Goal: Feedback & Contribution: Contribute content

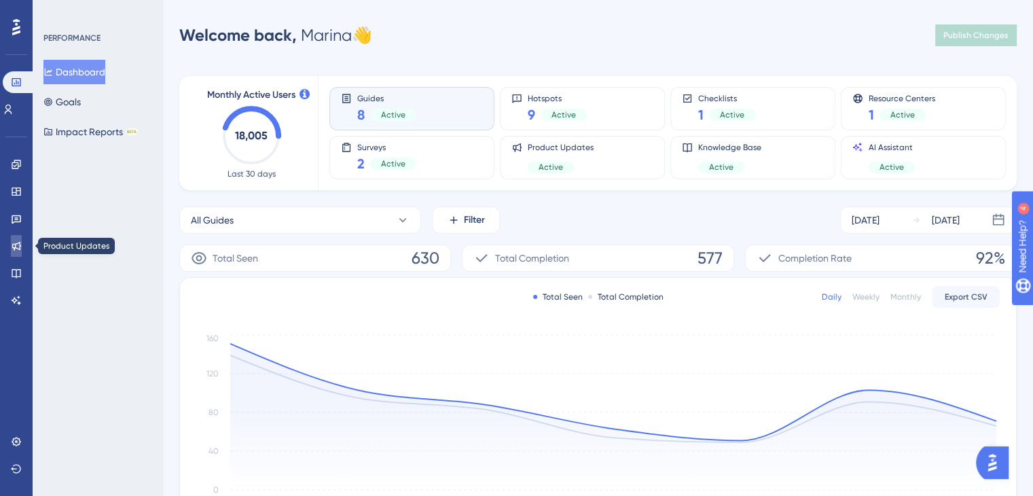
click at [16, 250] on icon at bounding box center [16, 245] width 11 height 11
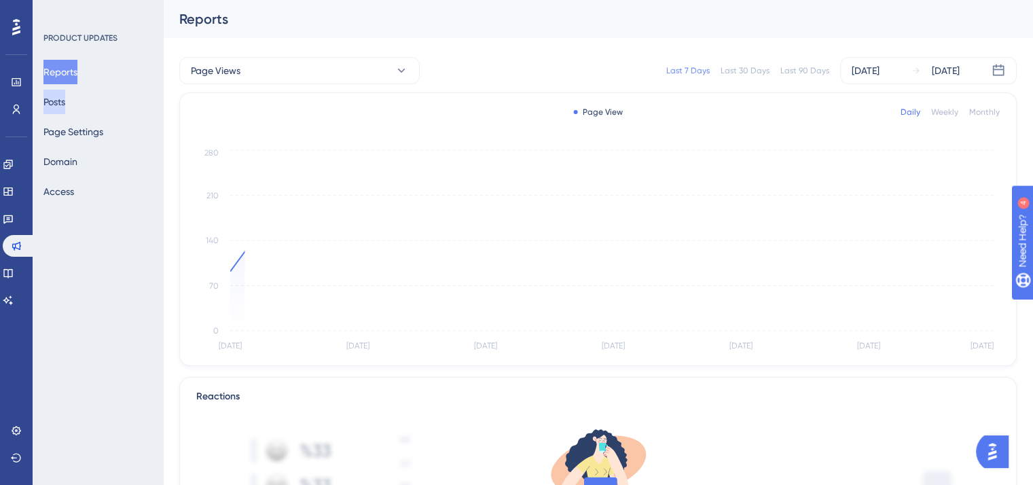
click at [65, 97] on button "Posts" at bounding box center [54, 102] width 22 height 24
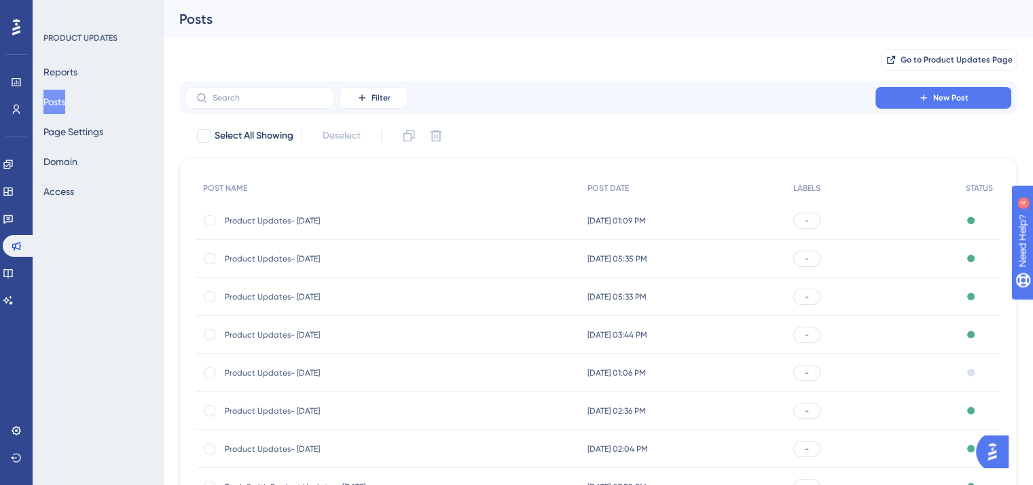
click at [307, 221] on span "Product Updates- [DATE]" at bounding box center [333, 220] width 217 height 11
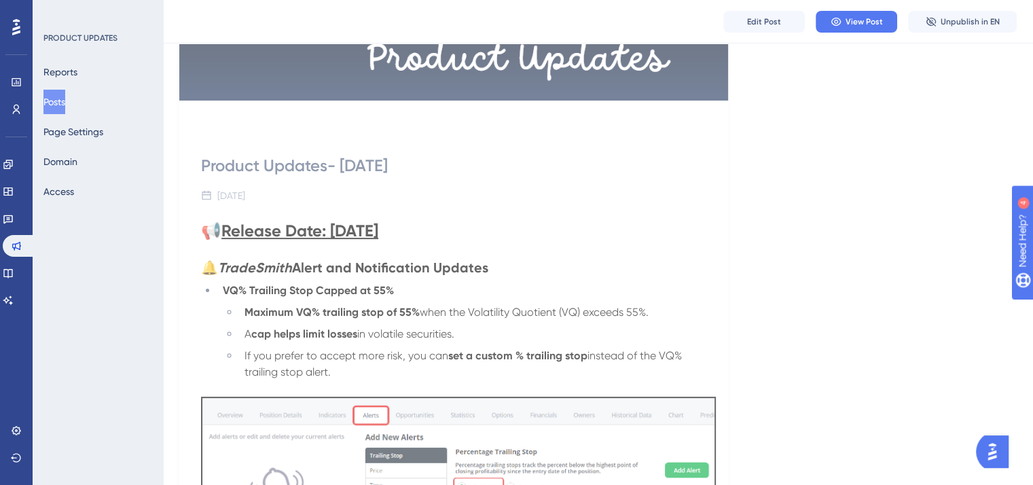
scroll to position [272, 0]
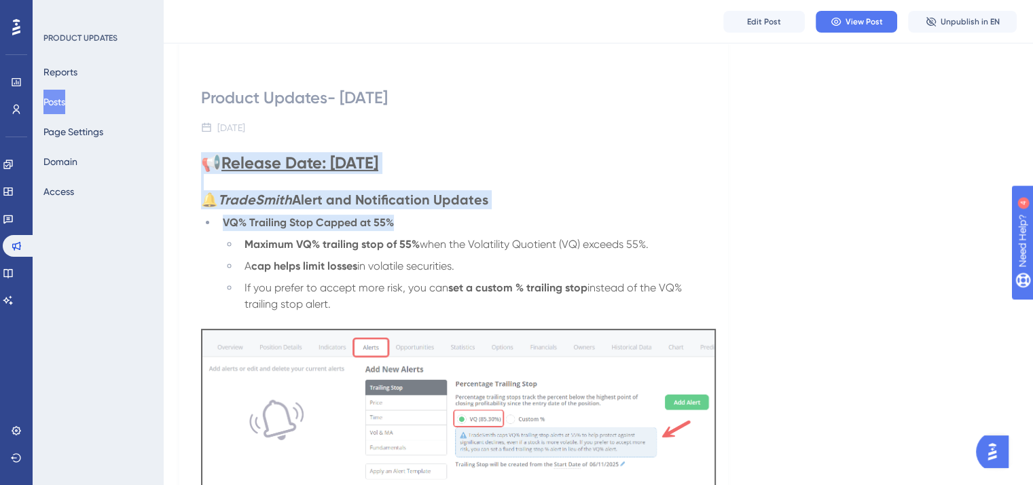
drag, startPoint x: 204, startPoint y: 161, endPoint x: 503, endPoint y: 218, distance: 303.6
copy div "📢 Release Date: [DATE] 🔔 TradeSmith Alert and Notification Updates VQ% Trailing…"
click at [65, 103] on button "Posts" at bounding box center [54, 102] width 22 height 24
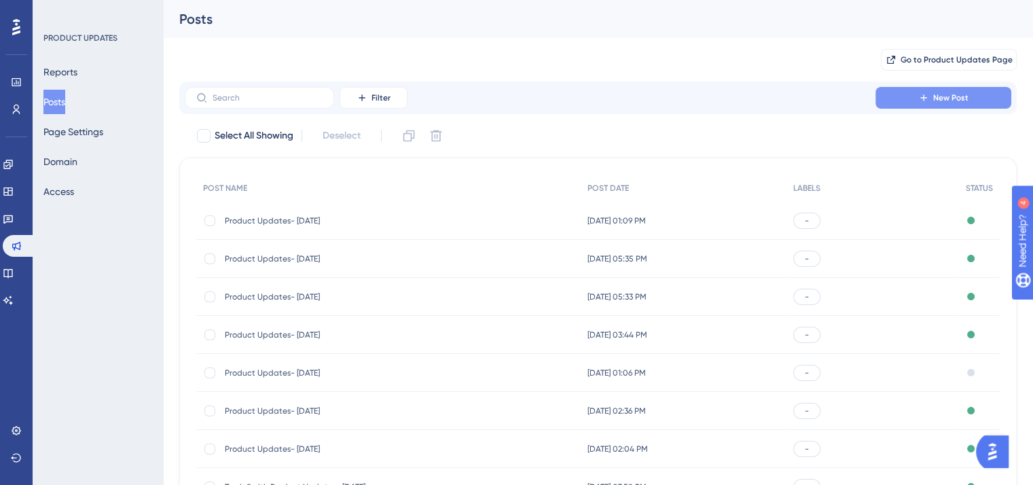
click at [955, 104] on button "New Post" at bounding box center [944, 98] width 136 height 22
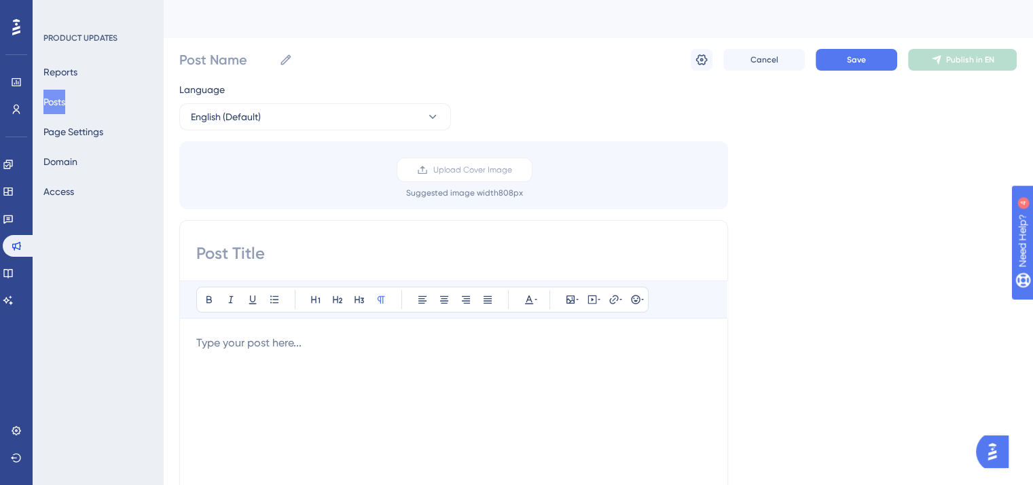
click at [223, 338] on p "To enrich screen reader interactions, please activate Accessibility in Grammarl…" at bounding box center [453, 343] width 515 height 16
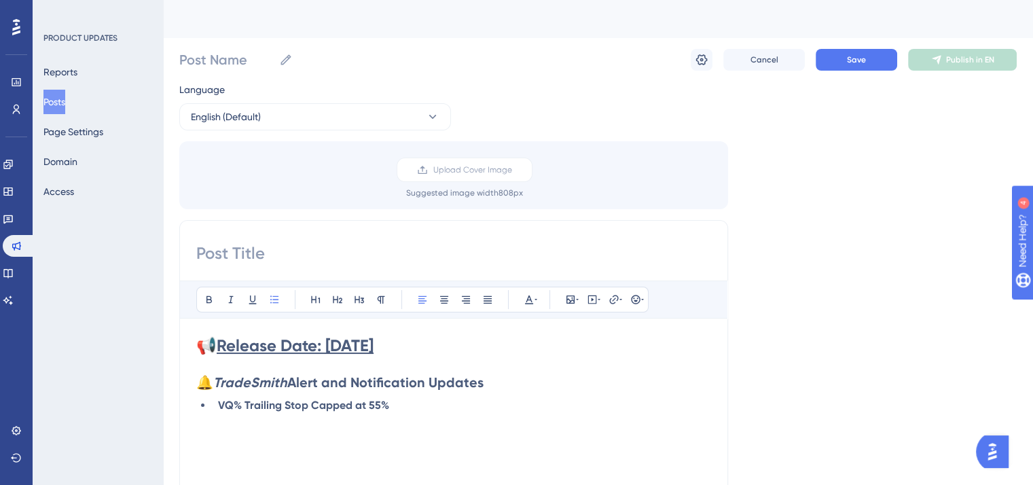
click at [266, 255] on input at bounding box center [453, 253] width 515 height 22
type input "TradeSmith Product Updates- [DATE]"
click at [242, 54] on input "Post Name" at bounding box center [226, 59] width 94 height 19
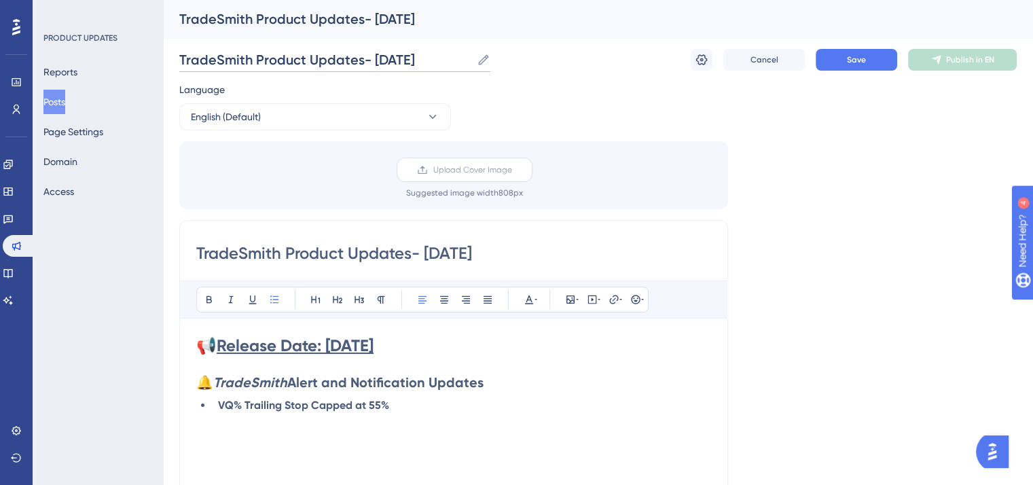
type input "TradeSmith Product Updates- [DATE]"
click at [439, 166] on span "Upload Cover Image" at bounding box center [472, 169] width 79 height 11
click at [512, 170] on input "Upload Cover Image" at bounding box center [512, 170] width 0 height 0
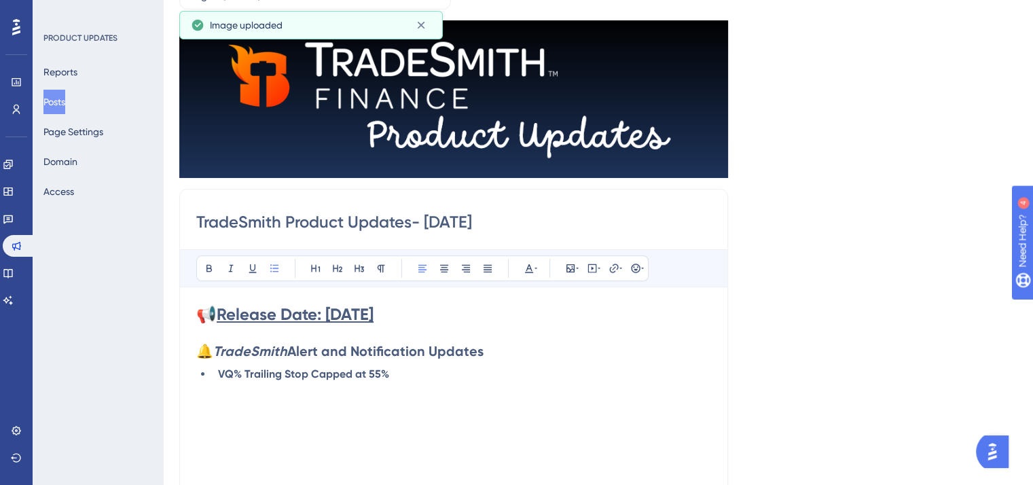
scroll to position [136, 0]
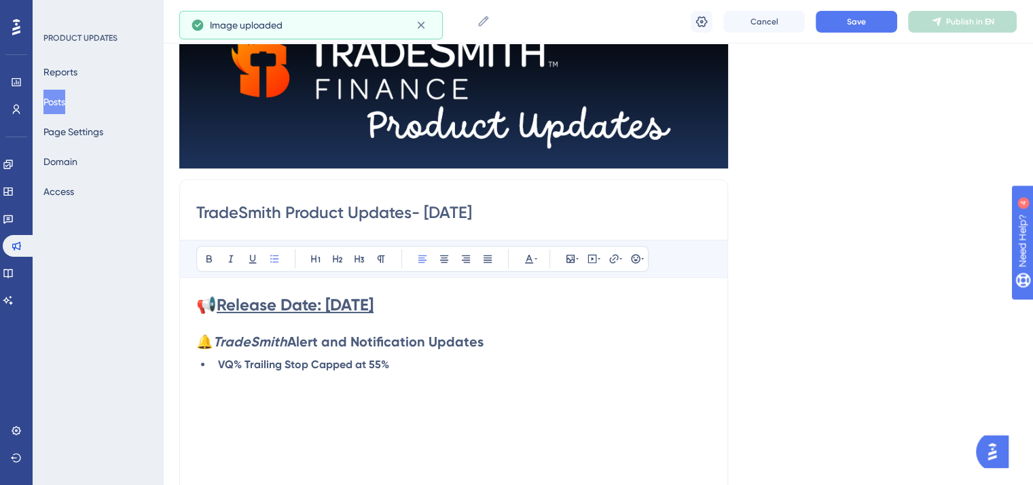
click at [361, 296] on strong "Release Date: [DATE]" at bounding box center [295, 305] width 157 height 20
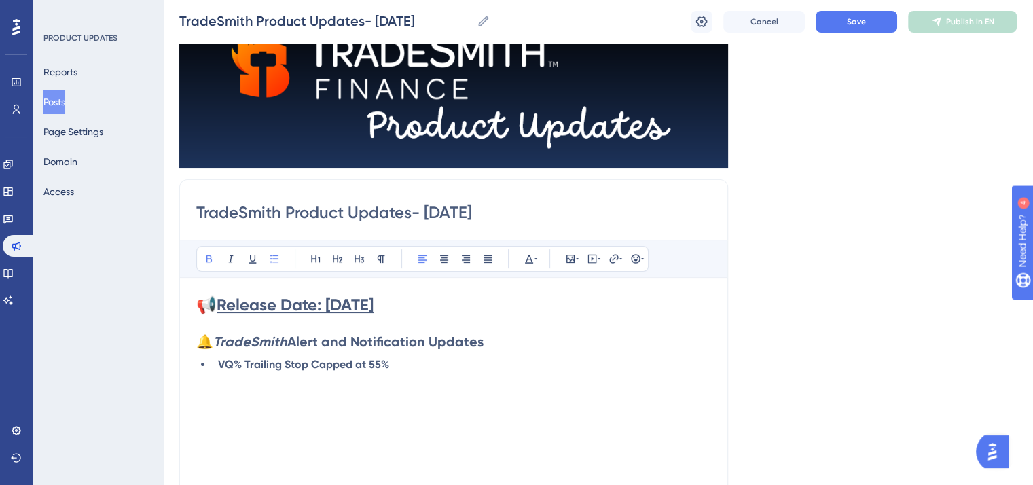
click at [454, 410] on div "📢 Release Date: [DATE] 🔔 TradeSmith Alert and Notification Updates VQ% Trailing…" at bounding box center [453, 443] width 515 height 299
click at [851, 26] on span "Save" at bounding box center [856, 21] width 19 height 11
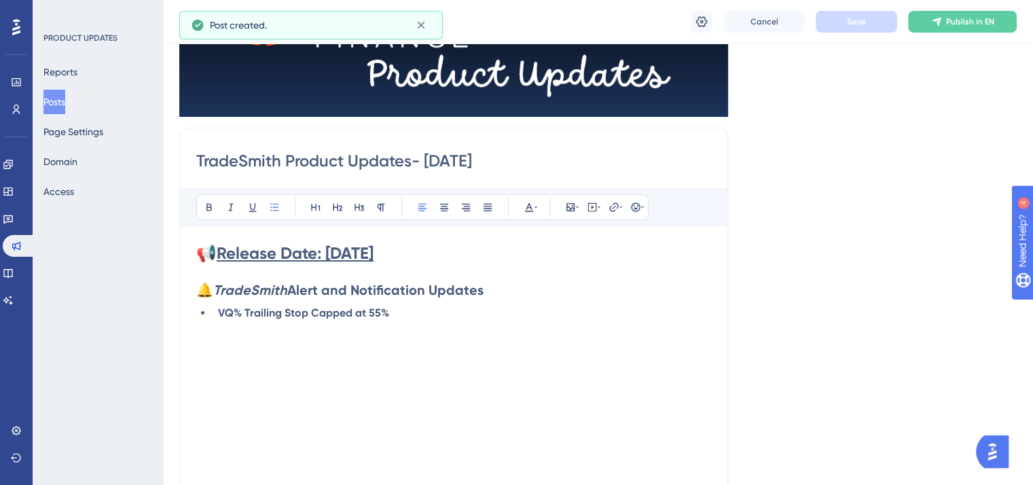
scroll to position [209, 0]
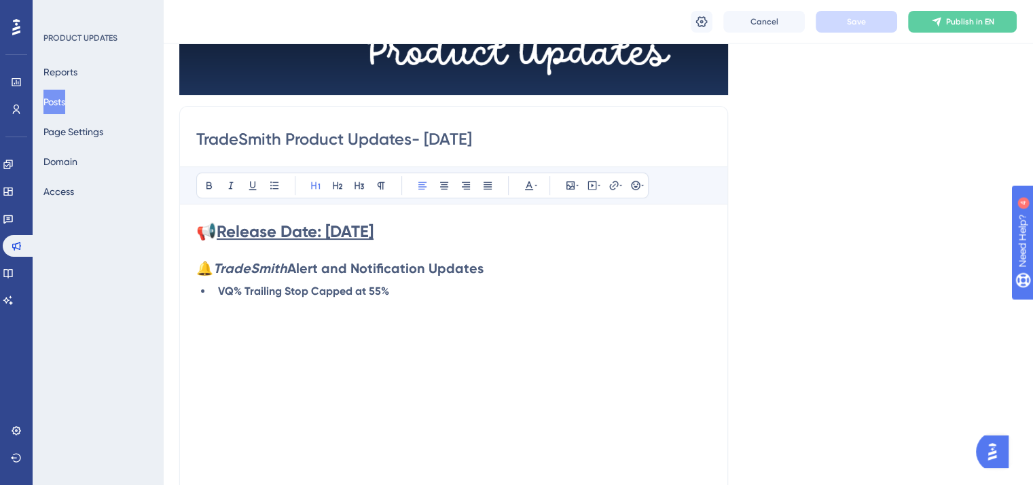
click at [60, 92] on button "Posts" at bounding box center [54, 102] width 22 height 24
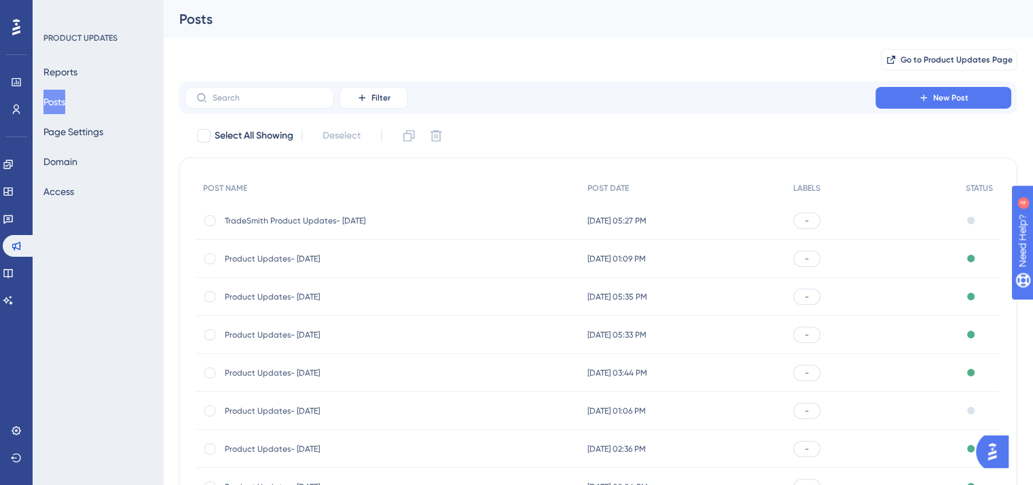
click at [319, 256] on span "Product Updates- [DATE]" at bounding box center [333, 258] width 217 height 11
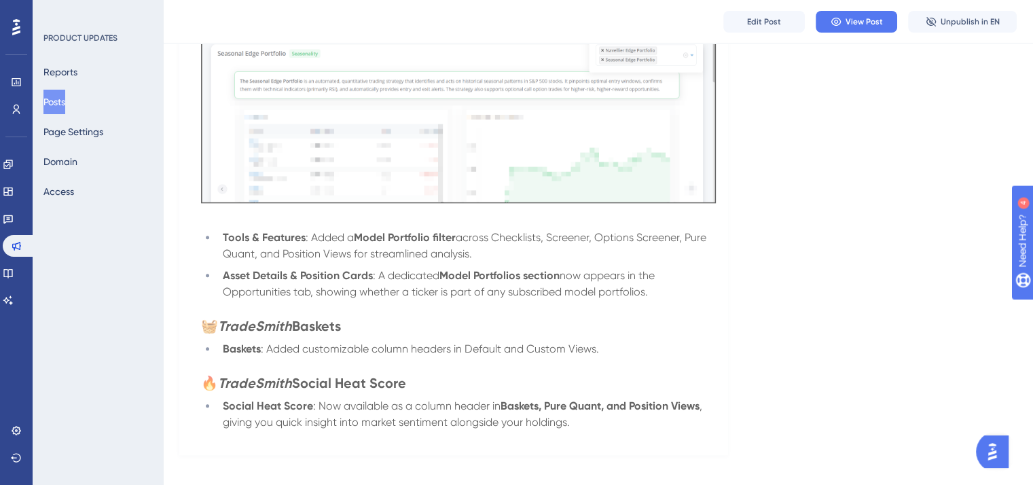
scroll to position [1475, 0]
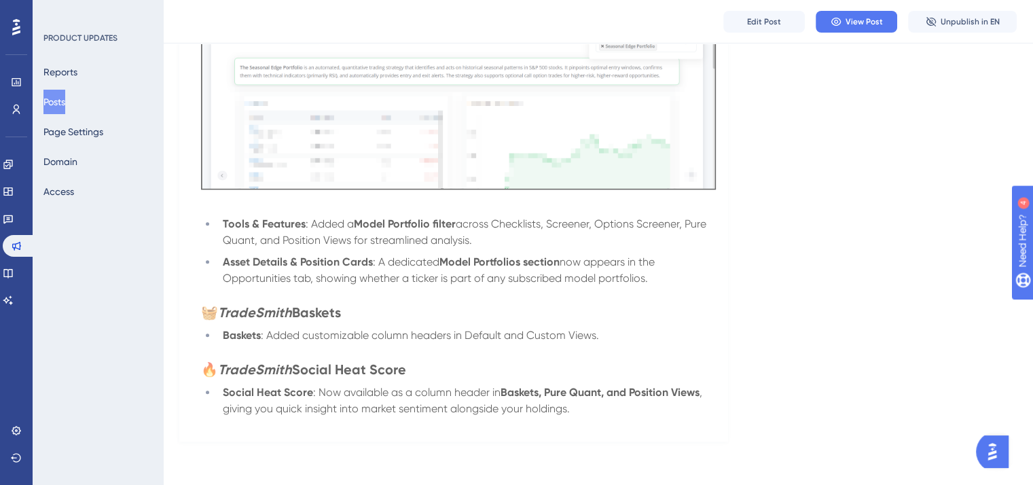
click at [65, 104] on button "Posts" at bounding box center [54, 102] width 22 height 24
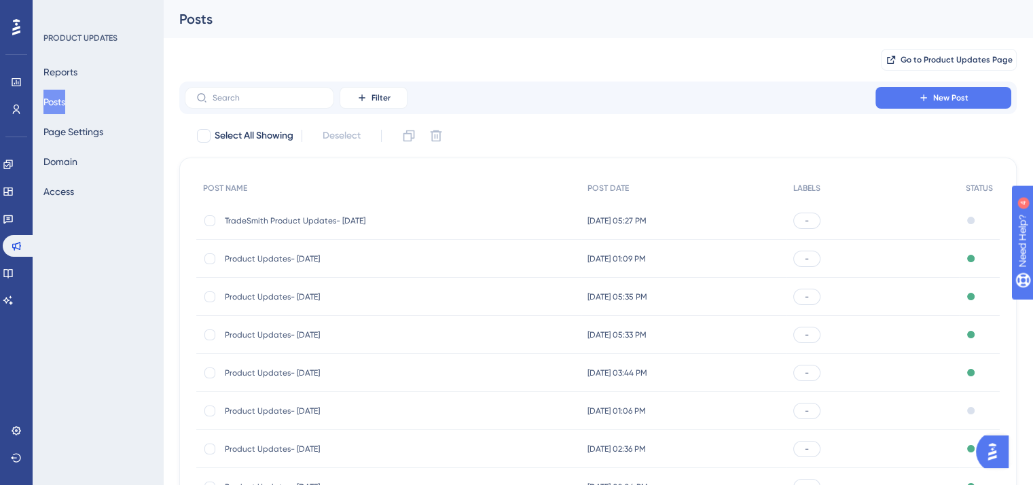
click at [299, 294] on span "Product Updates- [DATE]" at bounding box center [333, 296] width 217 height 11
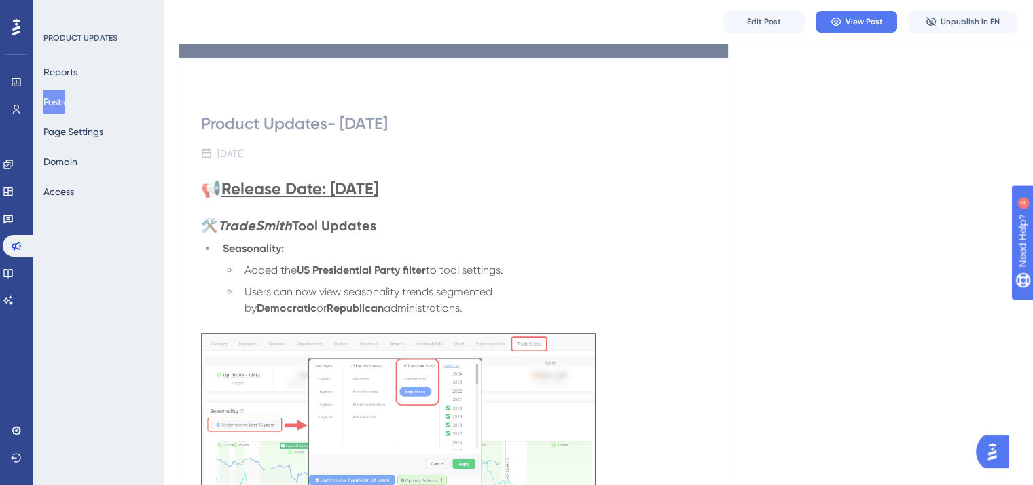
scroll to position [272, 0]
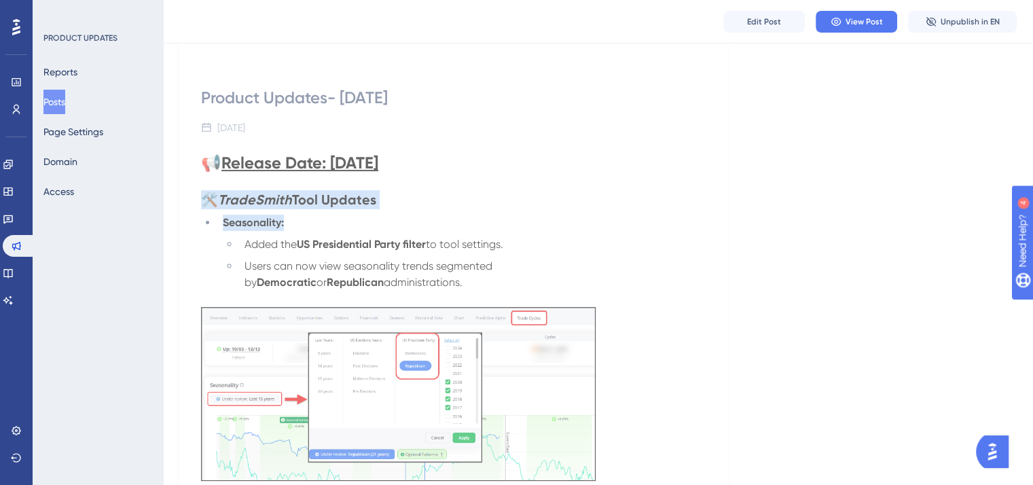
drag, startPoint x: 204, startPoint y: 197, endPoint x: 389, endPoint y: 228, distance: 187.3
click at [389, 228] on div "📢 Release Date: [DATE] 🛠️ TradeSmith Tool Updates Seasonality: Added the US Pre…" at bounding box center [453, 335] width 505 height 366
copy div "🛠️ TradeSmith Tool Updates Seasonality:"
click at [65, 98] on button "Posts" at bounding box center [54, 102] width 22 height 24
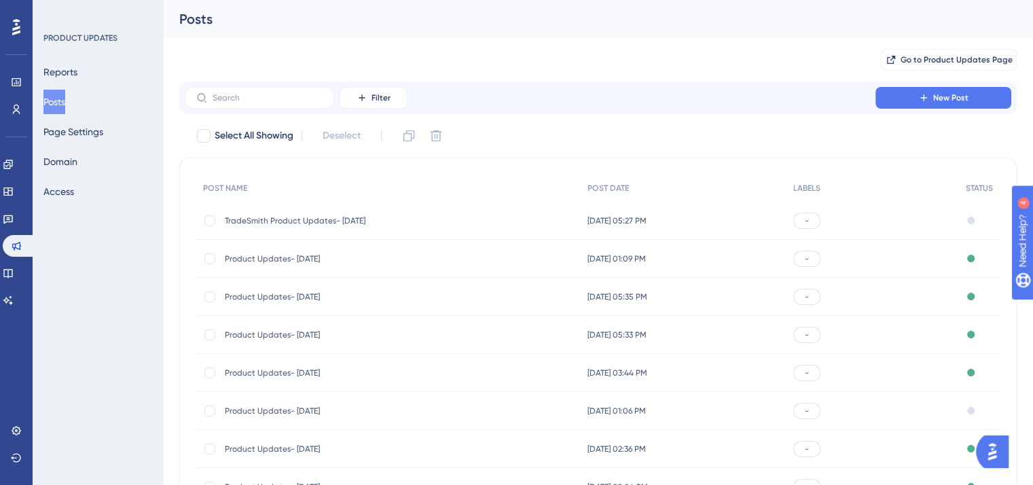
click at [274, 221] on span "TradeSmith Product Updates- [DATE]" at bounding box center [333, 220] width 217 height 11
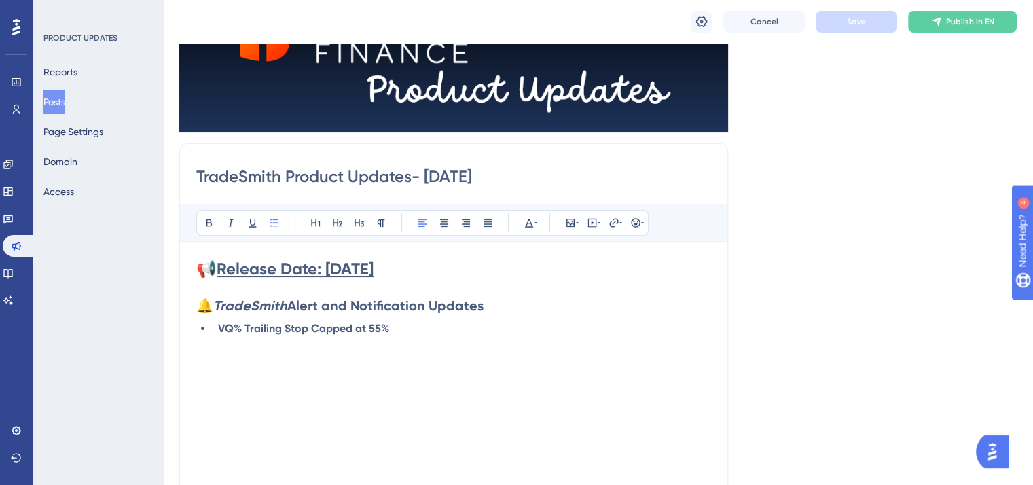
scroll to position [209, 0]
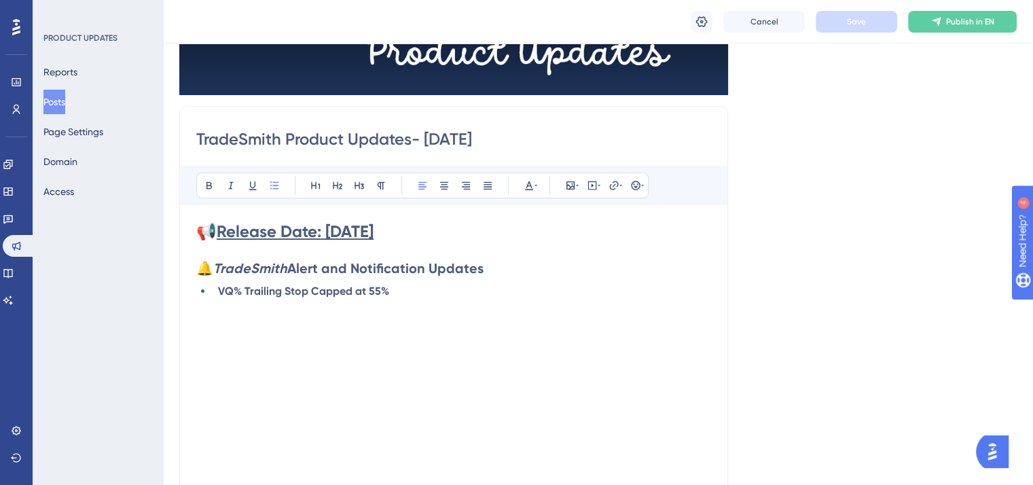
click at [200, 268] on span "🔔" at bounding box center [204, 268] width 17 height 16
click at [408, 292] on li "VQ% Trailing Stop Capped at 55%" at bounding box center [462, 291] width 499 height 16
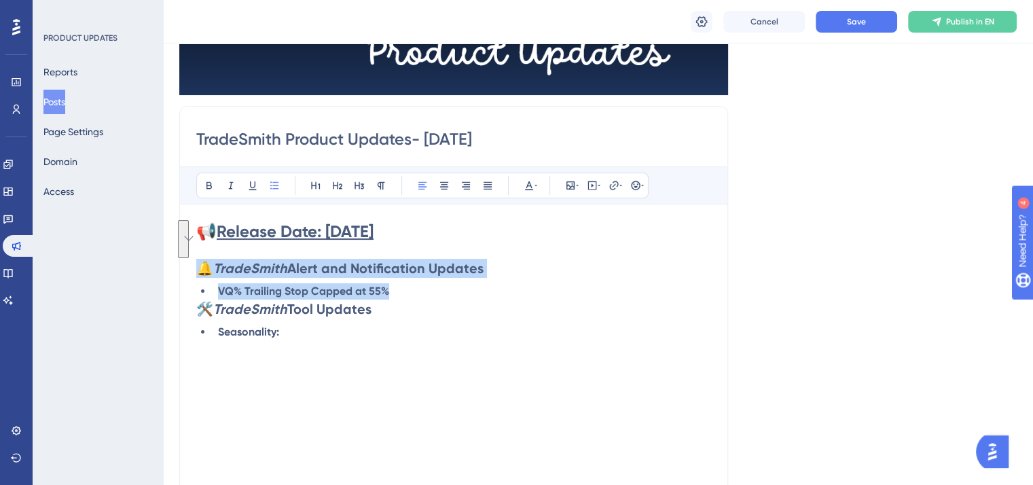
drag, startPoint x: 397, startPoint y: 287, endPoint x: 201, endPoint y: 268, distance: 196.6
click at [201, 268] on div "📢 Release Date: [DATE] 🔔 TradeSmith Alert and Notification Updates VQ% Trailing…" at bounding box center [453, 370] width 515 height 299
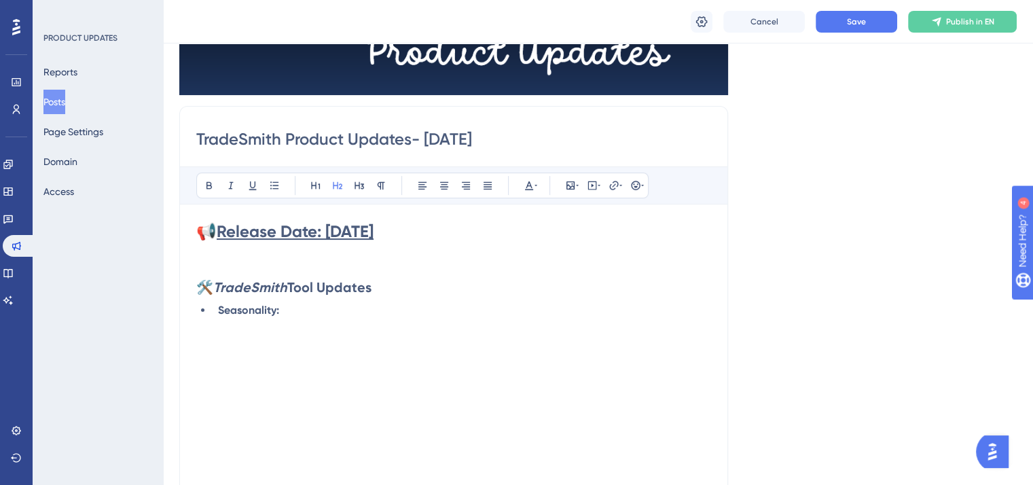
click at [200, 279] on span "🛠️" at bounding box center [204, 287] width 17 height 16
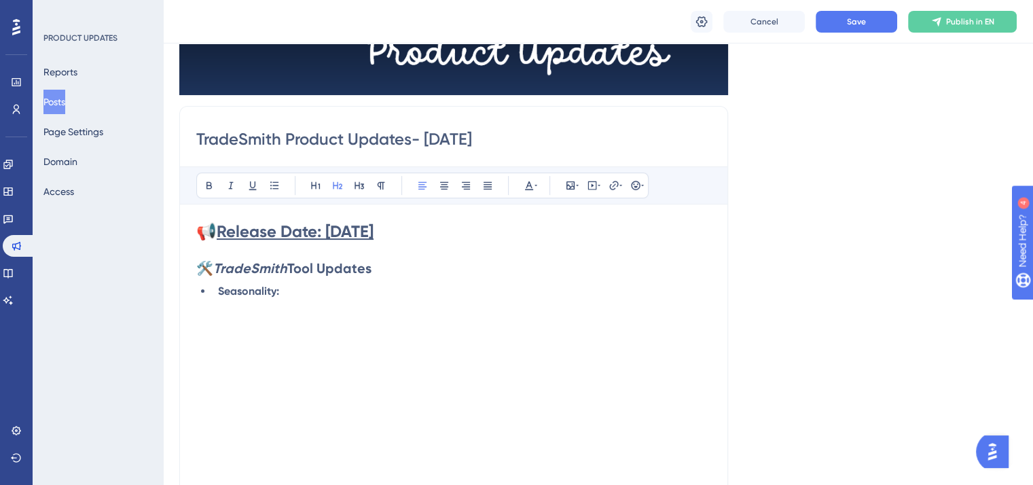
click at [313, 288] on li "Seasonality:" at bounding box center [462, 291] width 499 height 16
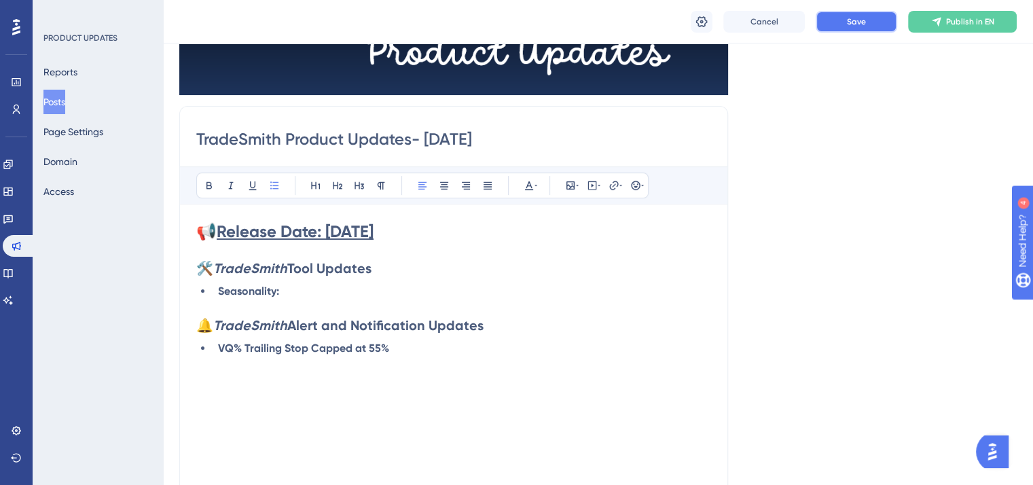
click at [849, 26] on span "Save" at bounding box center [856, 21] width 19 height 11
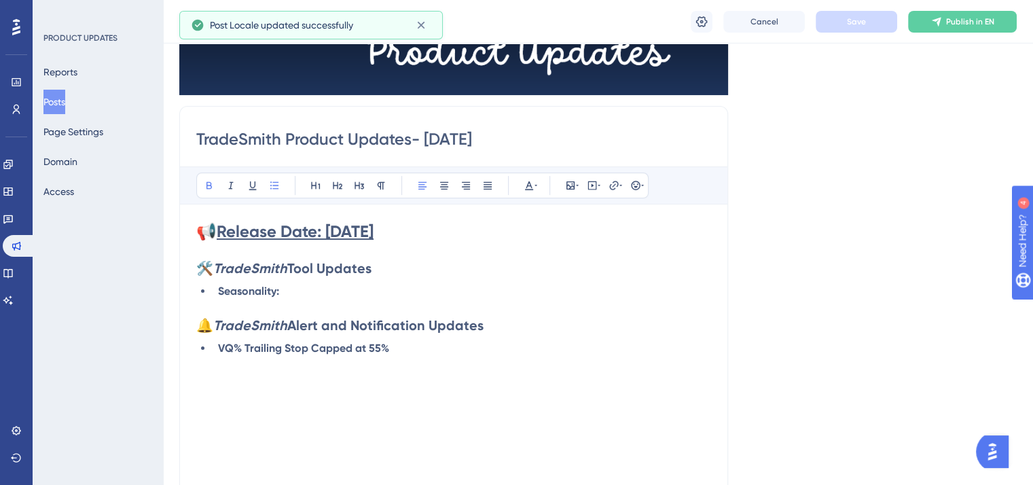
drag, startPoint x: 277, startPoint y: 290, endPoint x: 306, endPoint y: 283, distance: 30.0
click at [277, 290] on strong "Seasonality:" at bounding box center [248, 291] width 61 height 13
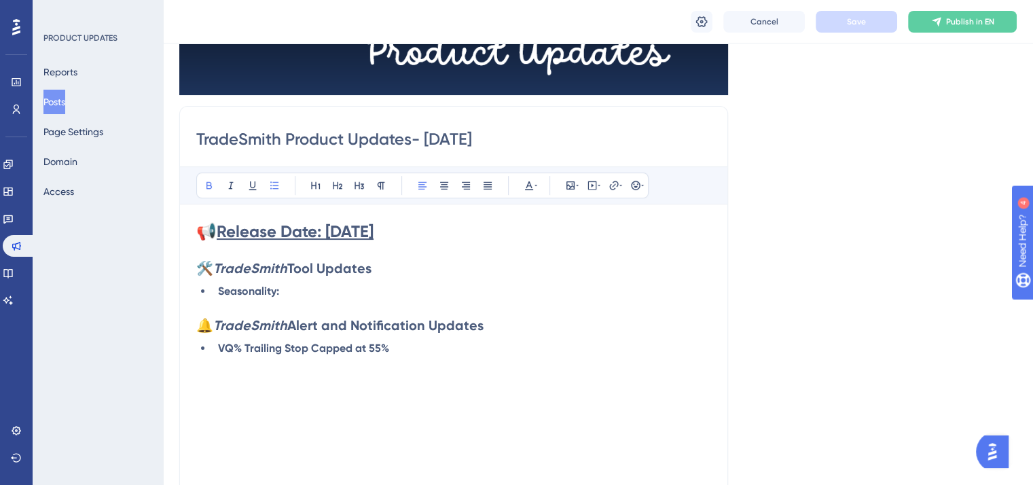
click at [293, 287] on li "Seasonality:" at bounding box center [462, 291] width 499 height 16
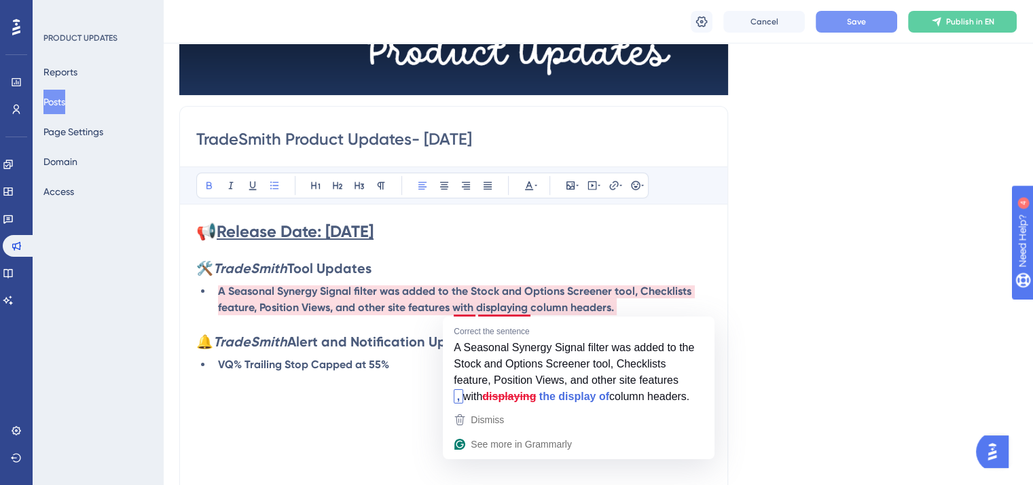
click at [478, 307] on strong "A Seasonal Synergy Signal filter was added to the Stock and Options Screener to…" at bounding box center [456, 299] width 476 height 29
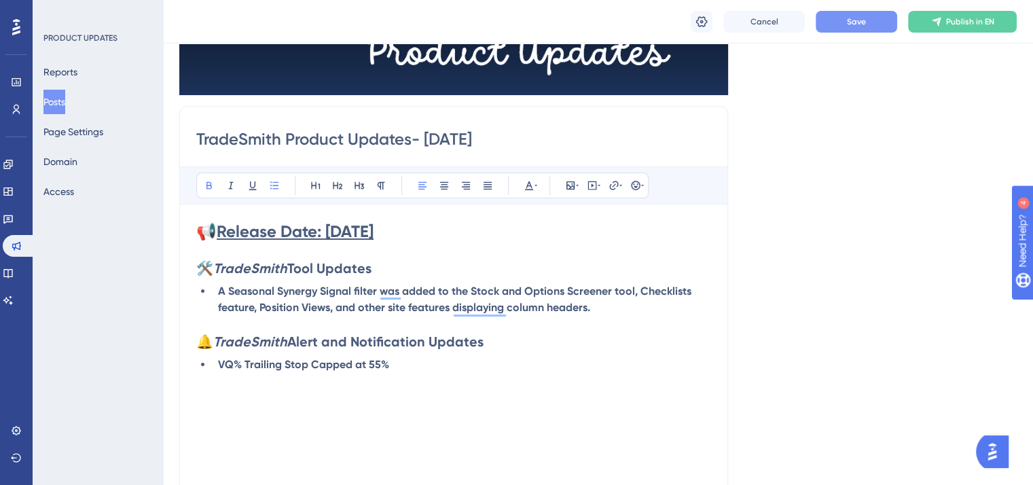
click at [601, 309] on li "A Seasonal Synergy Signal filter was added to the Stock and Options Screener to…" at bounding box center [462, 299] width 499 height 33
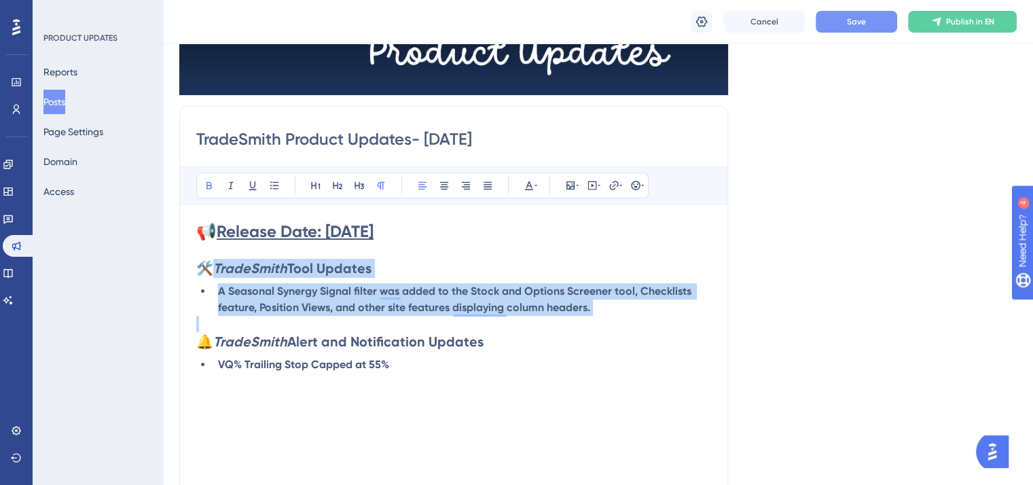
drag, startPoint x: 601, startPoint y: 309, endPoint x: 211, endPoint y: 268, distance: 392.1
click at [211, 268] on div "📢 Release Date: [DATE] 🛠️ TradeSmith Tool Updates A Seasonal Synergy Signal fil…" at bounding box center [453, 370] width 515 height 299
click at [530, 183] on icon at bounding box center [529, 185] width 8 height 9
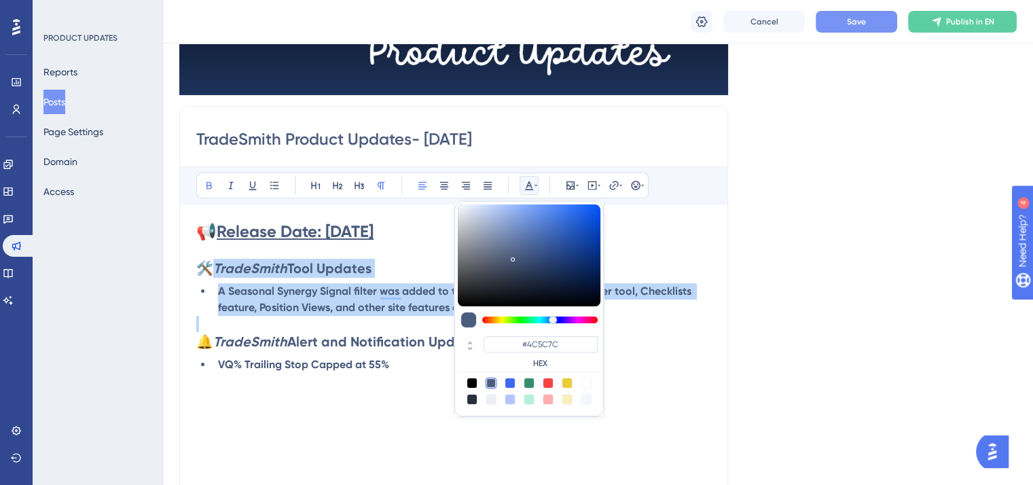
click at [473, 382] on div at bounding box center [472, 383] width 11 height 11
type input "#000000"
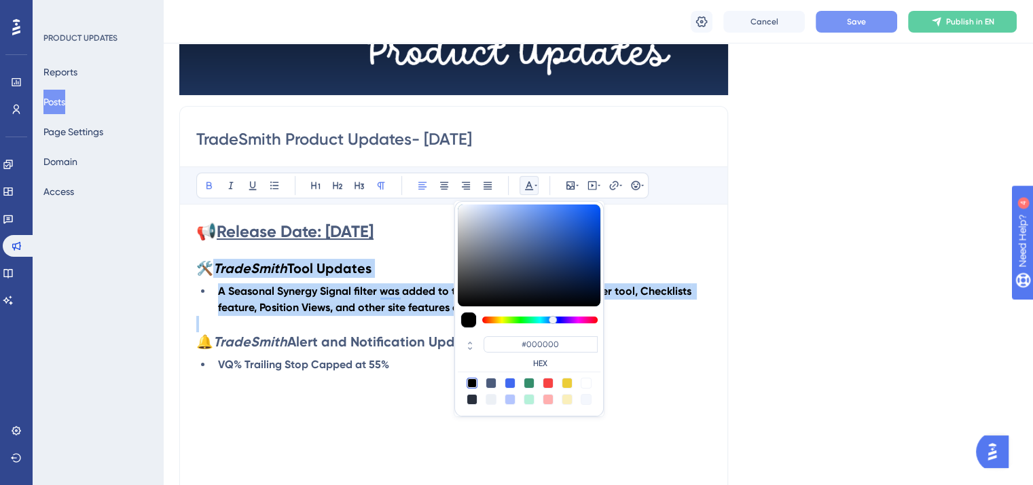
drag, startPoint x: 412, startPoint y: 287, endPoint x: 413, endPoint y: 274, distance: 13.0
click at [412, 286] on strong "A Seasonal Synergy Signal filter was added to the Stock and Options Screener to…" at bounding box center [456, 299] width 476 height 29
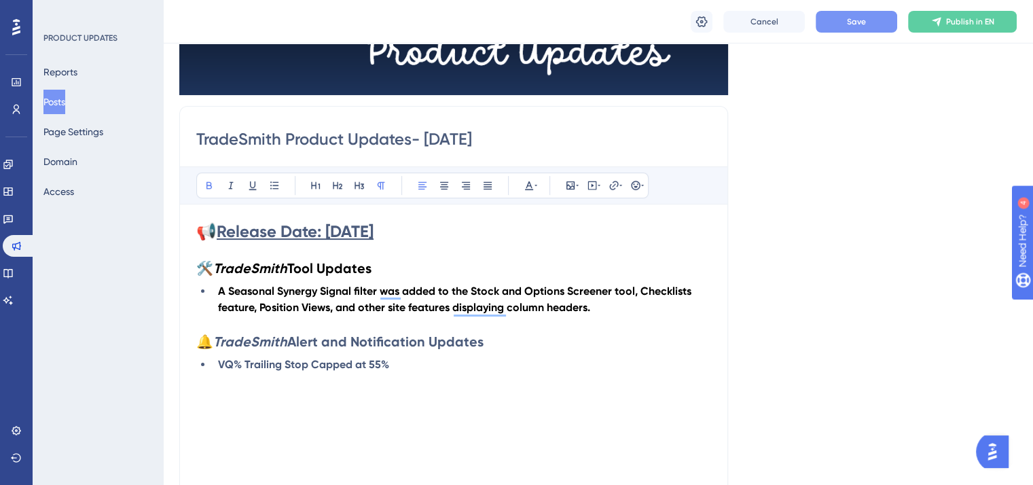
click at [374, 232] on strong "Release Date: [DATE]" at bounding box center [295, 231] width 157 height 20
drag, startPoint x: 427, startPoint y: 228, endPoint x: 202, endPoint y: 228, distance: 225.5
click at [201, 228] on h1 "📢 Release Date: [DATE]" at bounding box center [453, 232] width 515 height 22
click at [527, 181] on icon at bounding box center [529, 185] width 11 height 11
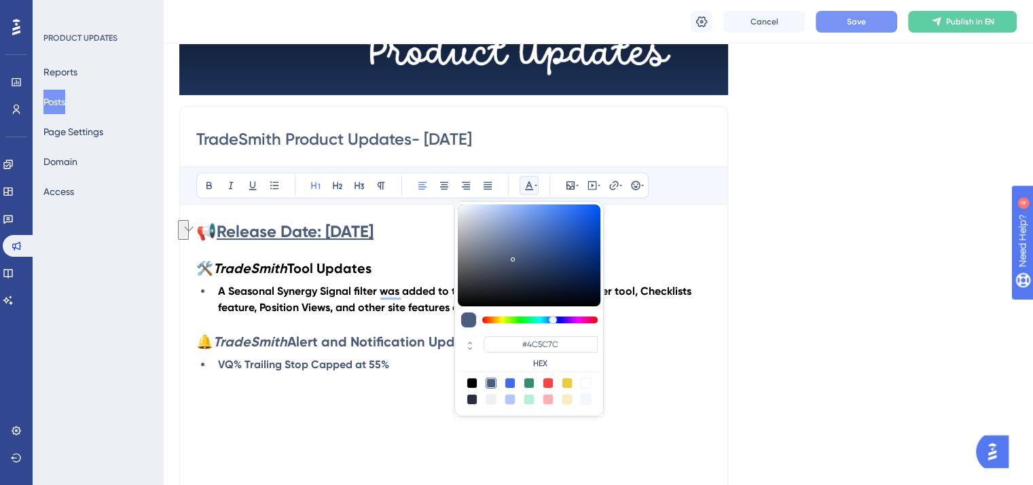
click at [471, 379] on div at bounding box center [472, 383] width 11 height 11
type input "#000000"
click at [408, 389] on div "📢 Release Date: [DATE] 🛠️ TradeSmith Tool Updates A Seasonal Synergy Signal fil…" at bounding box center [453, 370] width 515 height 299
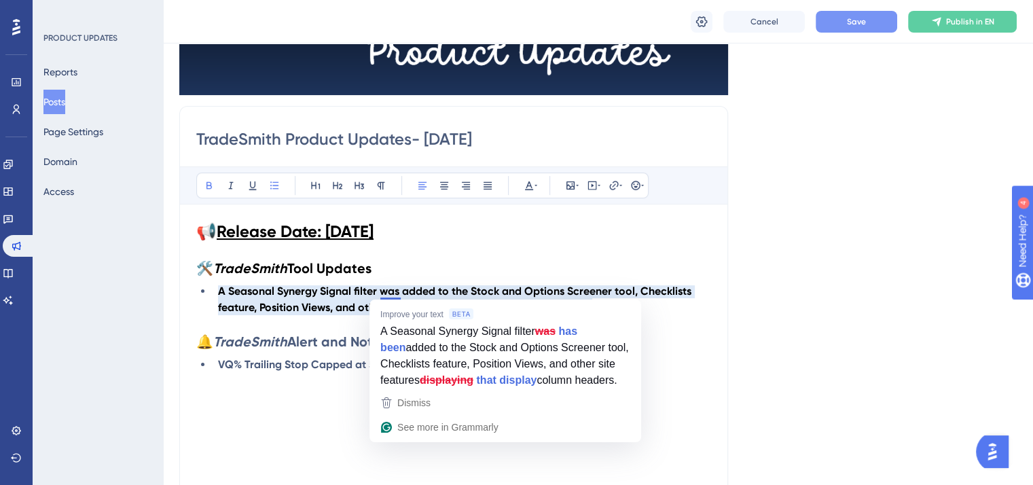
click at [403, 288] on strong "A Seasonal Synergy Signal filter was added to the Stock and Options Screener to…" at bounding box center [456, 299] width 476 height 29
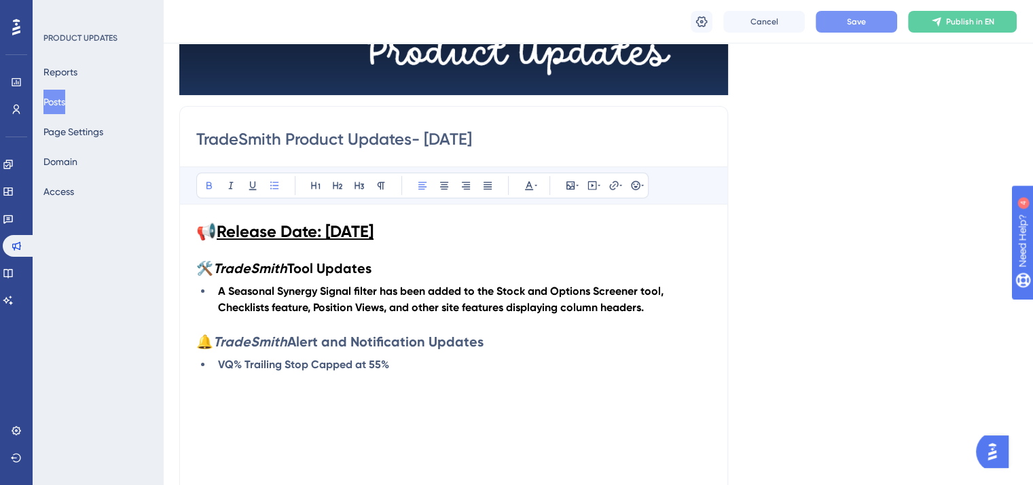
drag, startPoint x: 527, startPoint y: 323, endPoint x: 554, endPoint y: 319, distance: 27.5
click at [528, 323] on p "To enrich screen reader interactions, please activate Accessibility in Grammarl…" at bounding box center [453, 324] width 515 height 16
click at [872, 25] on button "Save" at bounding box center [857, 22] width 82 height 22
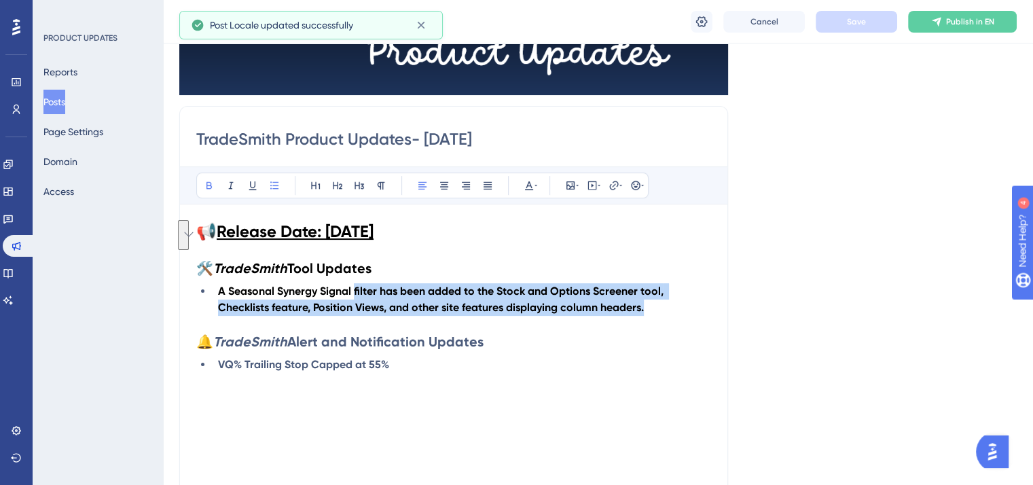
drag, startPoint x: 658, startPoint y: 306, endPoint x: 354, endPoint y: 291, distance: 304.0
click at [354, 291] on li "A Seasonal Synergy Signal filter has been added to the Stock and Options Screen…" at bounding box center [462, 299] width 499 height 33
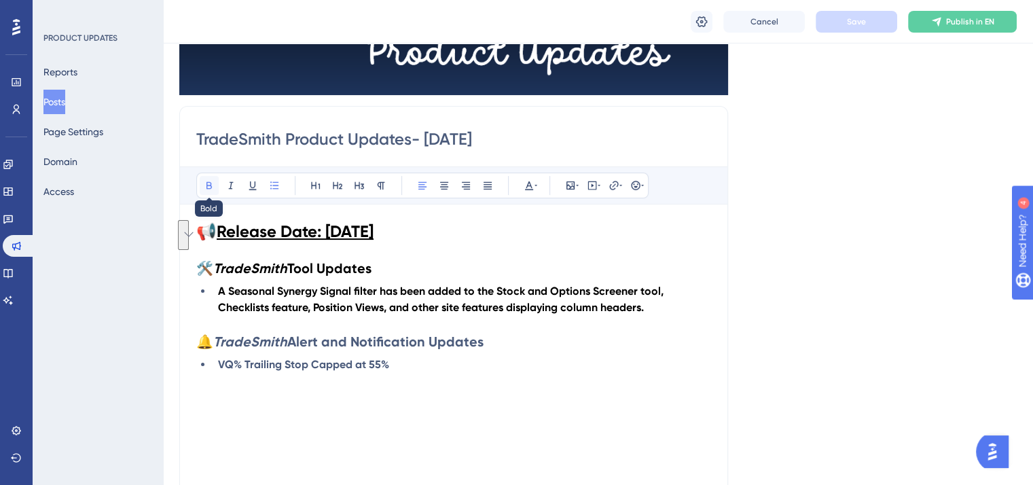
click at [210, 183] on icon at bounding box center [208, 185] width 5 height 7
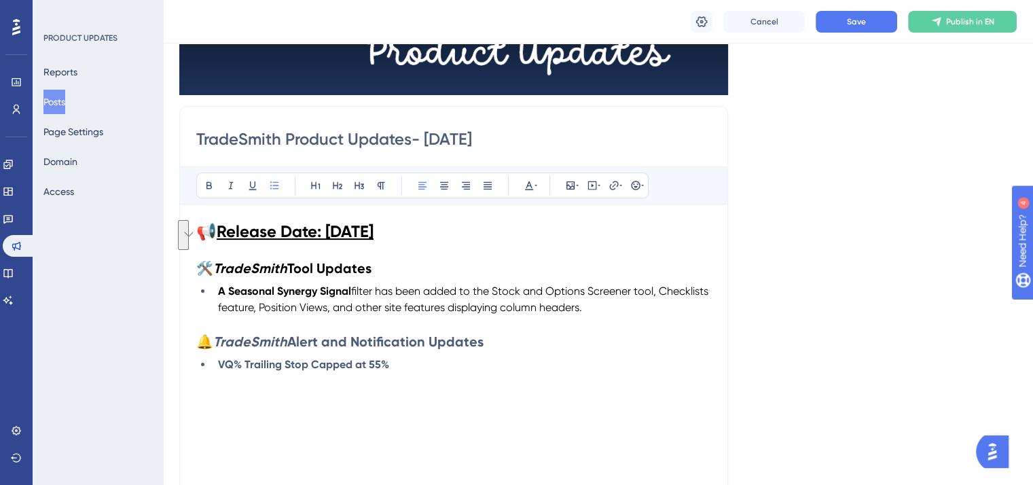
click at [272, 309] on span "filter has been added to the Stock and Options Screener tool, Checklists featur…" at bounding box center [464, 299] width 493 height 29
drag, startPoint x: 226, startPoint y: 291, endPoint x: 218, endPoint y: 289, distance: 7.6
click at [218, 289] on strong "A Seasonal Synergy Signal" at bounding box center [284, 291] width 133 height 13
click at [210, 183] on icon at bounding box center [208, 185] width 5 height 7
click at [440, 358] on li "VQ% Trailing Stop Capped at 55%" at bounding box center [462, 365] width 499 height 16
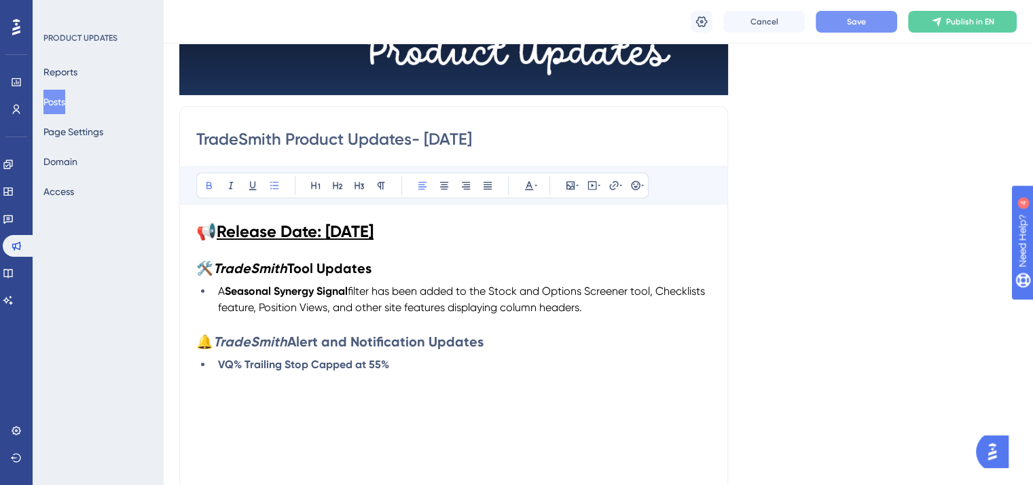
click at [864, 22] on span "Save" at bounding box center [856, 21] width 19 height 11
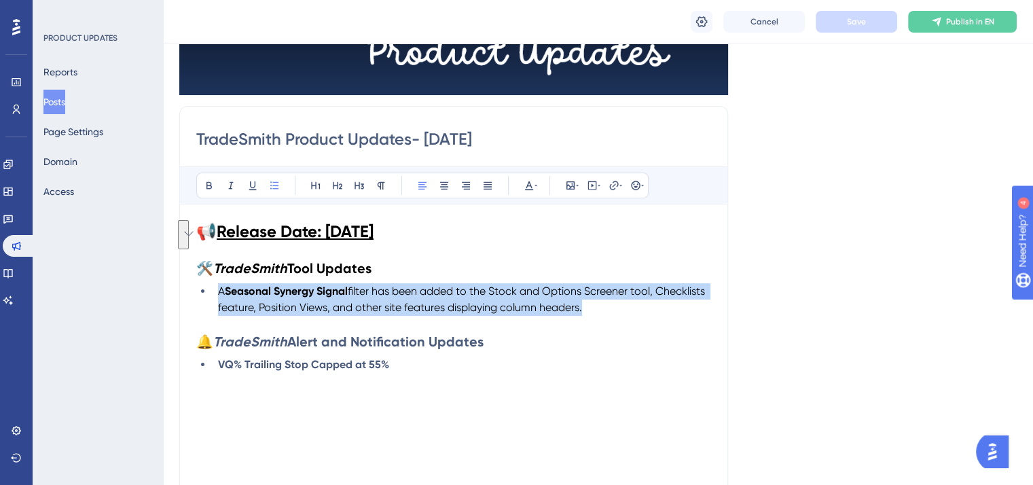
drag, startPoint x: 647, startPoint y: 309, endPoint x: 218, endPoint y: 288, distance: 429.8
click at [218, 288] on li "A Seasonal Synergy Signal filter has been added to the Stock and Options Screen…" at bounding box center [462, 299] width 499 height 33
copy li "A Seasonal Synergy Signal filter has been added to the Stock and Options Screen…"
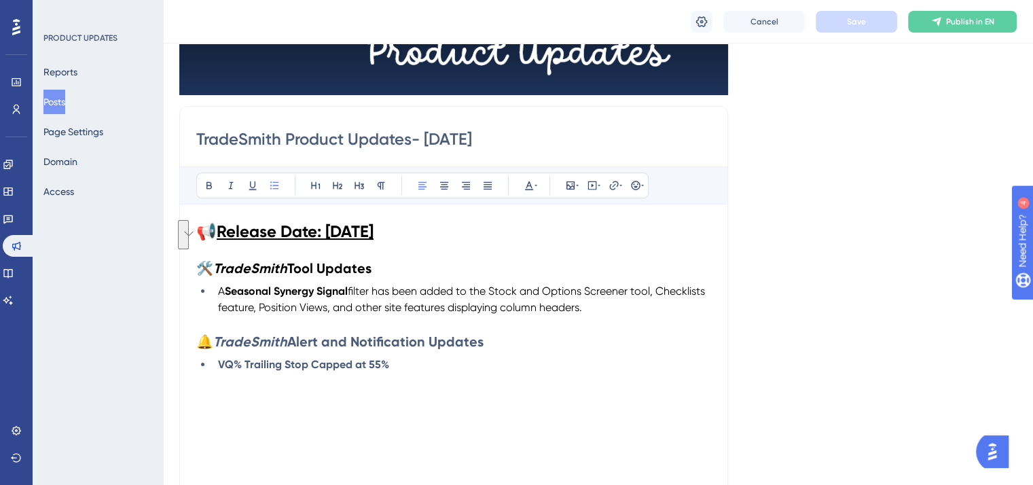
drag, startPoint x: 400, startPoint y: 320, endPoint x: 474, endPoint y: 319, distance: 74.0
click at [401, 320] on p "To enrich screen reader interactions, please activate Accessibility in Grammarl…" at bounding box center [453, 324] width 515 height 16
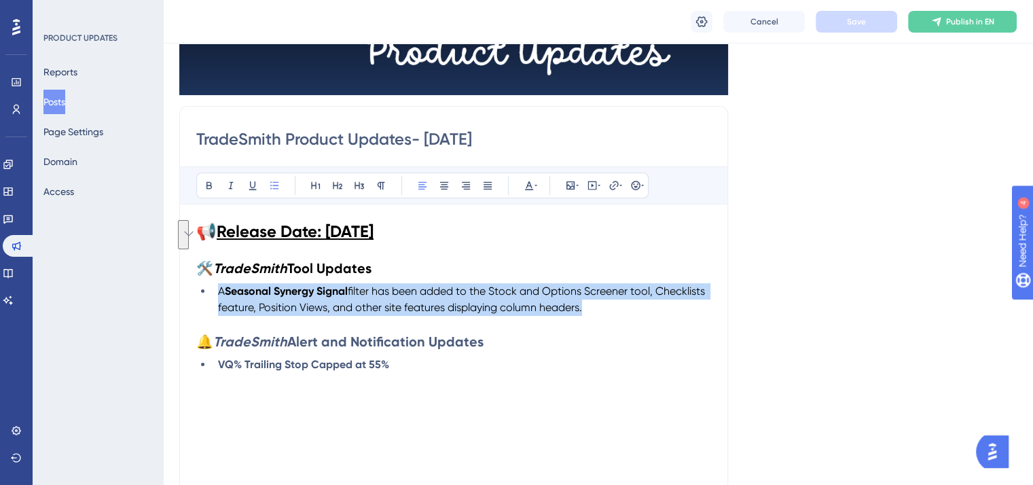
drag, startPoint x: 643, startPoint y: 310, endPoint x: 215, endPoint y: 292, distance: 428.3
click at [215, 292] on li "A Seasonal Synergy Signal filter has been added to the Stock and Options Screen…" at bounding box center [462, 299] width 499 height 33
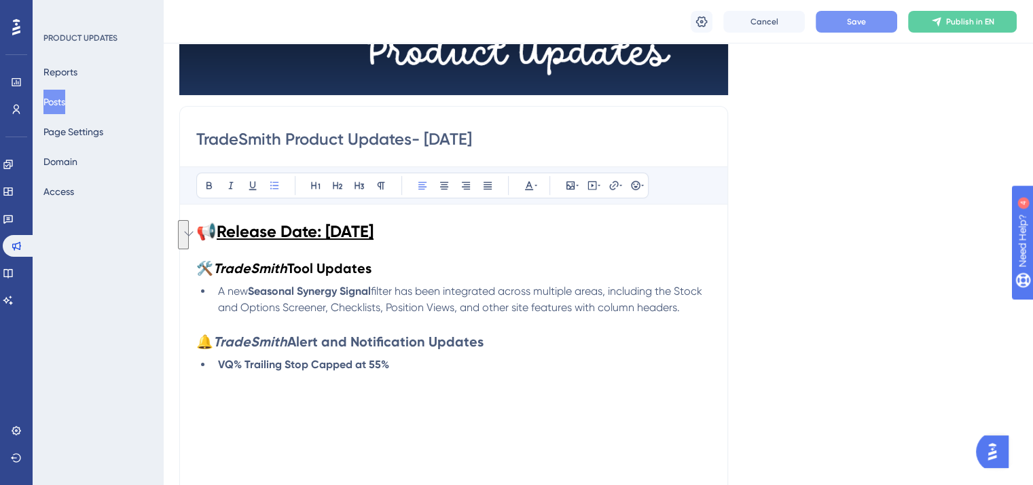
drag, startPoint x: 689, startPoint y: 311, endPoint x: 217, endPoint y: 297, distance: 472.3
click at [217, 297] on li "A new Seasonal Synergy Signal filter has been integrated across multiple areas,…" at bounding box center [462, 299] width 499 height 33
click at [528, 185] on icon at bounding box center [529, 185] width 11 height 11
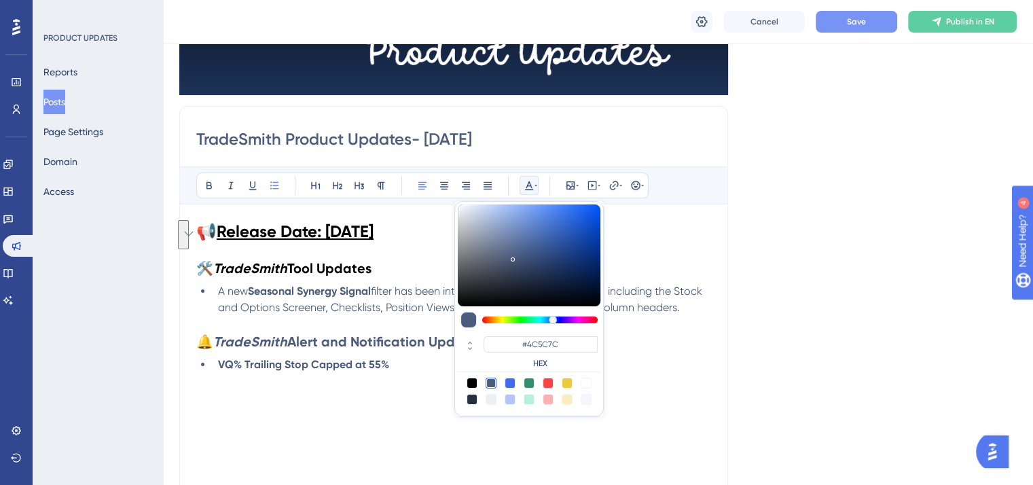
click at [475, 380] on div at bounding box center [472, 383] width 11 height 11
type input "#000000"
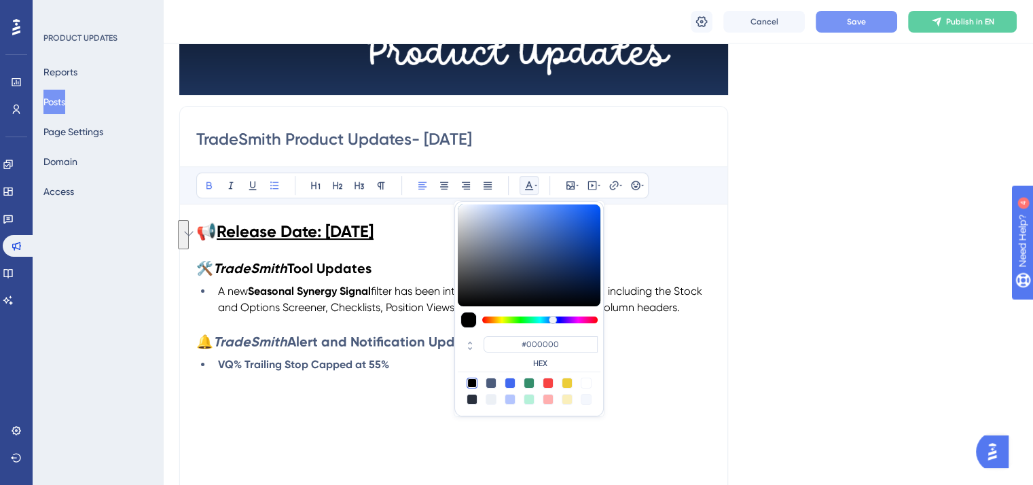
click at [416, 419] on div "📢 Release Date: [DATE] 🛠️ TradeSmith Tool Updates A new Seasonal Synergy Signal…" at bounding box center [453, 370] width 515 height 299
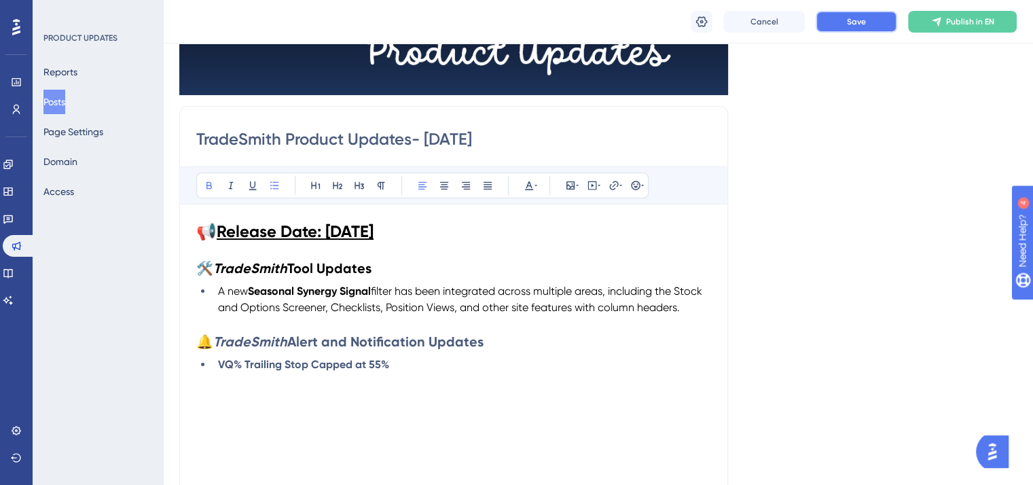
click at [866, 16] on button "Save" at bounding box center [857, 22] width 82 height 22
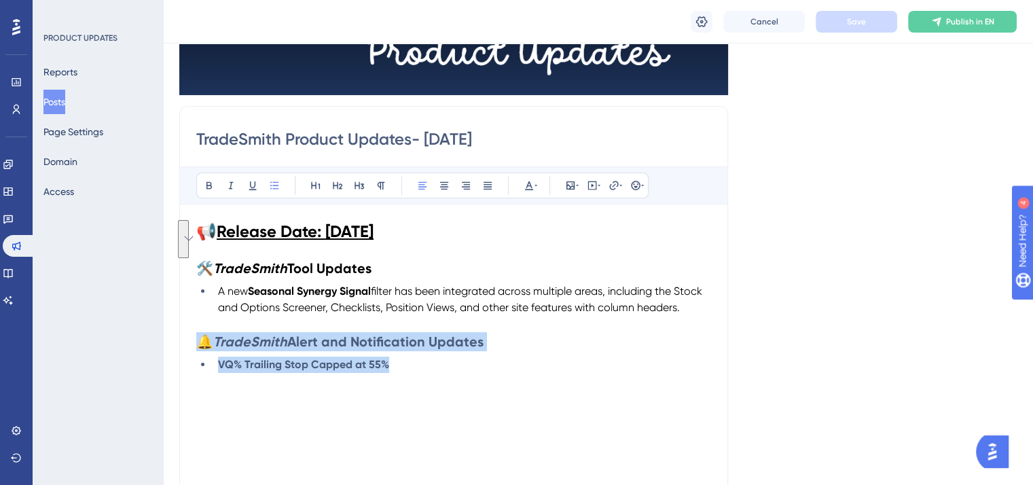
drag, startPoint x: 416, startPoint y: 365, endPoint x: 204, endPoint y: 343, distance: 213.0
click at [204, 343] on div "📢 Release Date: [DATE] 🛠️ TradeSmith Tool Updates A new Seasonal Synergy Signal…" at bounding box center [453, 370] width 515 height 299
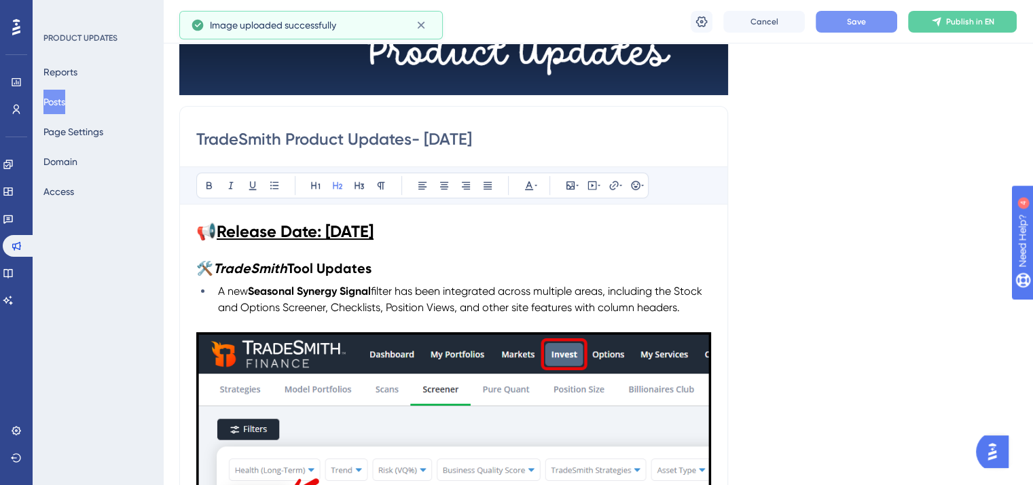
click at [848, 26] on span "Save" at bounding box center [856, 21] width 19 height 11
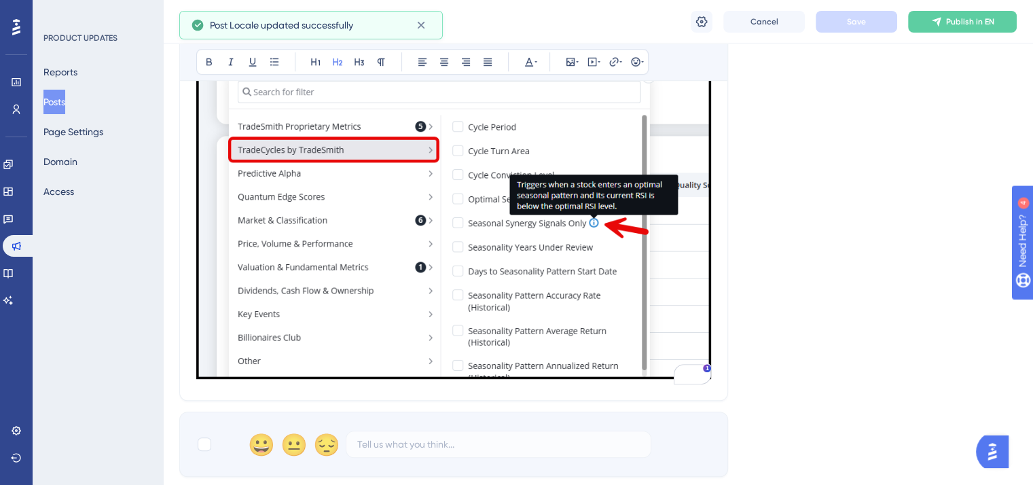
scroll to position [685, 0]
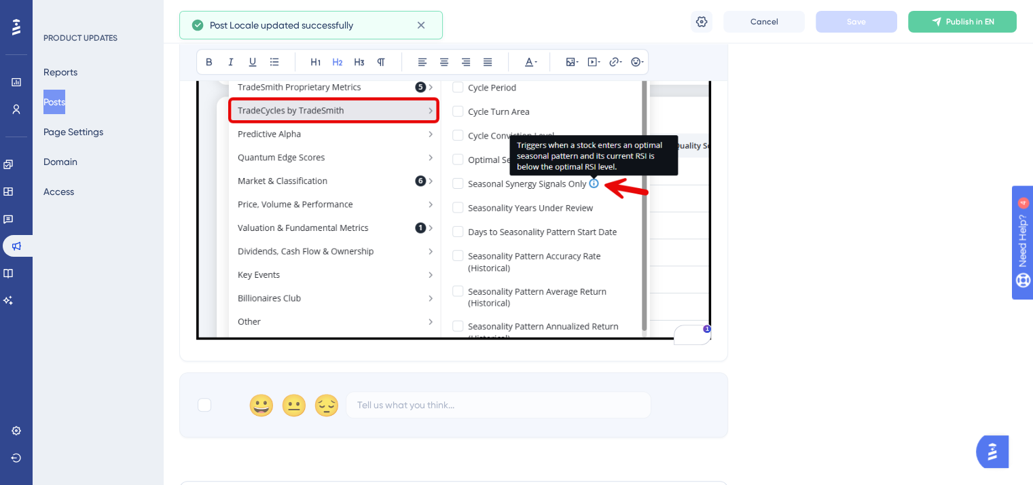
click at [677, 314] on img "To enrich screen reader interactions, please activate Accessibility in Grammarl…" at bounding box center [453, 98] width 515 height 483
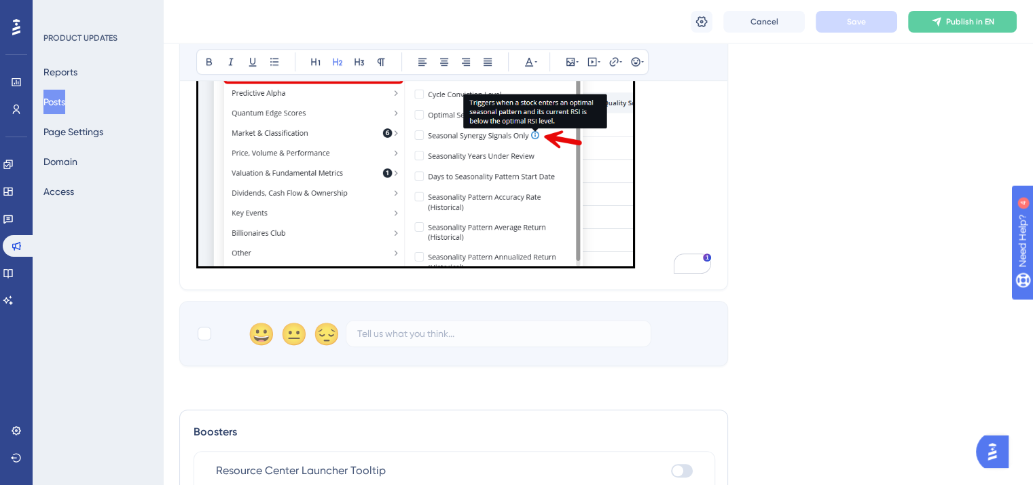
click at [655, 259] on h2 "To enrich screen reader interactions, please activate Accessibility in Grammarl…" at bounding box center [453, 65] width 515 height 416
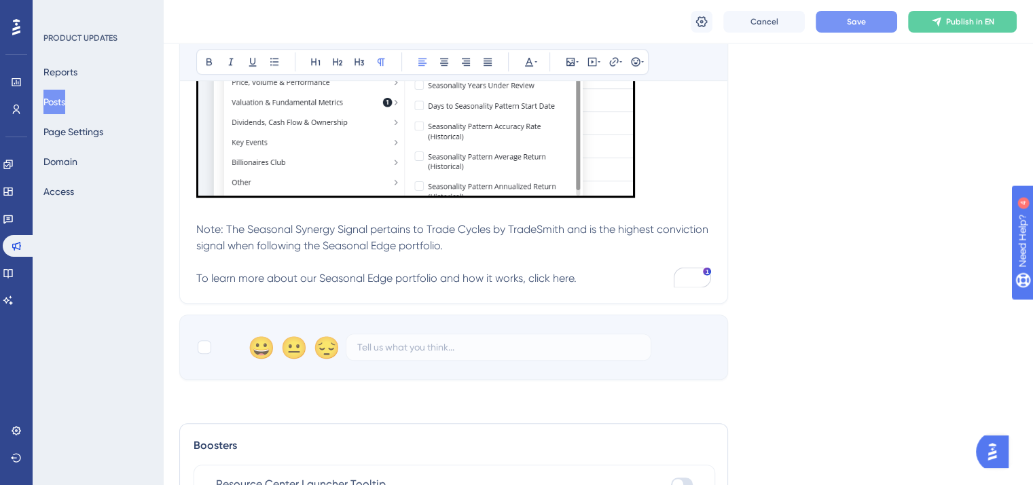
scroll to position [758, 0]
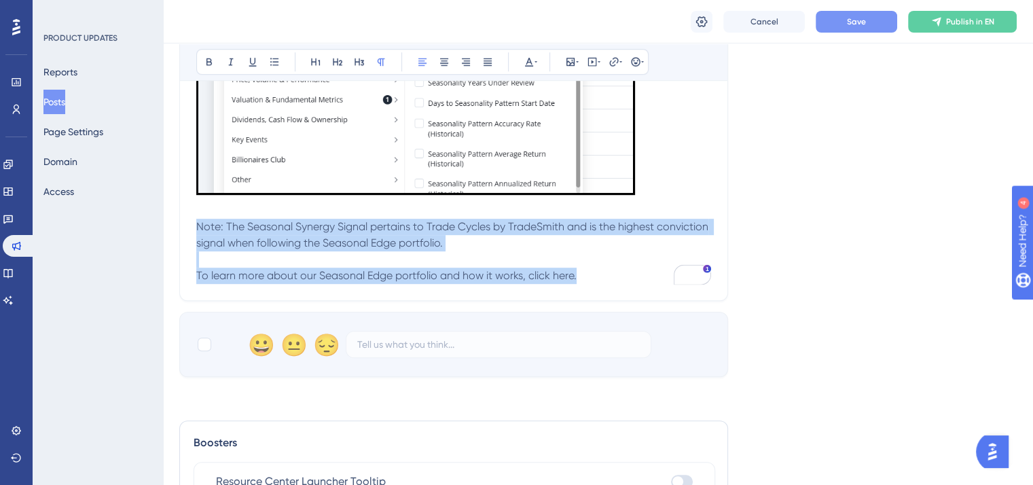
drag, startPoint x: 389, startPoint y: 264, endPoint x: 198, endPoint y: 223, distance: 194.4
click at [529, 58] on icon at bounding box center [529, 62] width 8 height 9
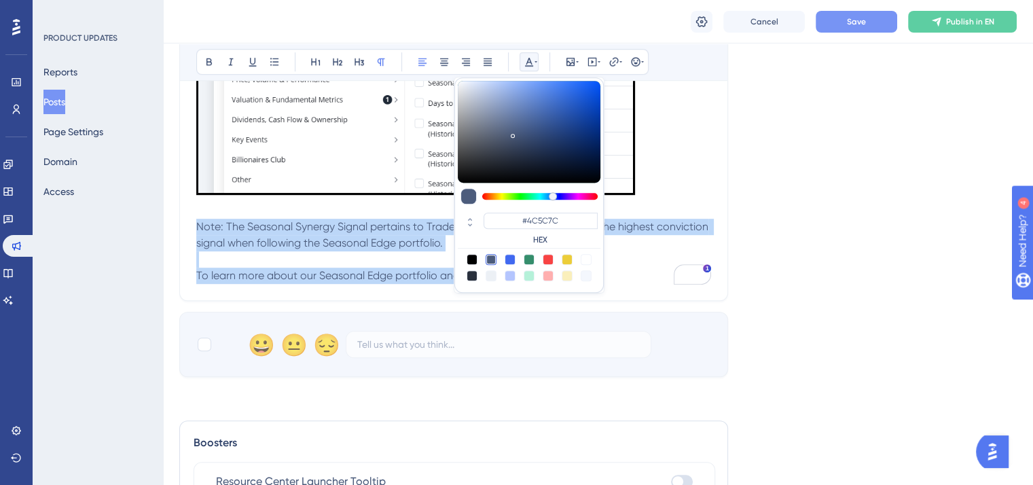
click at [470, 257] on div at bounding box center [472, 259] width 11 height 11
type input "#000000"
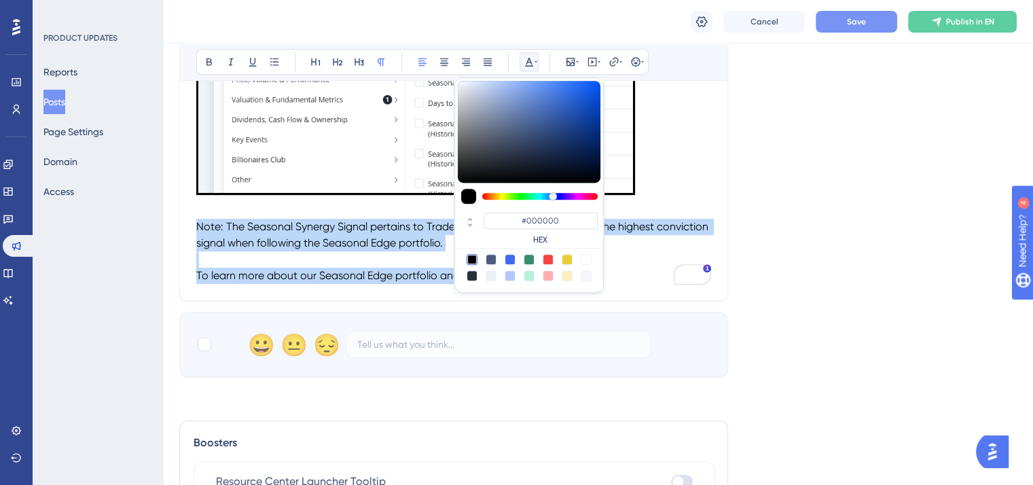
click at [431, 266] on p "To enrich screen reader interactions, please activate Accessibility in Grammarl…" at bounding box center [453, 259] width 515 height 16
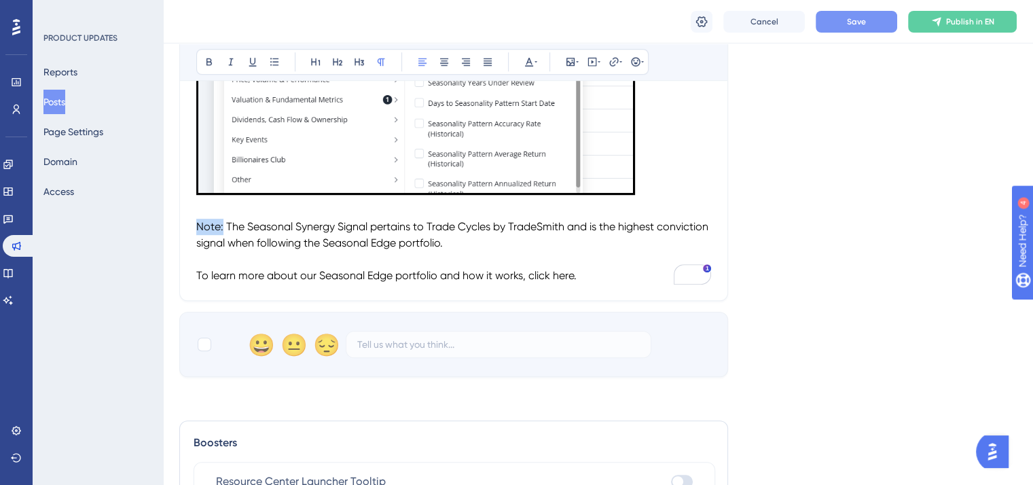
drag, startPoint x: 223, startPoint y: 226, endPoint x: 180, endPoint y: 226, distance: 42.8
click at [204, 56] on icon at bounding box center [209, 61] width 11 height 11
click at [380, 266] on p "To enrich screen reader interactions, please activate Accessibility in Grammarl…" at bounding box center [453, 259] width 515 height 16
drag, startPoint x: 580, startPoint y: 276, endPoint x: 552, endPoint y: 275, distance: 28.6
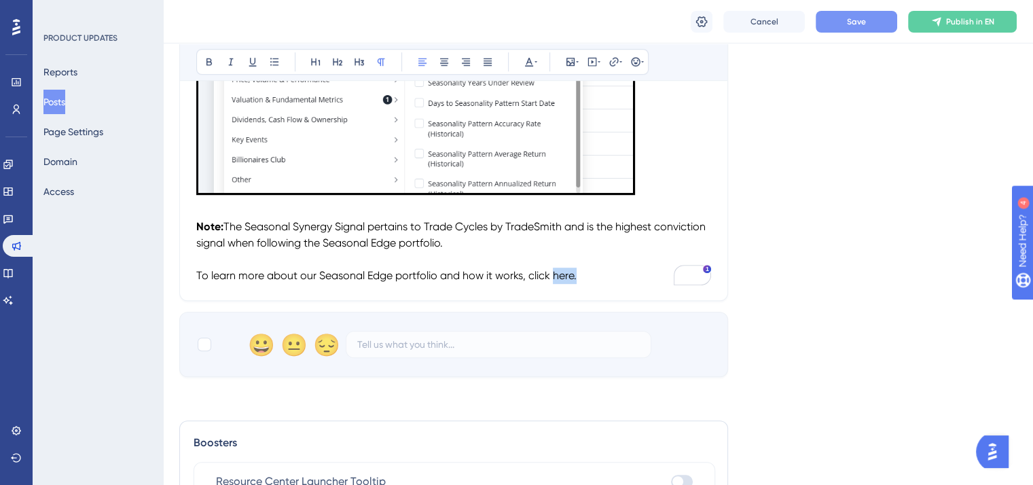
click at [552, 275] on p "To learn more about our Seasonal Edge portfolio and how it works, click here." at bounding box center [453, 276] width 515 height 16
click at [613, 62] on icon at bounding box center [614, 61] width 11 height 11
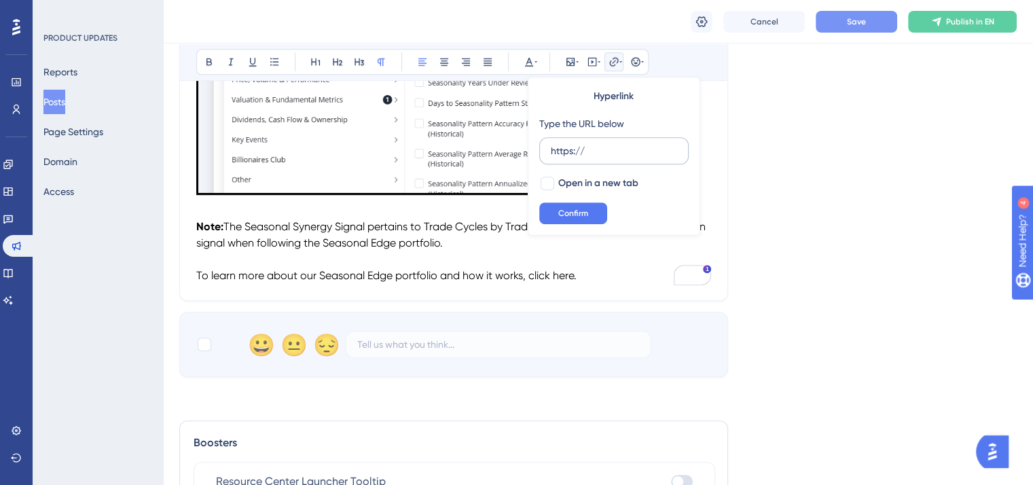
drag, startPoint x: 593, startPoint y: 154, endPoint x: 543, endPoint y: 150, distance: 49.8
click at [543, 150] on label "https://" at bounding box center [613, 150] width 149 height 27
click at [551, 150] on input "https://" at bounding box center [614, 150] width 126 height 15
type input "[URL][DOMAIN_NAME]"
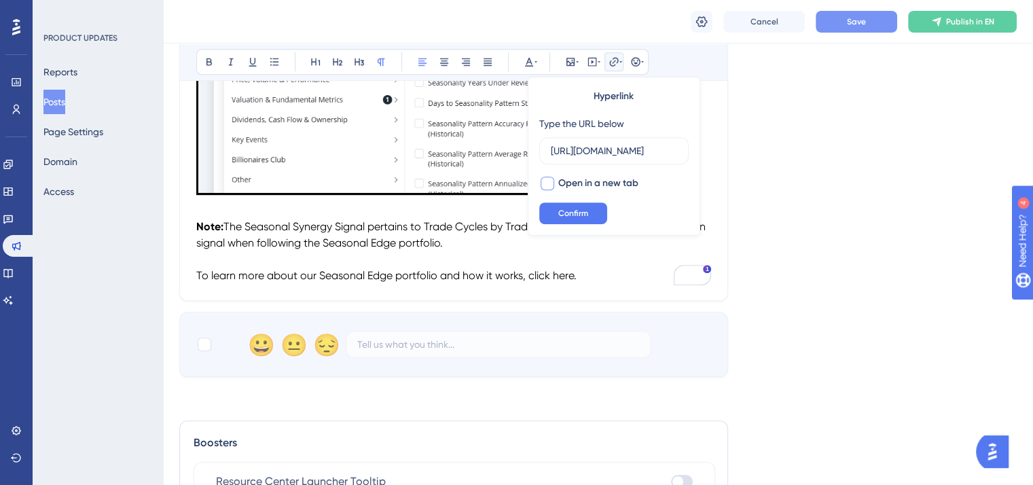
click at [543, 183] on div at bounding box center [548, 184] width 14 height 14
checkbox input "true"
click at [573, 211] on span "Confirm" at bounding box center [573, 213] width 30 height 11
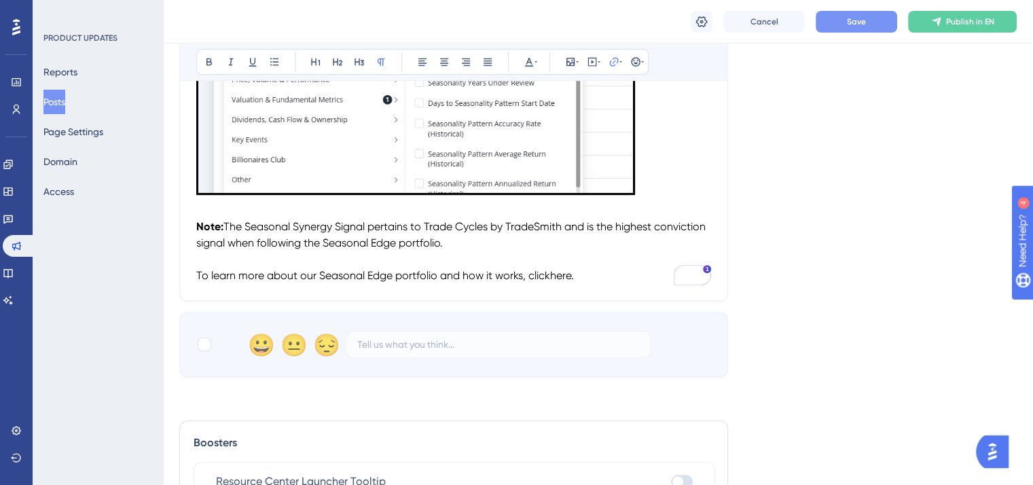
click at [859, 24] on span "Save" at bounding box center [856, 21] width 19 height 11
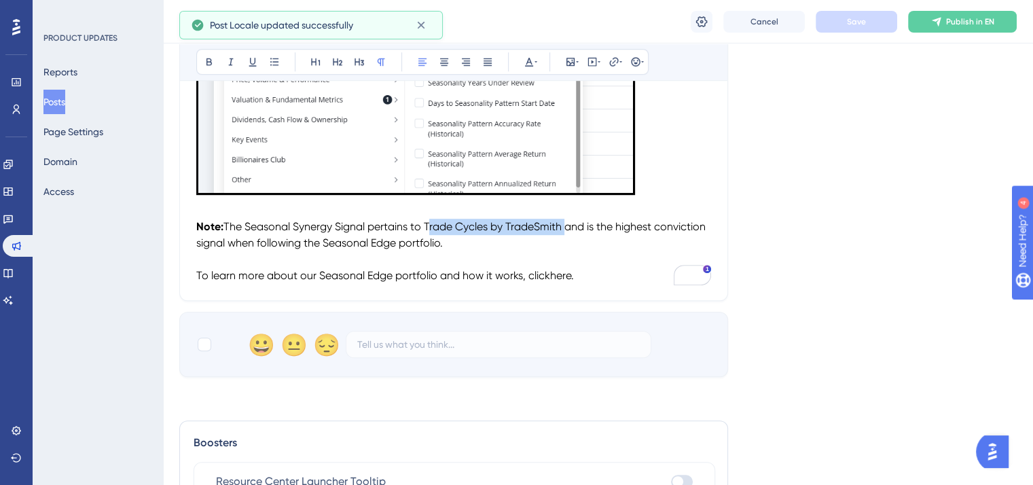
drag, startPoint x: 565, startPoint y: 226, endPoint x: 429, endPoint y: 223, distance: 135.9
click at [429, 223] on span "The Seasonal Synergy Signal pertains to Trade Cycles by TradeSmith and is the h…" at bounding box center [452, 234] width 512 height 29
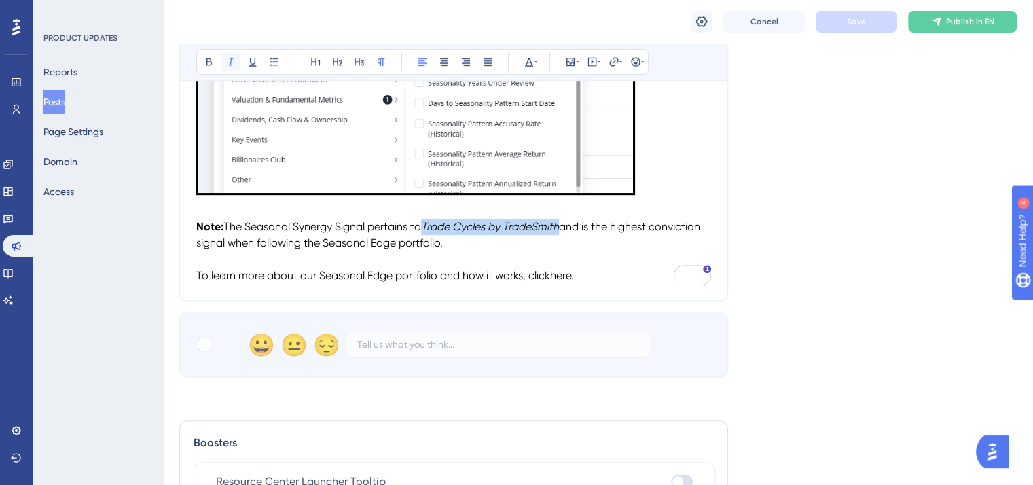
click at [230, 60] on icon at bounding box center [231, 61] width 5 height 7
click at [573, 274] on span "here." at bounding box center [562, 275] width 24 height 13
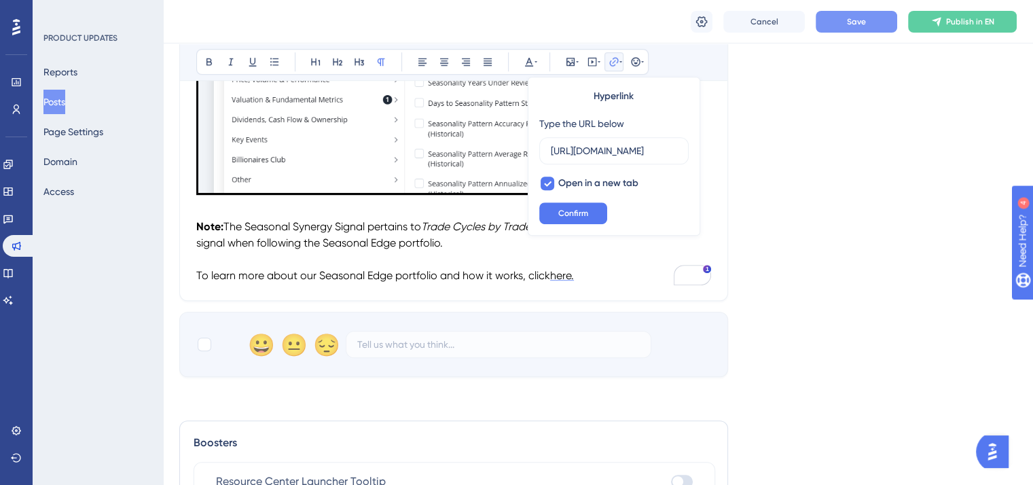
scroll to position [0, 216]
click at [599, 268] on p "To learn more about our Seasonal Edge portfolio and how it works, click here." at bounding box center [453, 276] width 515 height 16
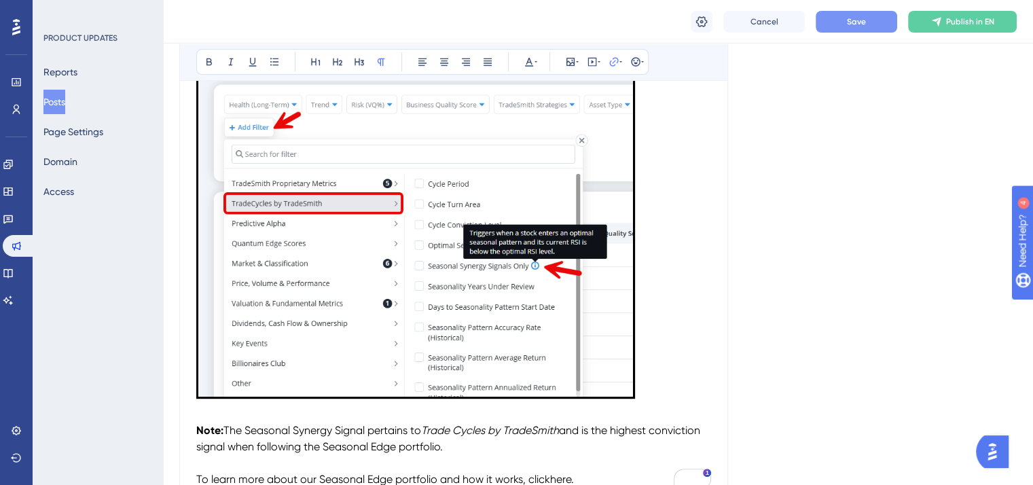
scroll to position [215, 0]
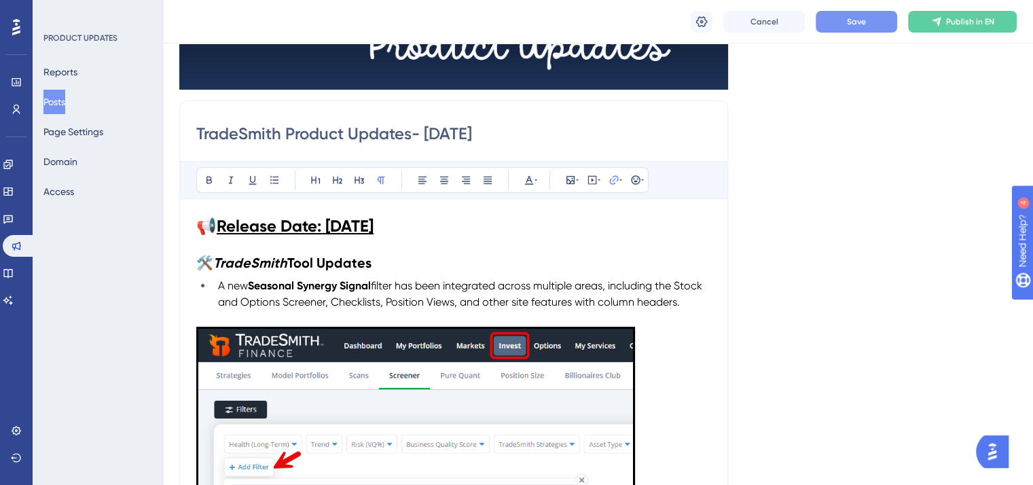
click at [854, 23] on span "Save" at bounding box center [856, 21] width 19 height 11
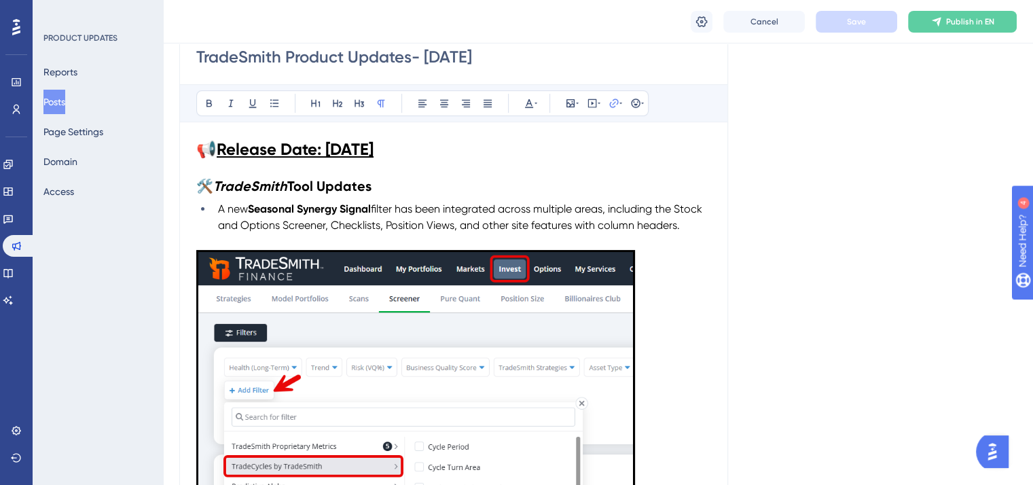
scroll to position [283, 0]
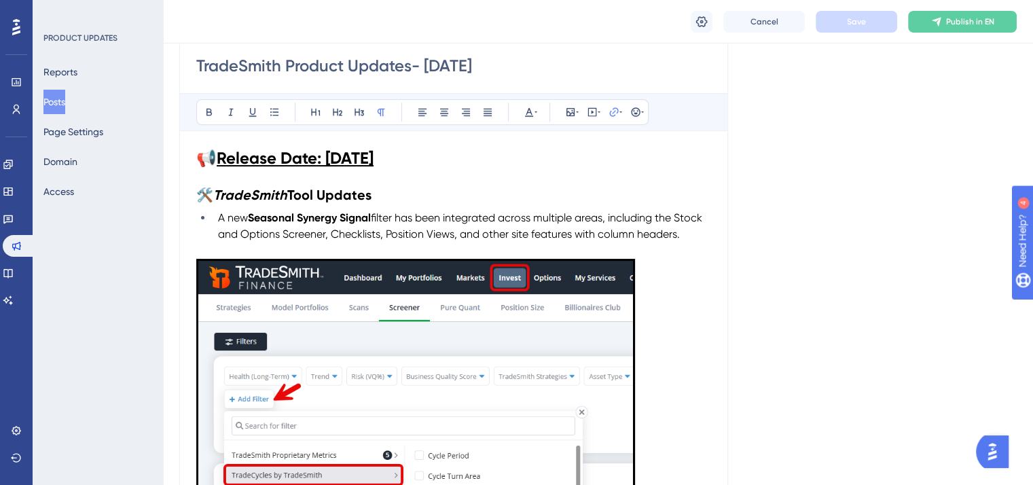
drag, startPoint x: 677, startPoint y: 232, endPoint x: 687, endPoint y: 232, distance: 10.2
click at [677, 232] on span "filter has been integrated across multiple areas, including the Stock and Optio…" at bounding box center [461, 225] width 487 height 29
click at [330, 230] on span "filter has been integrated across multiple areas, including the Stock and Optio…" at bounding box center [461, 225] width 487 height 29
click at [708, 228] on li "A new Seasonal Synergy Signal filter has been integrated across multiple areas,…" at bounding box center [462, 226] width 499 height 33
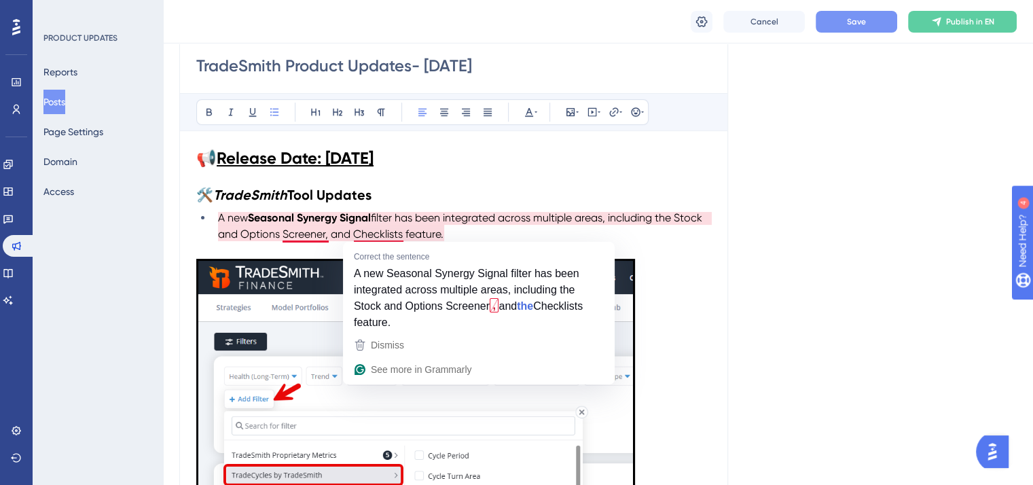
click at [356, 232] on span "filter has been integrated across multiple areas, including the Stock and Optio…" at bounding box center [461, 225] width 487 height 29
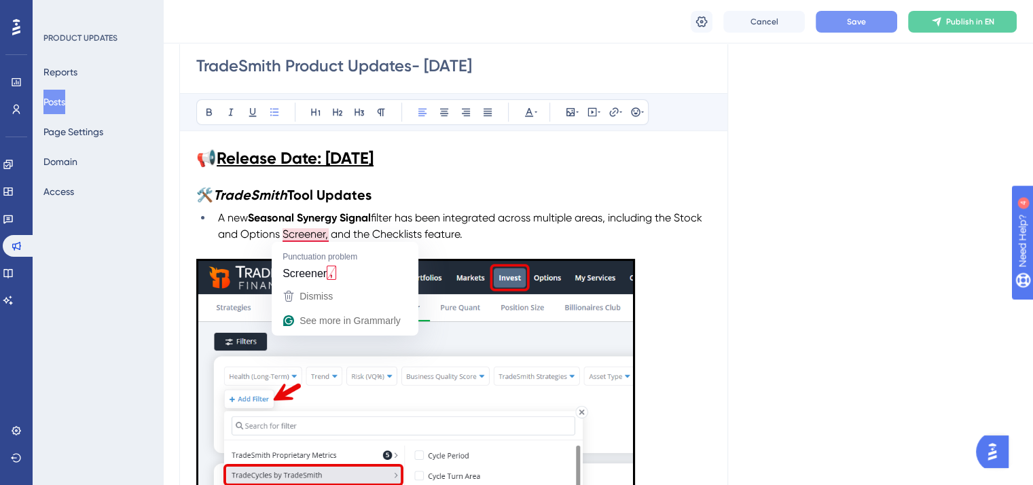
click at [329, 232] on span "filter has been integrated across multiple areas, including the Stock and Optio…" at bounding box center [461, 225] width 487 height 29
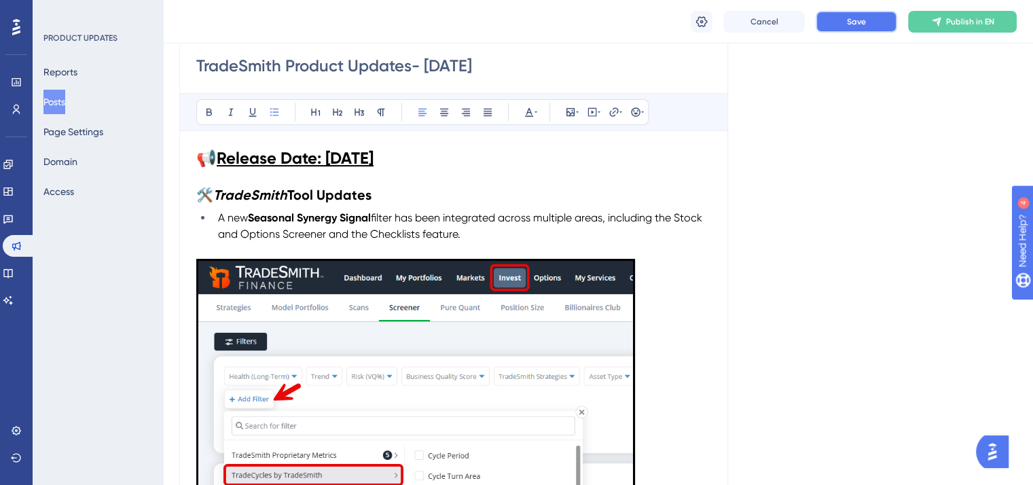
click at [851, 20] on span "Save" at bounding box center [856, 21] width 19 height 11
click at [14, 274] on icon at bounding box center [8, 273] width 11 height 11
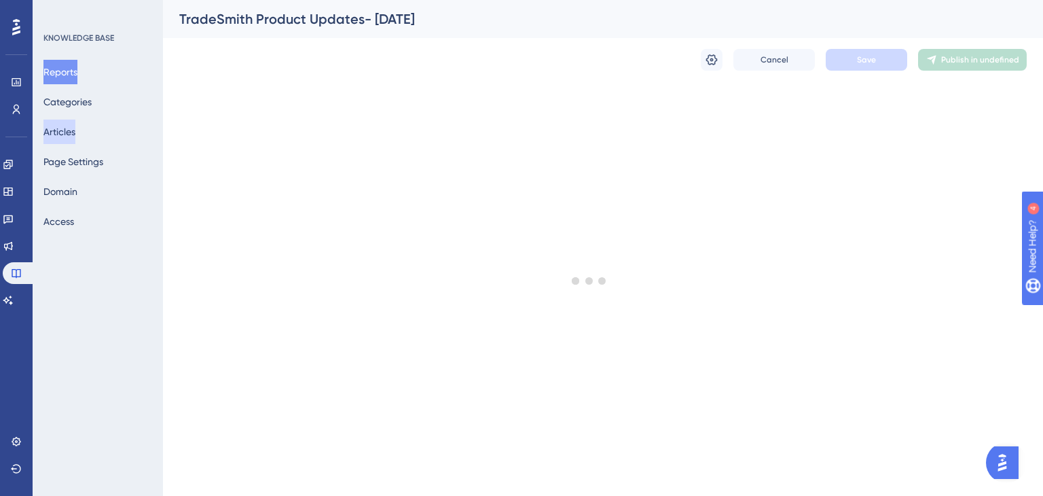
click at [75, 130] on button "Articles" at bounding box center [59, 132] width 32 height 24
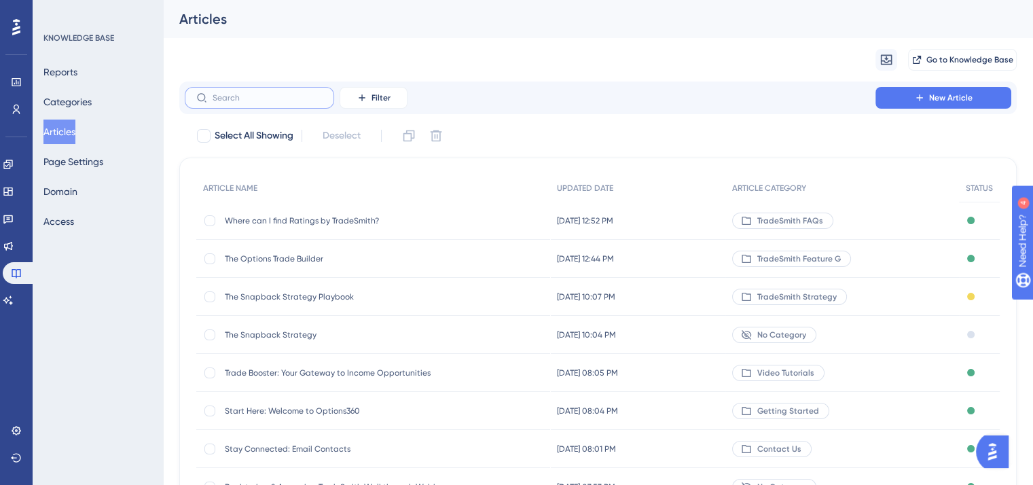
click at [272, 98] on input "text" at bounding box center [268, 98] width 110 height 10
type input "fia"
checkbox input "true"
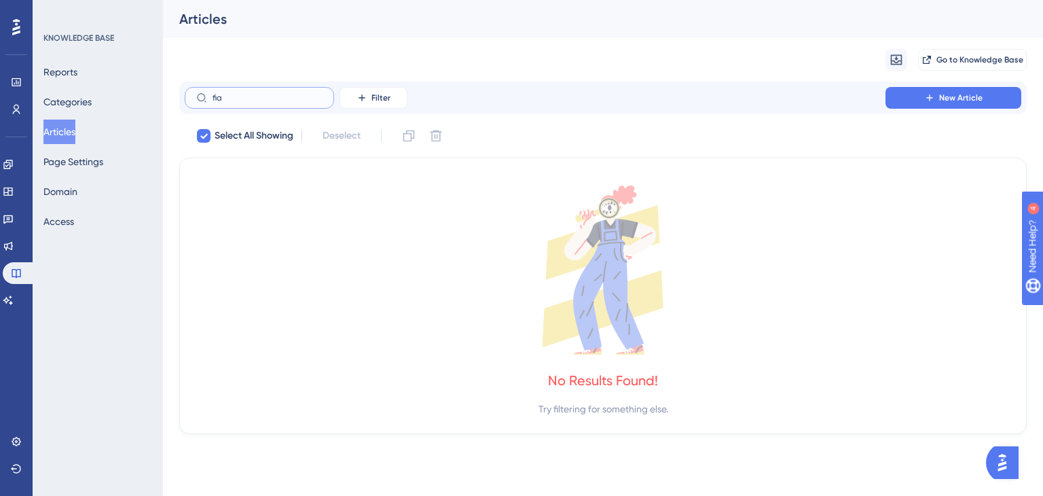
type input "fi"
checkbox input "false"
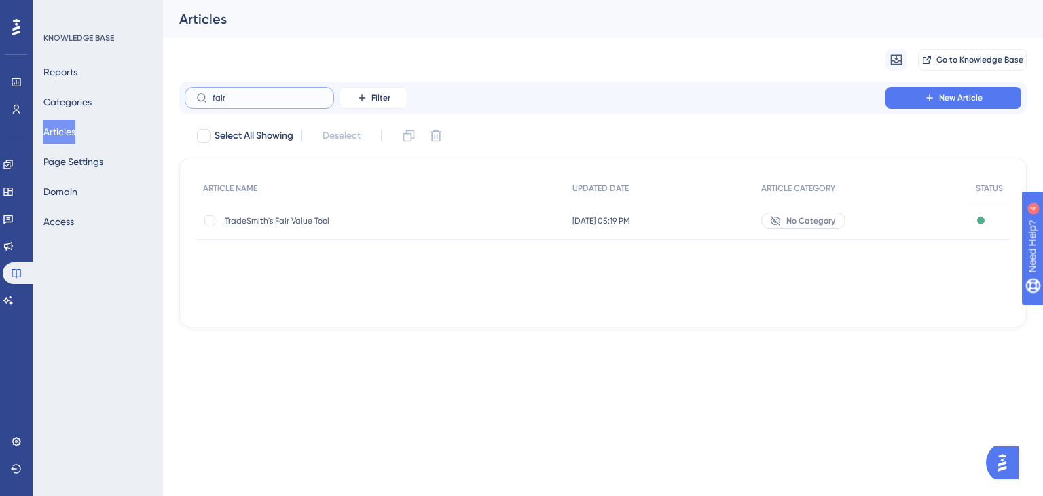
type input "fair"
click at [283, 223] on span "TradeSmith's Fair Value Tool" at bounding box center [333, 220] width 217 height 11
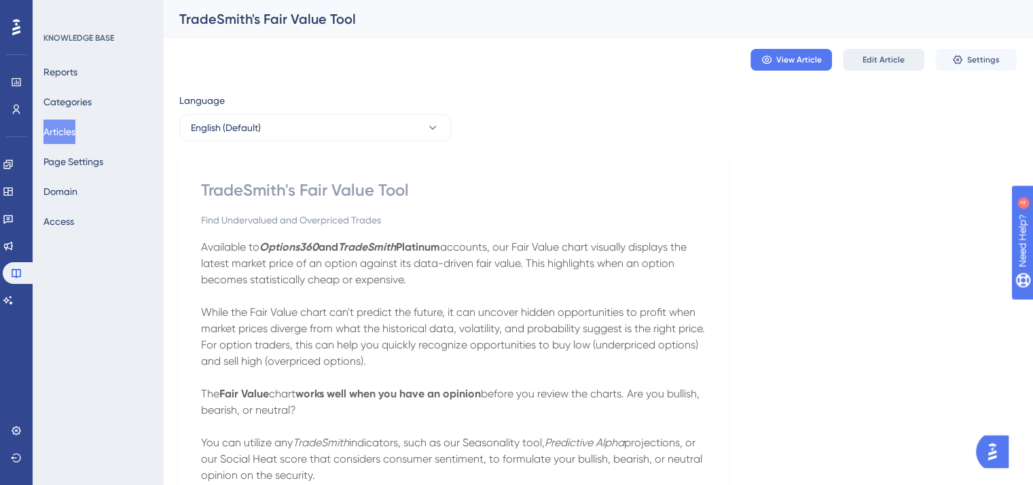
click at [866, 66] on button "Edit Article" at bounding box center [884, 60] width 82 height 22
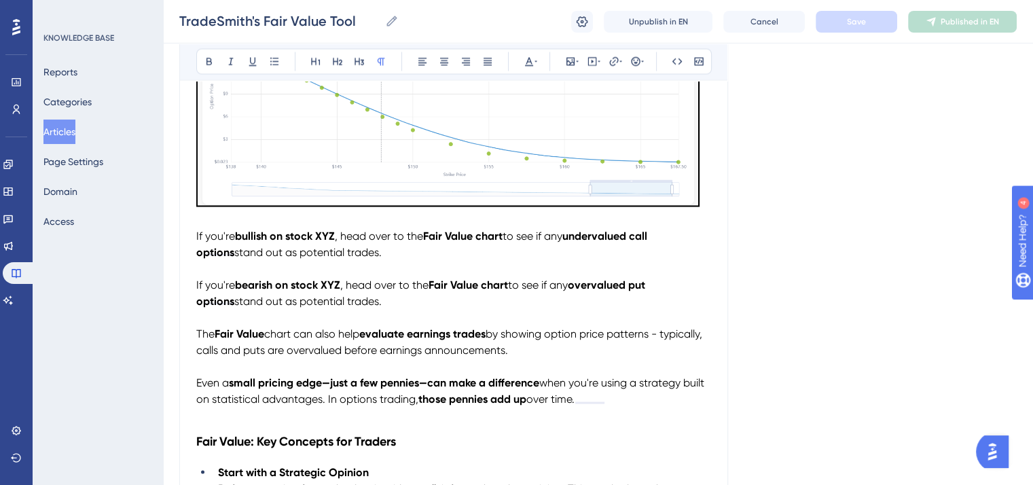
scroll to position [2663, 0]
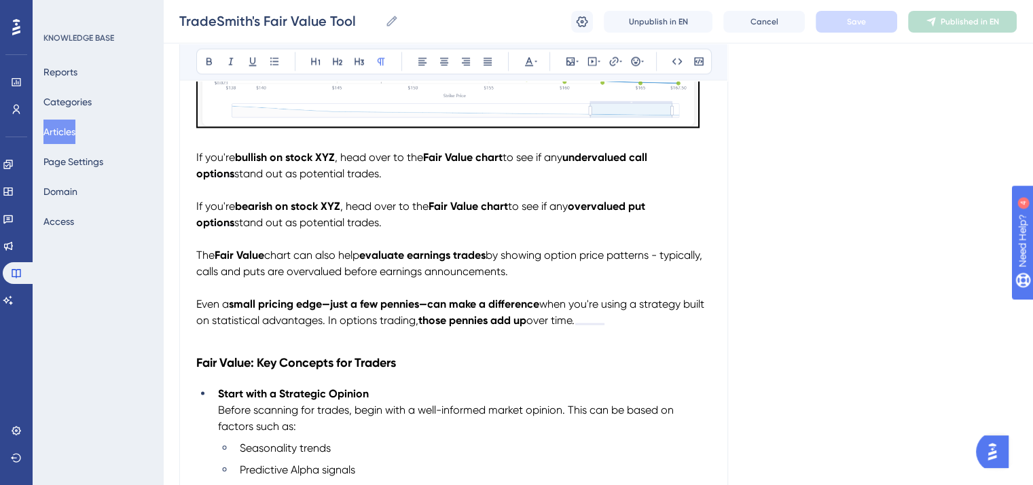
click at [624, 329] on p "Even a small pricing edge—just a few pennies—can make a difference when you're …" at bounding box center [453, 312] width 515 height 33
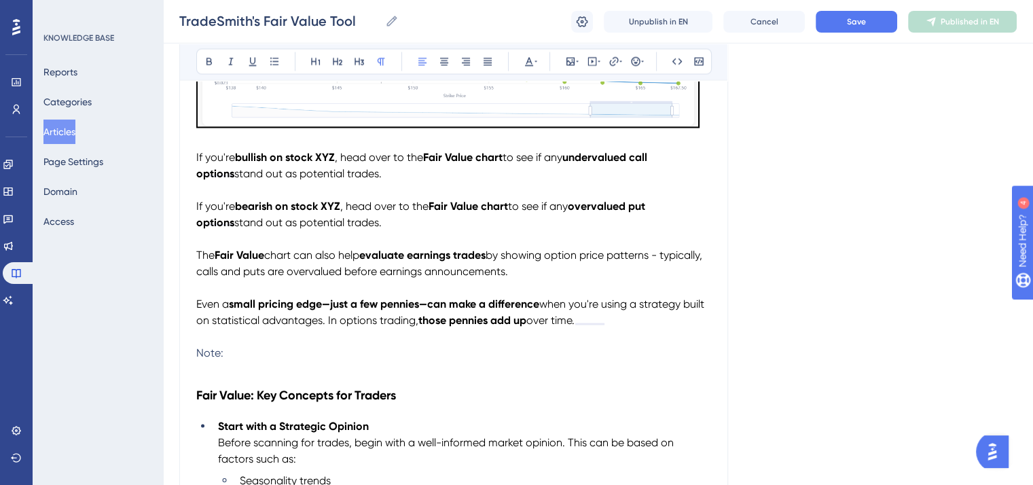
click at [234, 361] on p "Note:" at bounding box center [453, 353] width 515 height 16
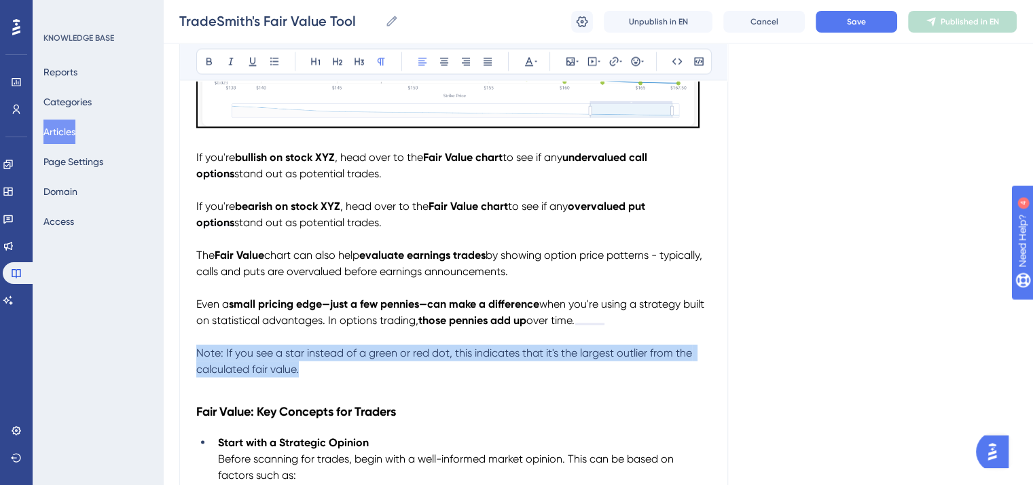
drag, startPoint x: 302, startPoint y: 382, endPoint x: 196, endPoint y: 367, distance: 106.9
click at [196, 367] on p "Note: If you see a star instead of a green or red dot, this indicates that it's…" at bounding box center [453, 361] width 515 height 33
click at [530, 58] on icon at bounding box center [529, 61] width 11 height 11
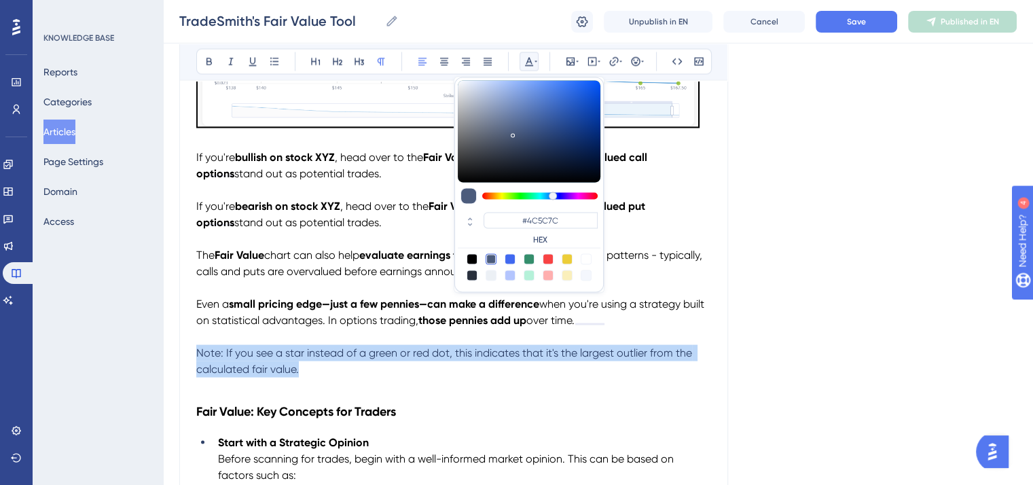
click at [471, 255] on div at bounding box center [472, 259] width 11 height 11
type input "#000000"
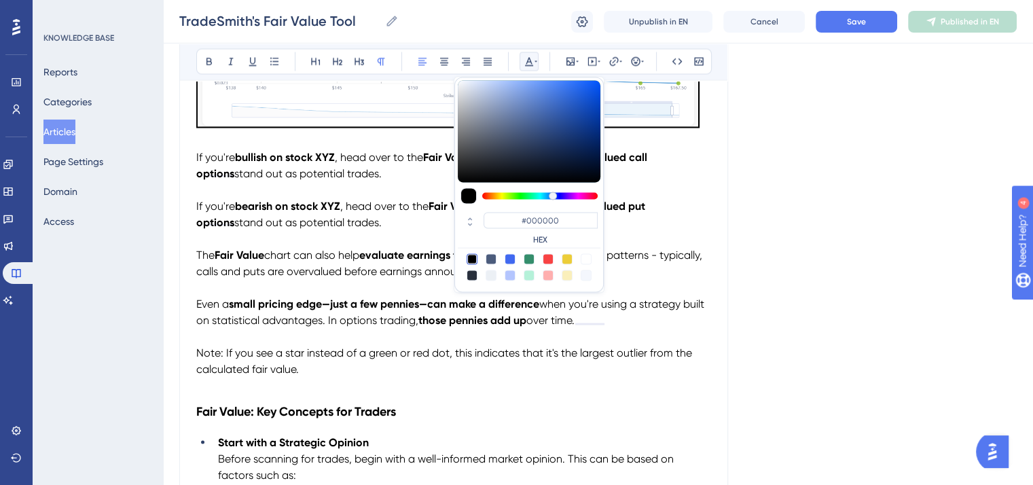
click at [391, 391] on p "To enrich screen reader interactions, please activate Accessibility in Grammarl…" at bounding box center [453, 386] width 515 height 16
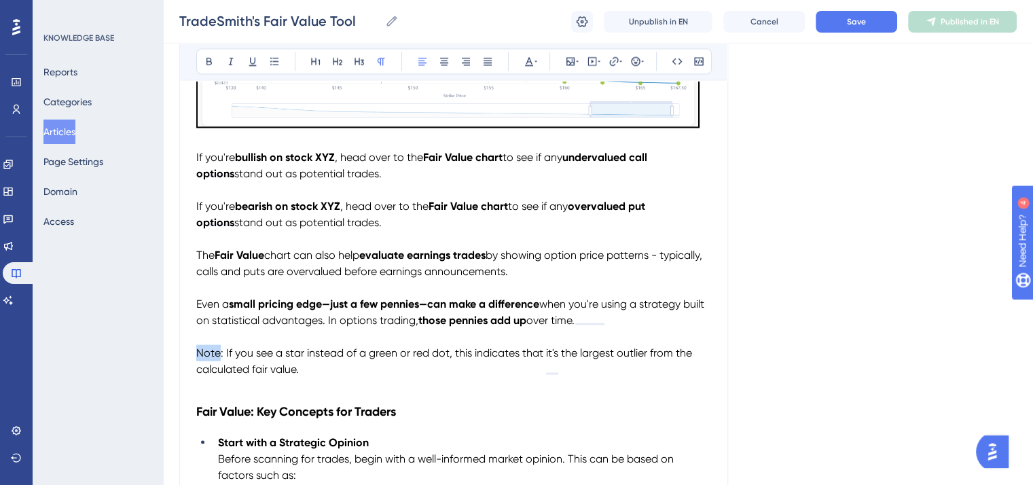
drag, startPoint x: 221, startPoint y: 367, endPoint x: 192, endPoint y: 367, distance: 29.2
click at [216, 367] on span "Note: If you see a star instead of a green or red dot, this indicates that it's…" at bounding box center [445, 360] width 499 height 29
click at [221, 365] on span "Note: If you see a star instead of a green or red dot, this indicates that it's…" at bounding box center [445, 360] width 499 height 29
drag, startPoint x: 222, startPoint y: 365, endPoint x: 194, endPoint y: 366, distance: 27.9
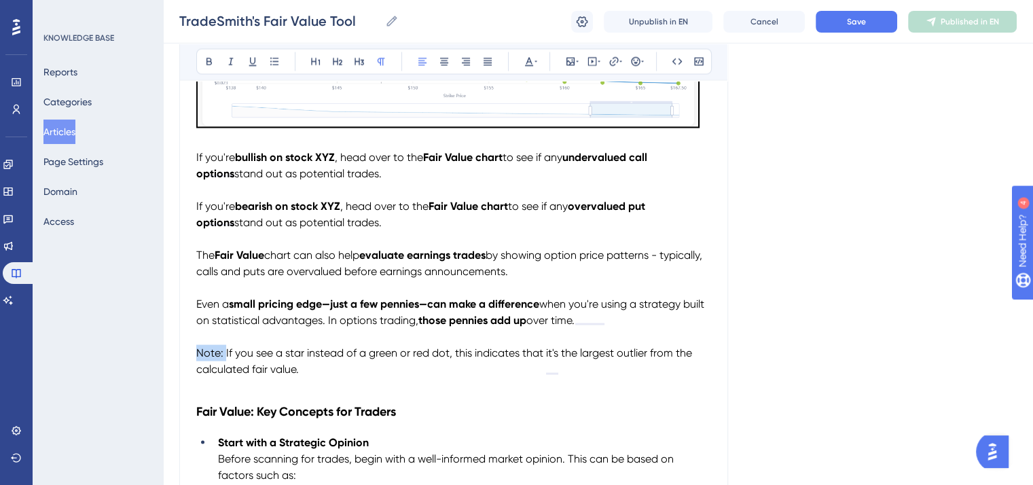
click at [208, 58] on icon at bounding box center [208, 61] width 5 height 7
click at [323, 375] on p "Note: If you see a star instead of a green or red dot, this indicates that it's…" at bounding box center [453, 361] width 515 height 33
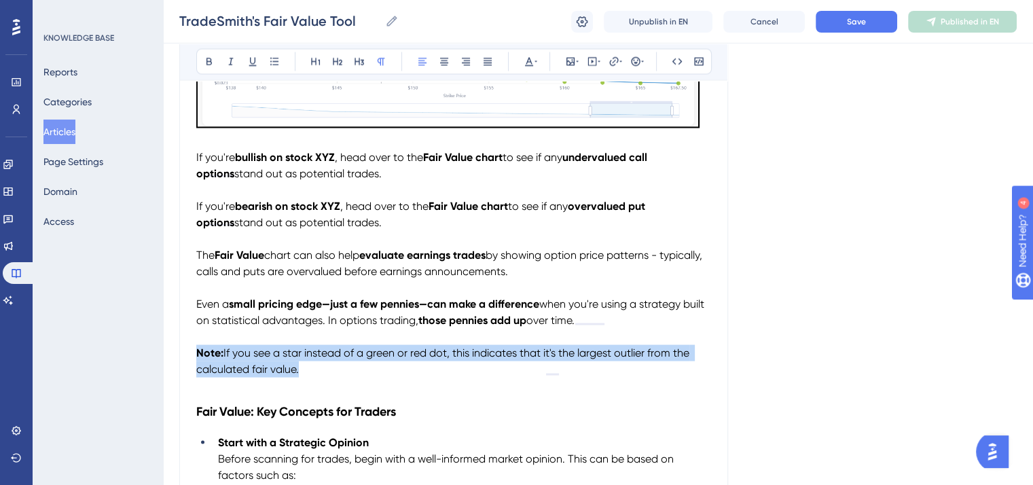
drag, startPoint x: 308, startPoint y: 387, endPoint x: 193, endPoint y: 367, distance: 116.6
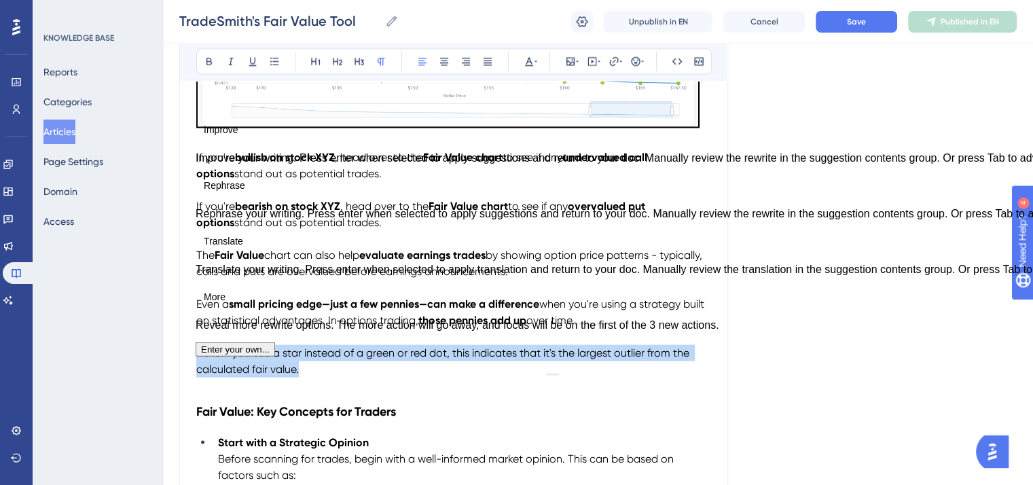
copy p "Note: If you see a star instead of a green or red dot, this indicates that it's…"
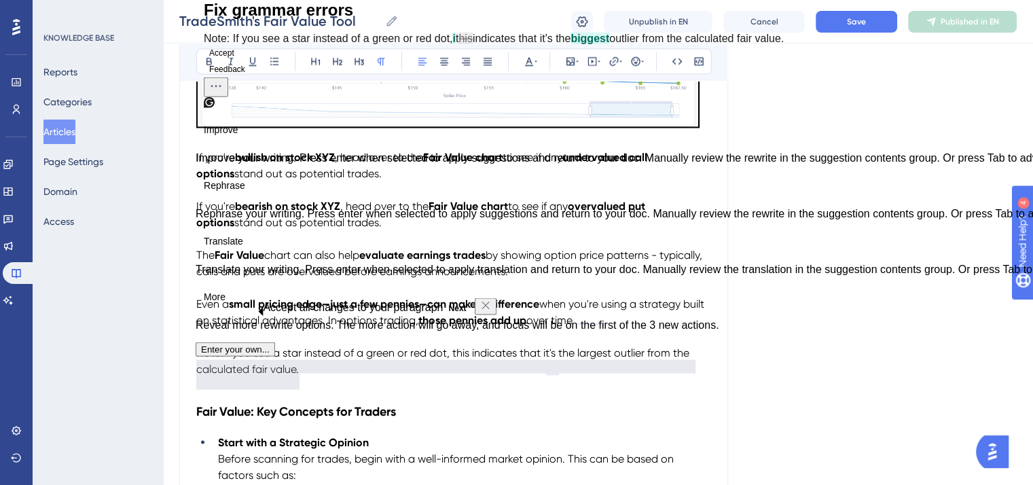
drag, startPoint x: 898, startPoint y: 252, endPoint x: 906, endPoint y: 251, distance: 8.3
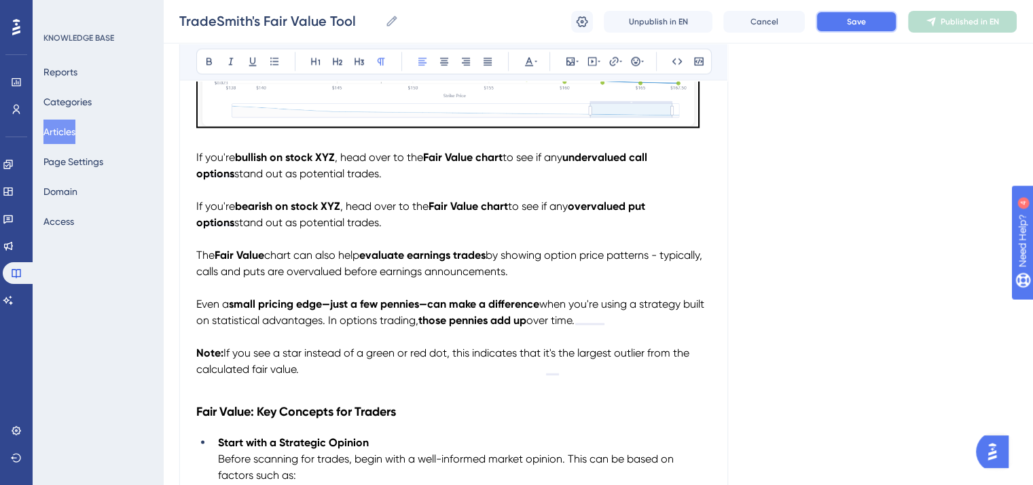
click at [872, 24] on button "Save" at bounding box center [857, 22] width 82 height 22
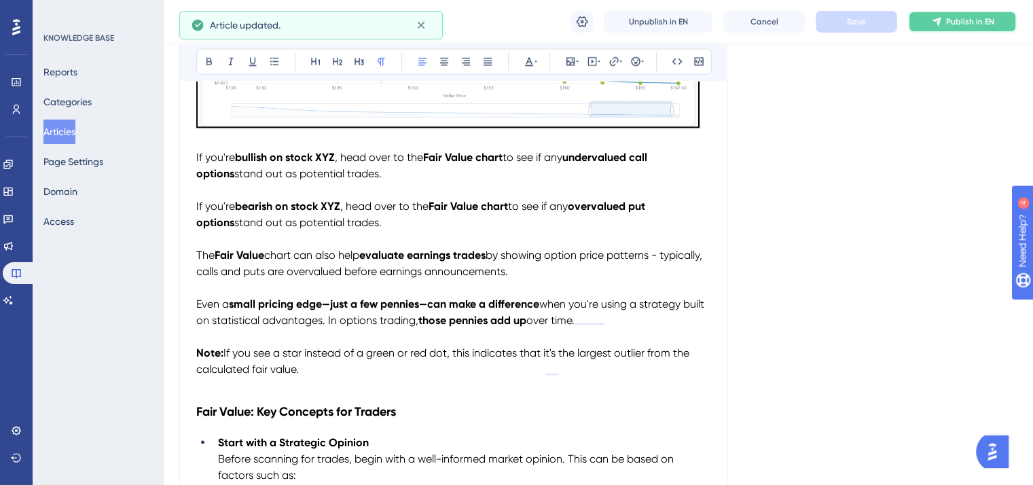
click at [971, 18] on span "Publish in EN" at bounding box center [970, 21] width 48 height 11
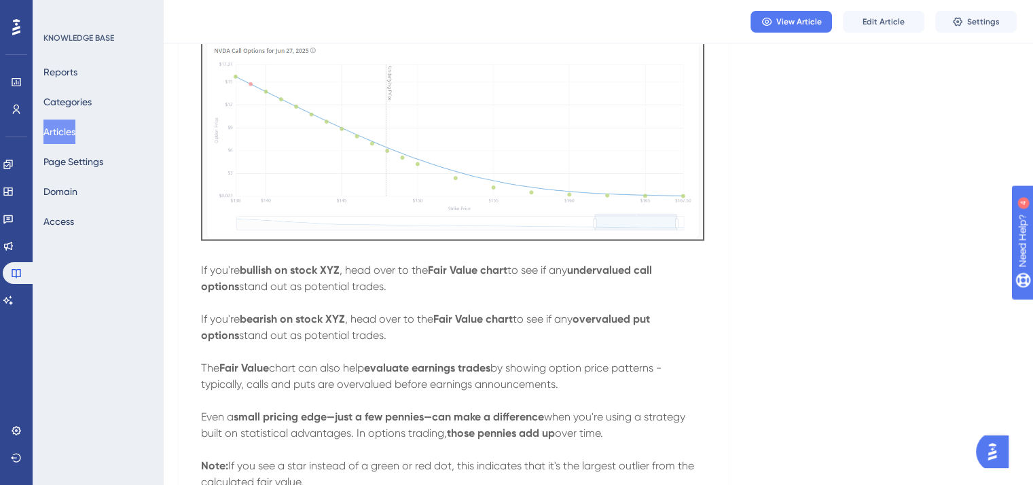
scroll to position [2255, 0]
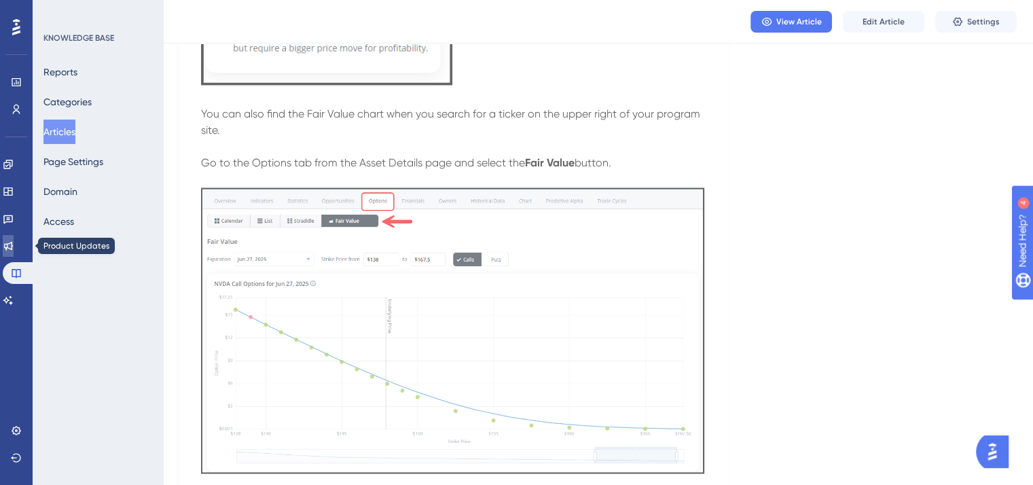
drag, startPoint x: 18, startPoint y: 243, endPoint x: 32, endPoint y: 245, distance: 14.4
click at [13, 243] on icon at bounding box center [8, 246] width 9 height 9
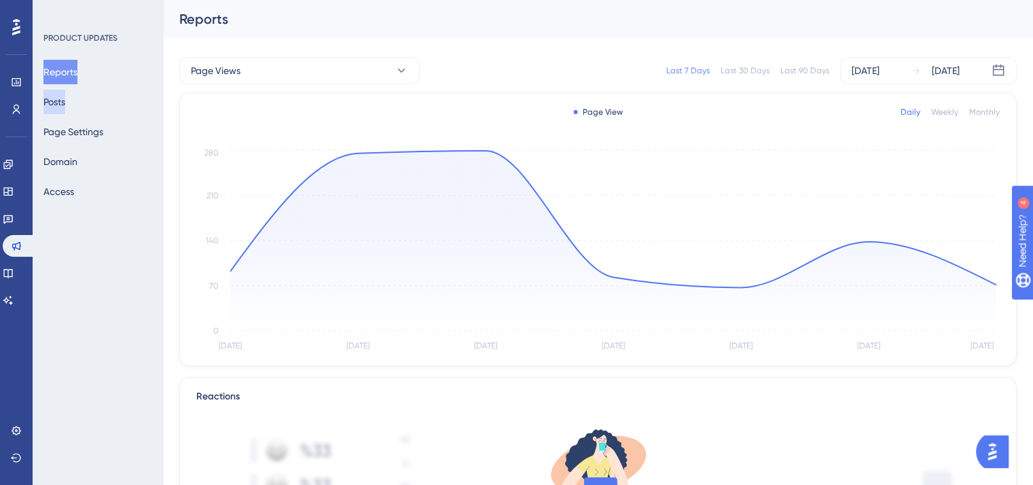
click at [65, 98] on button "Posts" at bounding box center [54, 102] width 22 height 24
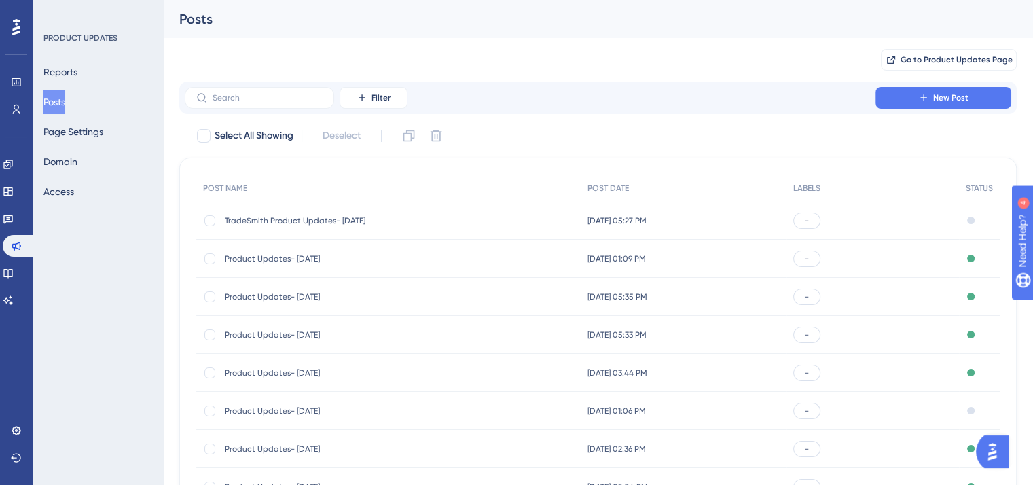
click at [337, 217] on span "TradeSmith Product Updates- [DATE]" at bounding box center [333, 220] width 217 height 11
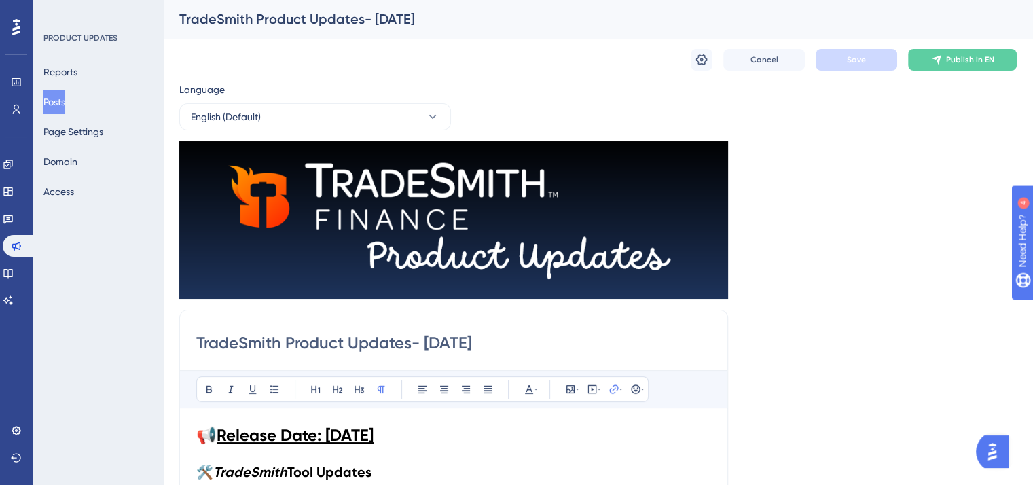
click at [255, 16] on div "TradeSmith Product Updates- [DATE]" at bounding box center [581, 19] width 804 height 19
click at [291, 344] on input "TradeSmith Product Updates- [DATE]" at bounding box center [453, 343] width 515 height 22
click at [288, 344] on input "TradeSmith Product Updates- [DATE]" at bounding box center [453, 343] width 515 height 22
click at [446, 336] on input "Product Updates- [DATE]" at bounding box center [453, 343] width 515 height 22
type input "Product Updates- [DATE]"
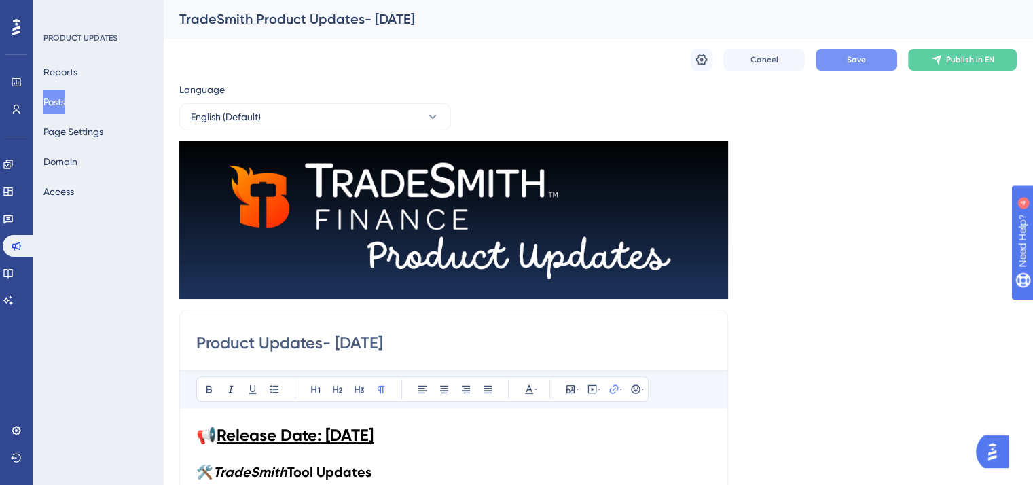
click at [867, 60] on button "Save" at bounding box center [857, 60] width 82 height 22
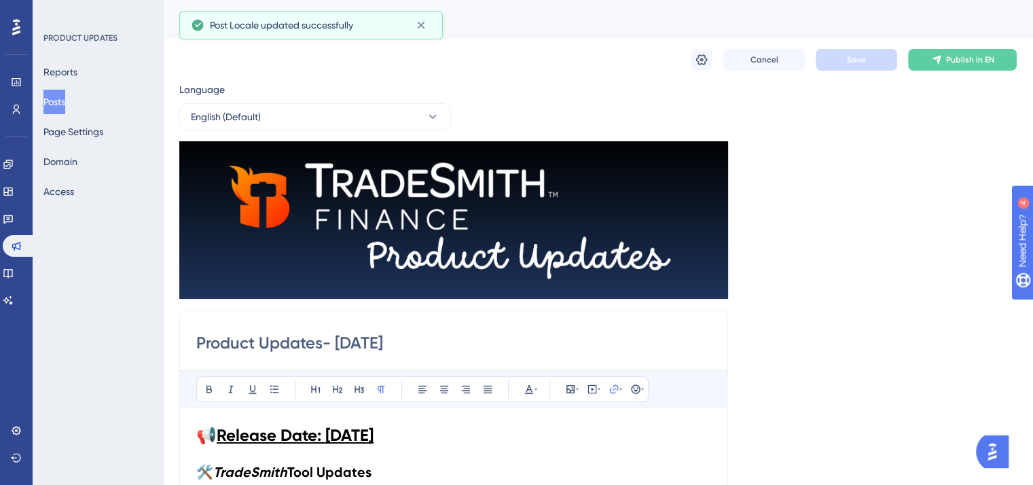
click at [50, 101] on button "Posts" at bounding box center [54, 102] width 22 height 24
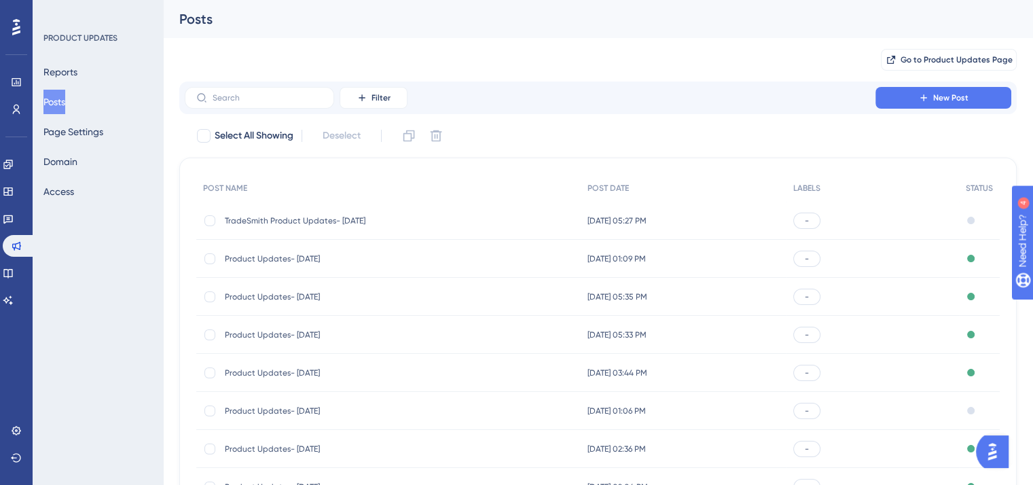
click at [341, 221] on span "TradeSmith Product Updates- [DATE]" at bounding box center [333, 220] width 217 height 11
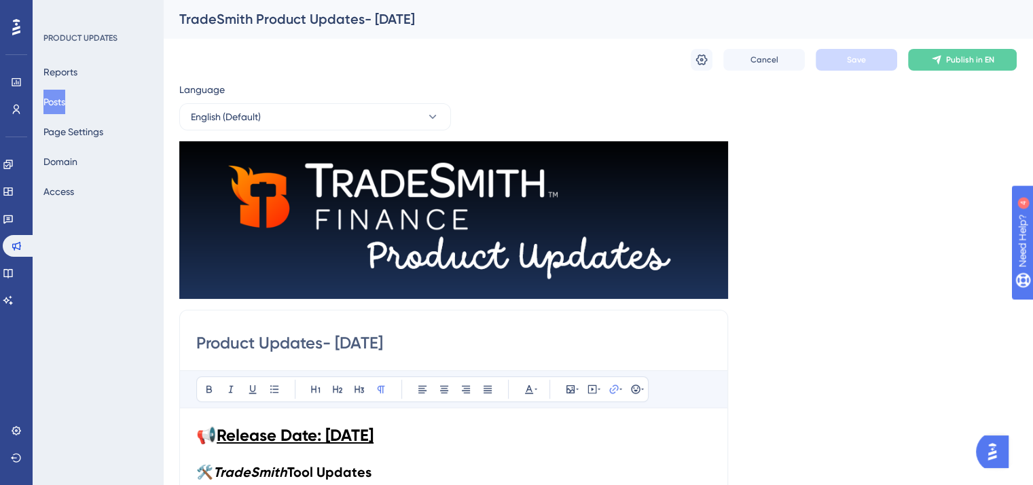
click at [419, 24] on div "TradeSmith Product Updates- [DATE]" at bounding box center [581, 19] width 804 height 19
click at [310, 23] on div "TradeSmith Product Updates- [DATE]" at bounding box center [581, 19] width 804 height 19
click at [698, 57] on icon at bounding box center [702, 60] width 14 height 14
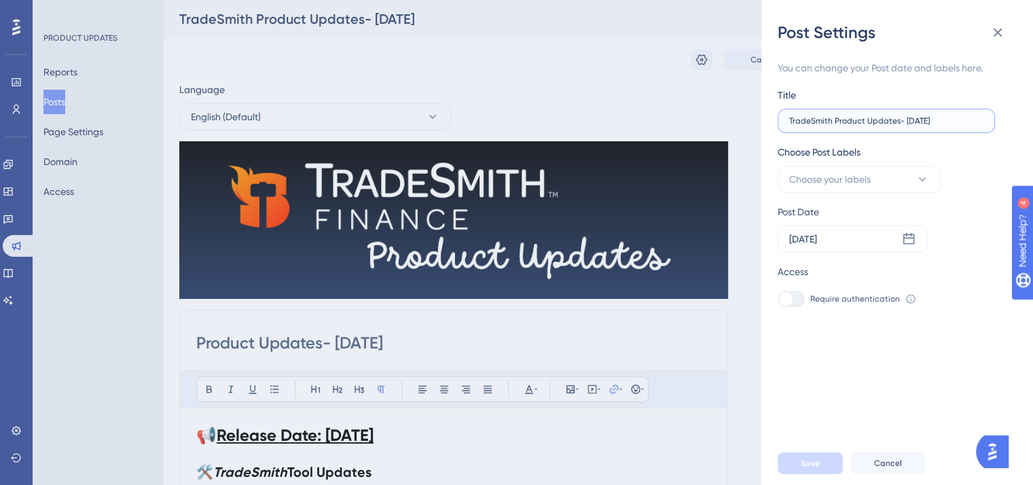
click at [833, 122] on input "TradeSmith Product Updates- [DATE]" at bounding box center [886, 121] width 194 height 10
type input "Product Updates- [DATE]"
click at [272, 338] on div "Post Settings You can change your Post date and labels here. Title Product Upda…" at bounding box center [516, 242] width 1033 height 485
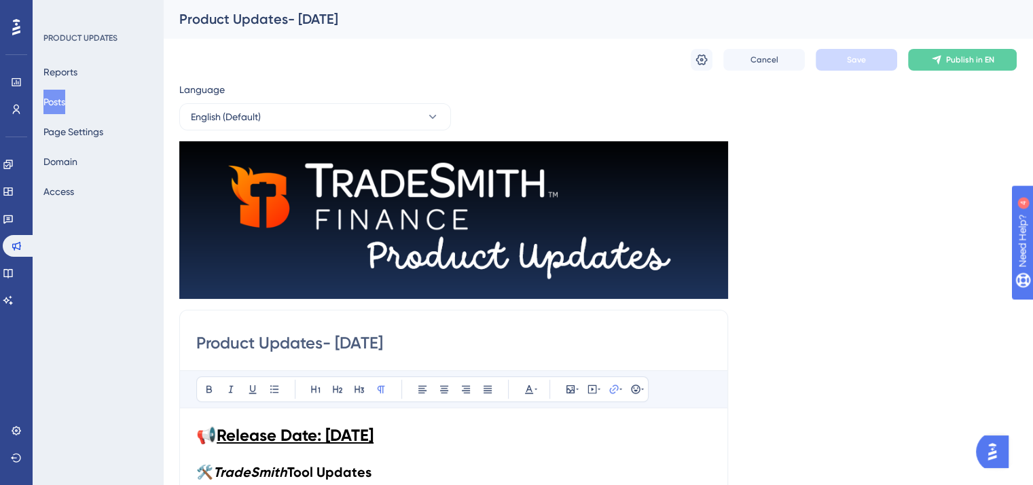
click at [198, 340] on input "Product Updates- [DATE]" at bounding box center [453, 343] width 515 height 22
type input "TradeSProduct Updates- [DATE]"
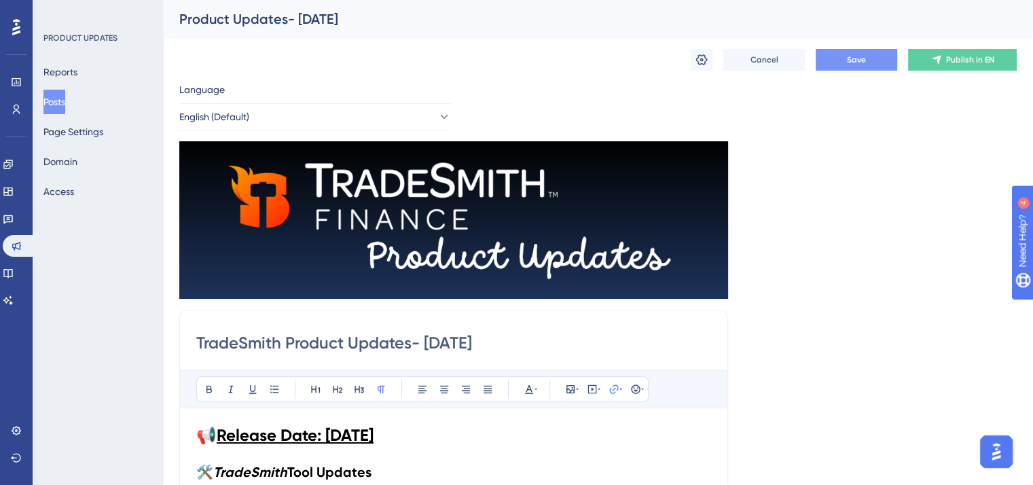
type input "TradeSmith Product Updates- Oct. 2, 2025"
click at [864, 58] on span "Save" at bounding box center [856, 59] width 19 height 11
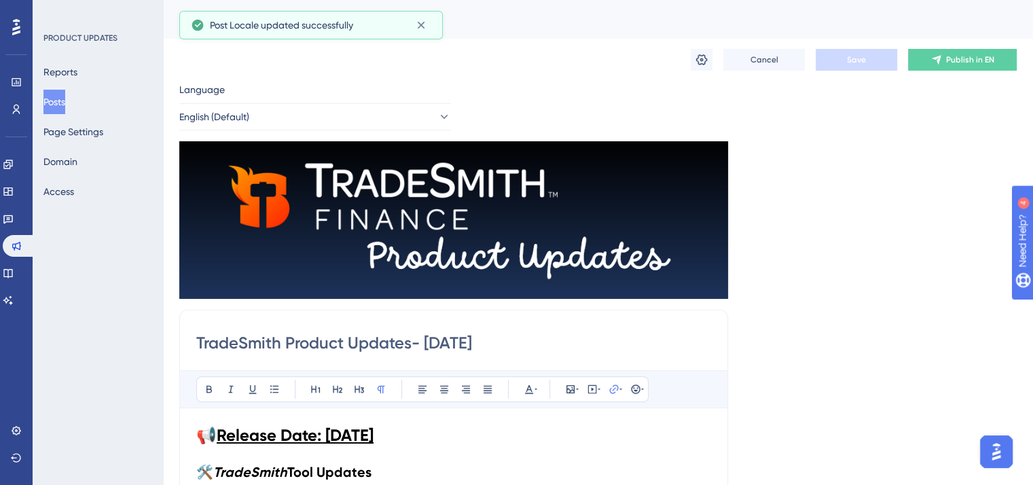
click at [60, 98] on button "Posts" at bounding box center [54, 102] width 22 height 24
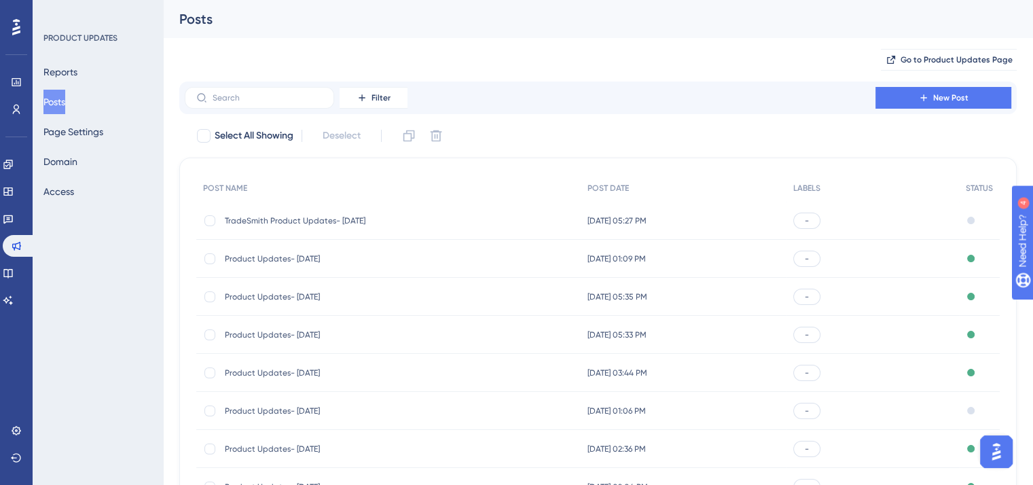
click at [312, 223] on span "TradeSmith Product Updates- [DATE]" at bounding box center [333, 220] width 217 height 11
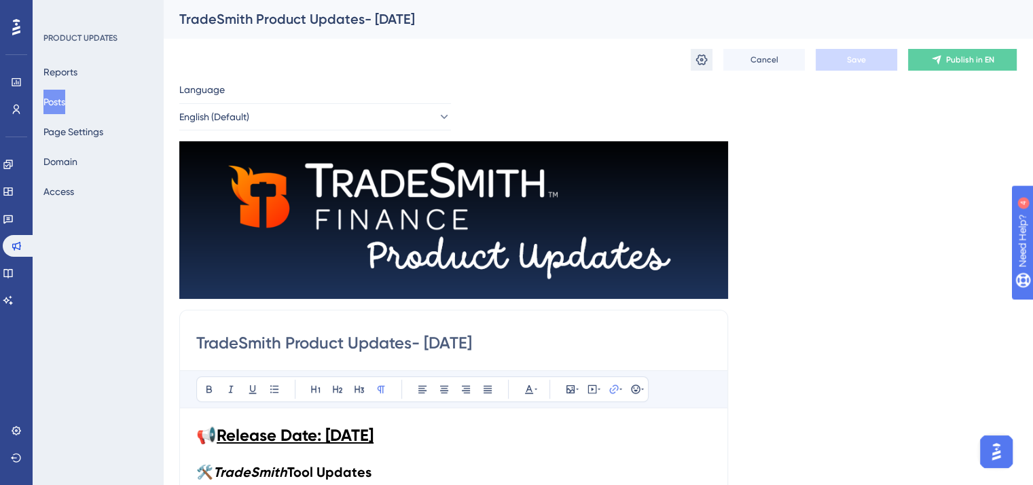
click at [701, 60] on icon at bounding box center [702, 60] width 14 height 14
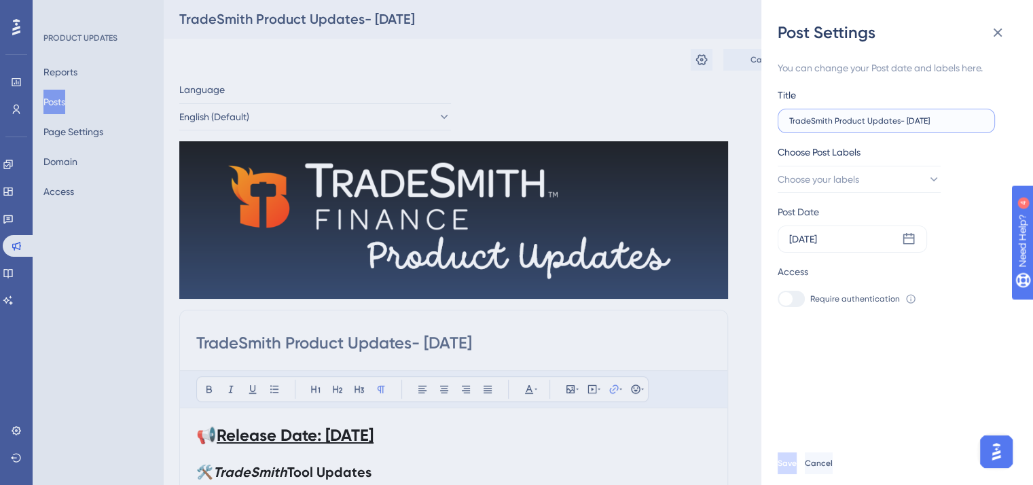
drag, startPoint x: 833, startPoint y: 121, endPoint x: 776, endPoint y: 121, distance: 57.1
click at [776, 121] on div "Post Settings You can change your Post date and labels here. Title TradeSmith P…" at bounding box center [897, 242] width 272 height 485
type input "Product Updates- [DATE]"
click at [797, 469] on span "Save" at bounding box center [787, 463] width 19 height 11
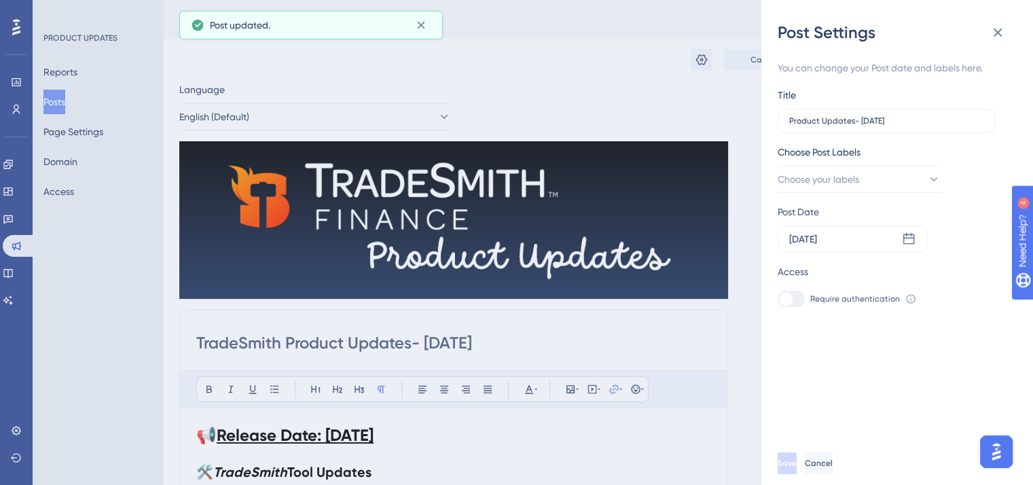
click at [287, 340] on div "Post Settings You can change your Post date and labels here. Title Product Upda…" at bounding box center [516, 242] width 1033 height 485
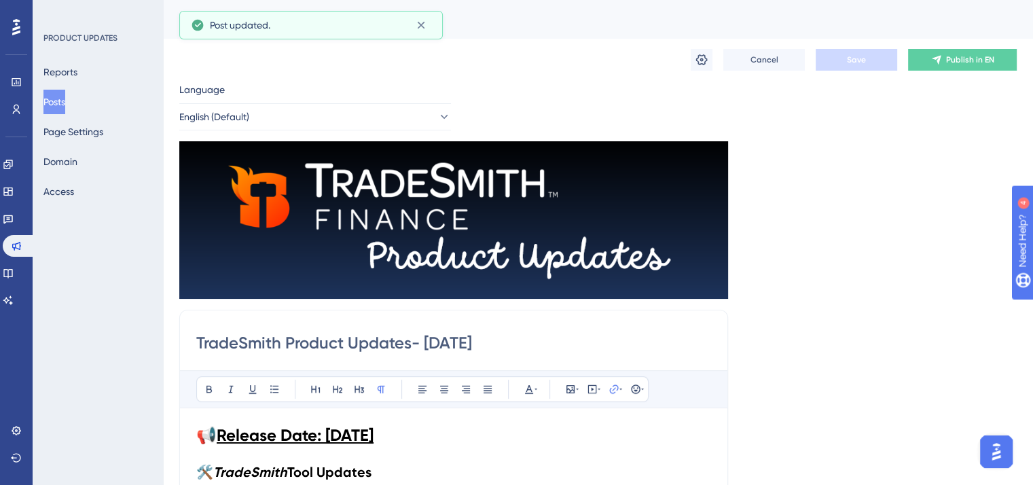
click at [287, 343] on input "TradeSmith Product Updates- [DATE]" at bounding box center [453, 343] width 515 height 22
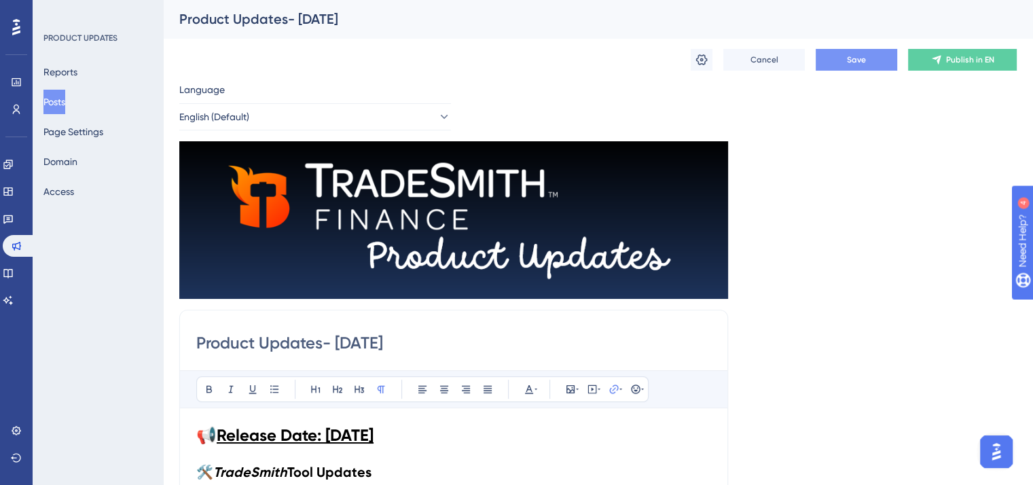
type input "Product Updates- [DATE]"
click at [893, 61] on button "Save" at bounding box center [857, 60] width 82 height 22
click at [65, 103] on button "Posts" at bounding box center [54, 102] width 22 height 24
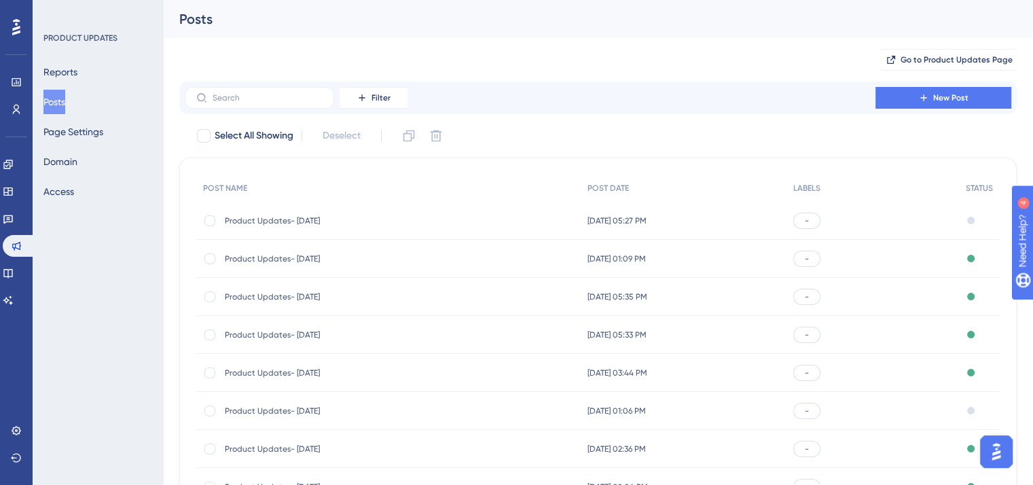
click at [285, 262] on span "Product Updates- [DATE]" at bounding box center [333, 258] width 217 height 11
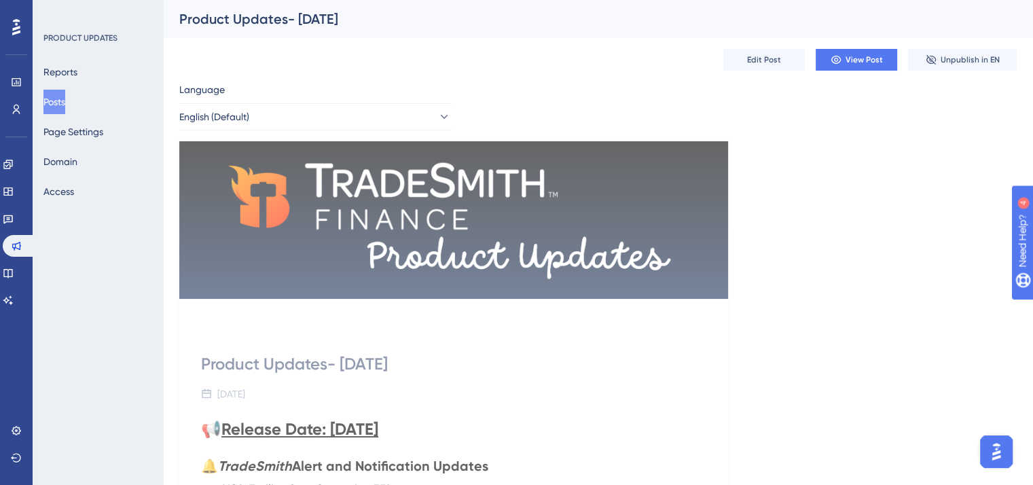
click at [65, 105] on button "Posts" at bounding box center [54, 102] width 22 height 24
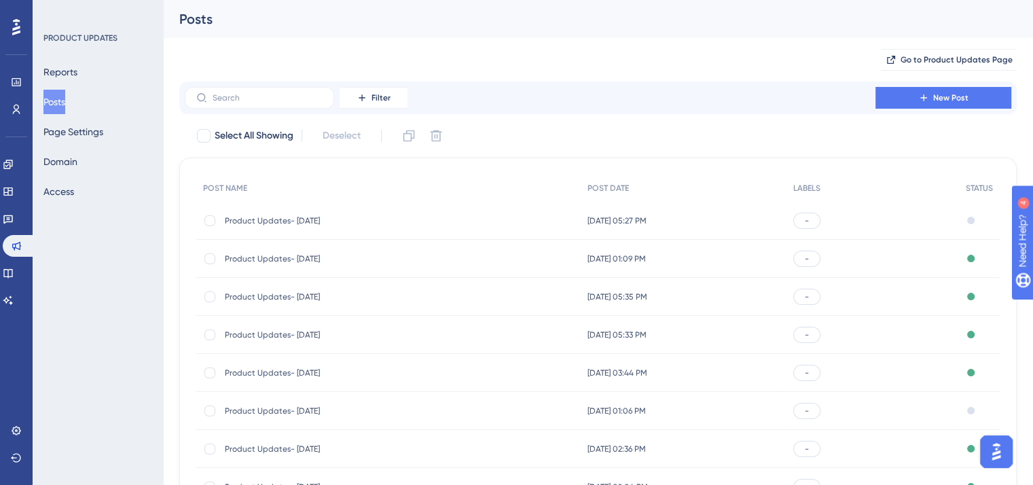
click at [283, 224] on span "Product Updates- [DATE]" at bounding box center [333, 220] width 217 height 11
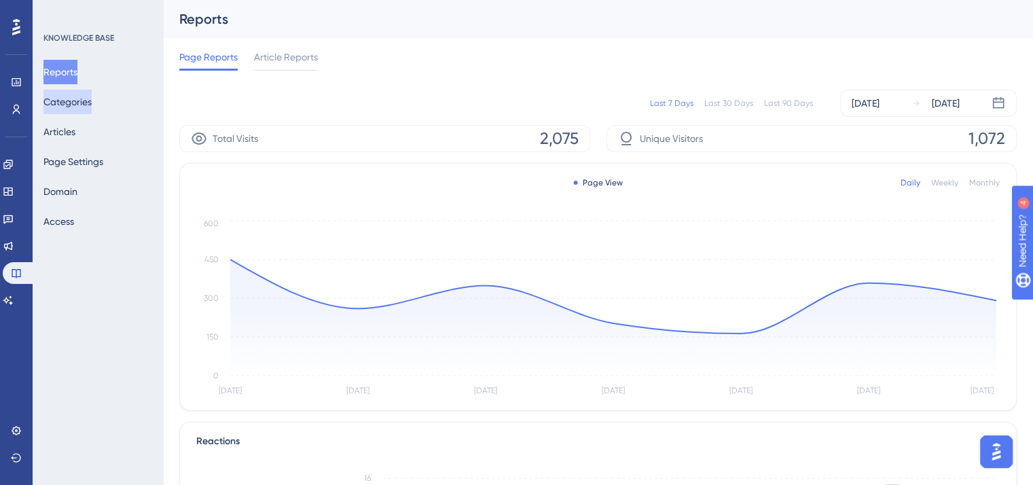
click at [86, 98] on button "Categories" at bounding box center [67, 102] width 48 height 24
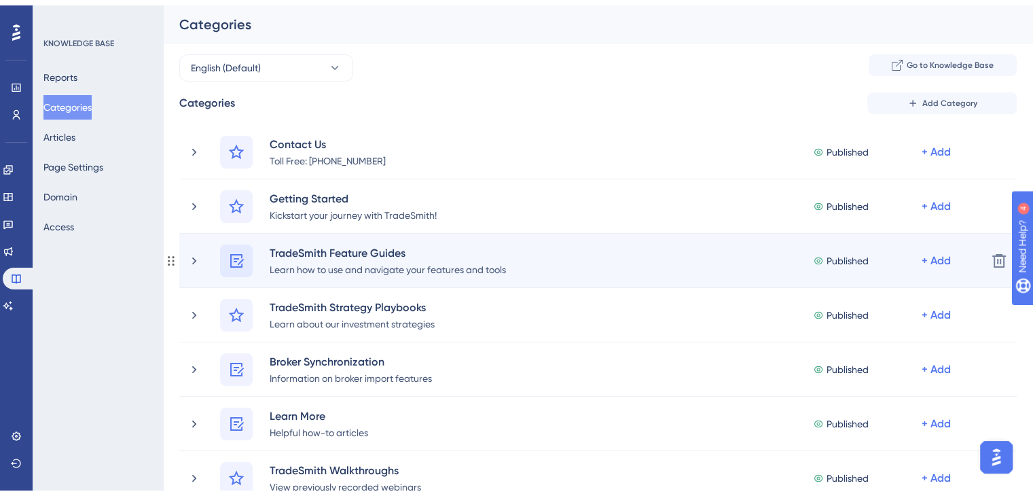
scroll to position [68, 0]
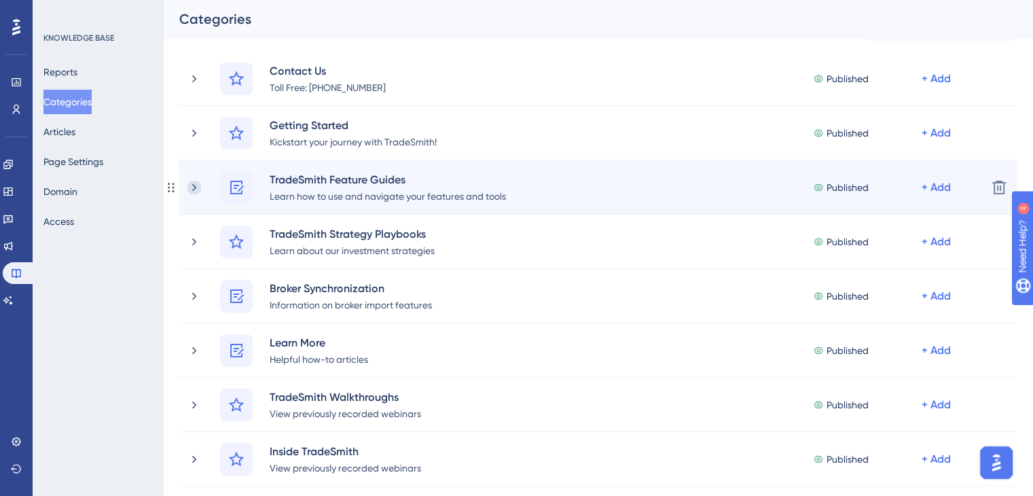
click at [193, 185] on icon at bounding box center [194, 188] width 14 height 14
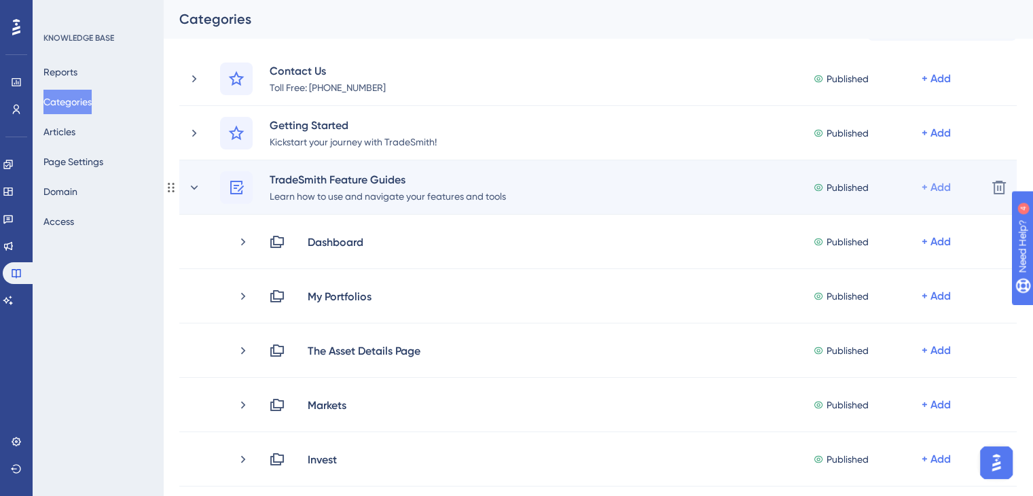
click at [937, 183] on div "+ Add" at bounding box center [936, 187] width 29 height 16
click at [895, 227] on span "Add a Subcategory" at bounding box center [878, 223] width 86 height 16
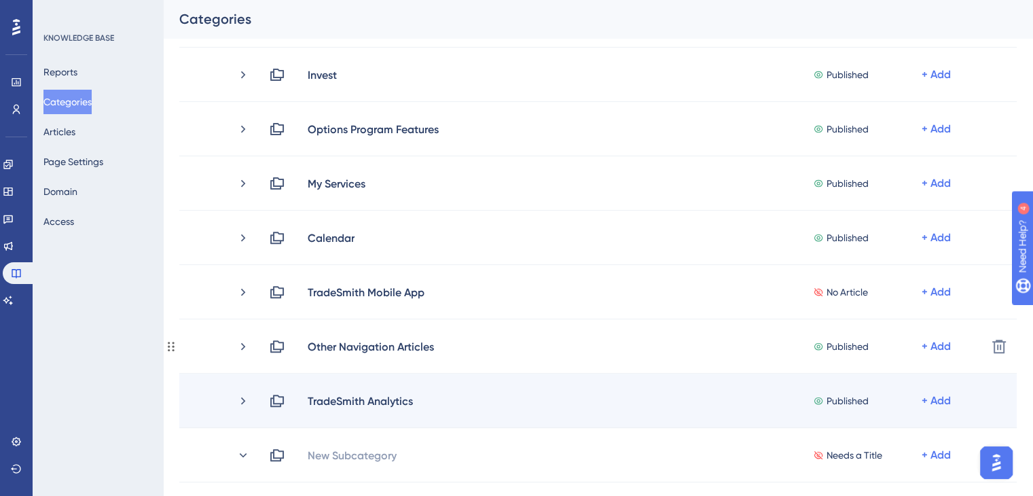
scroll to position [543, 0]
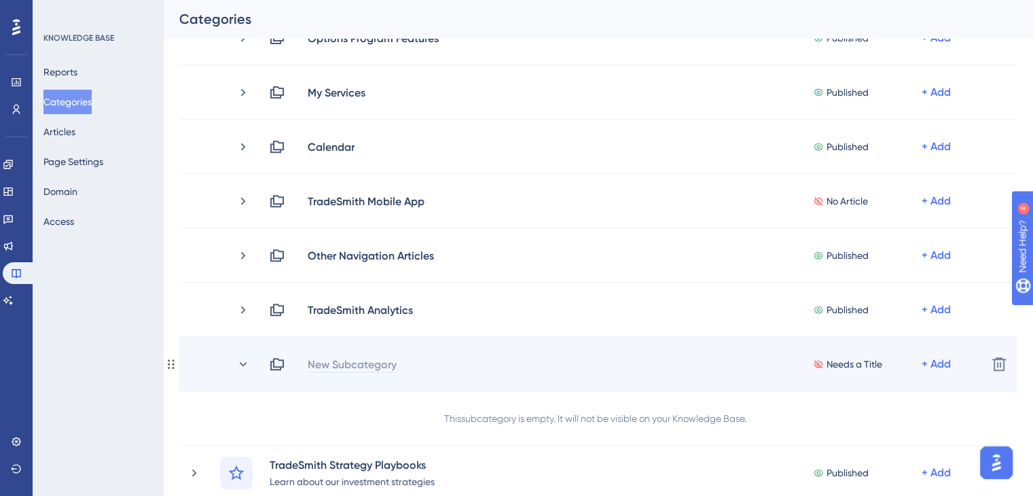
click at [364, 359] on div "New Subcategory" at bounding box center [352, 364] width 90 height 16
click at [340, 365] on div "Needs a Title + Add" at bounding box center [622, 364] width 707 height 16
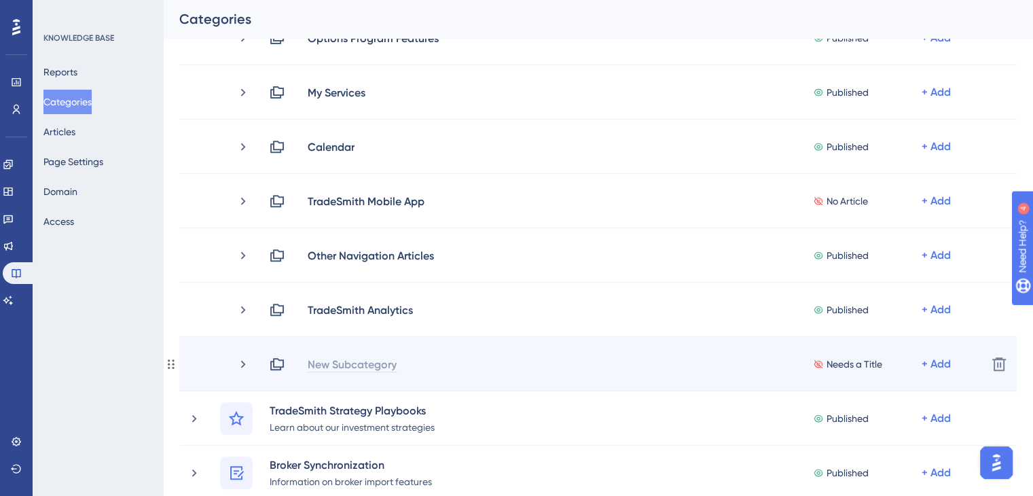
click at [334, 365] on div "New Subcategory" at bounding box center [352, 364] width 90 height 16
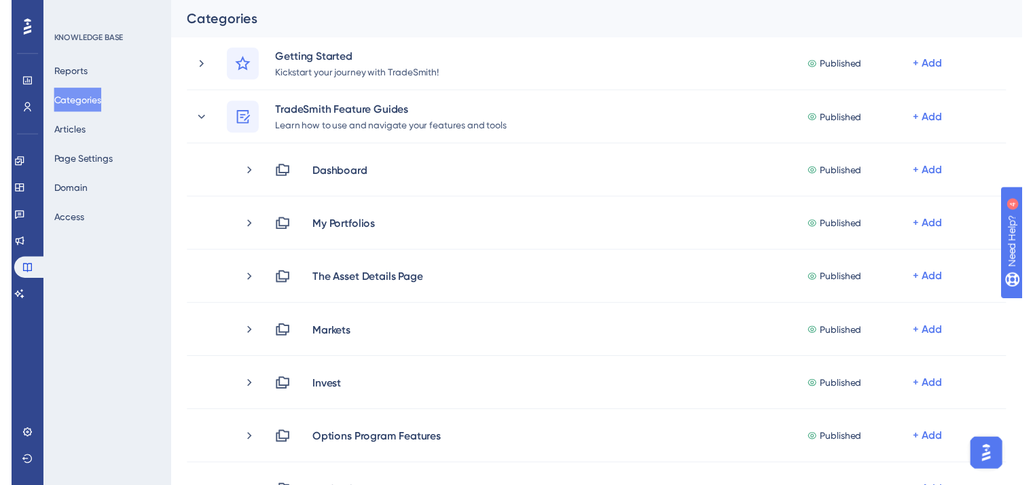
scroll to position [0, 0]
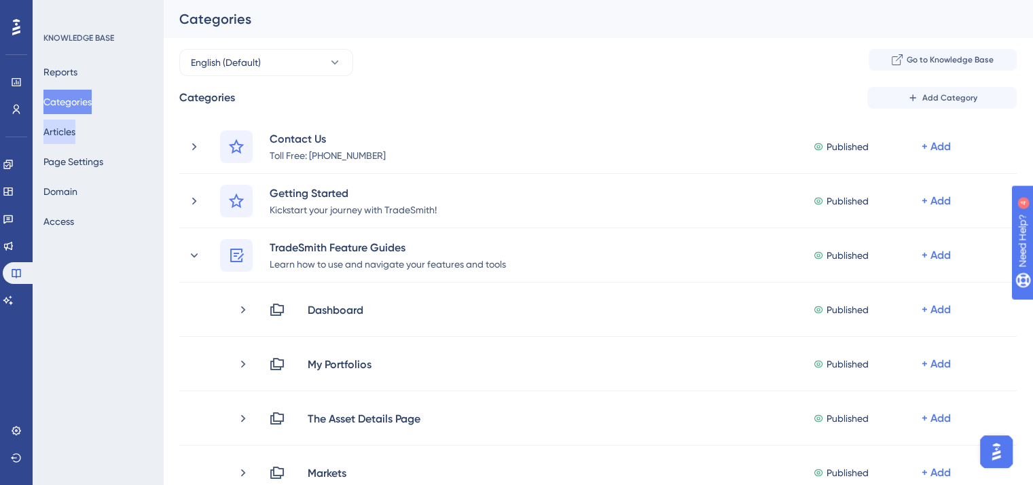
click at [75, 131] on button "Articles" at bounding box center [59, 132] width 32 height 24
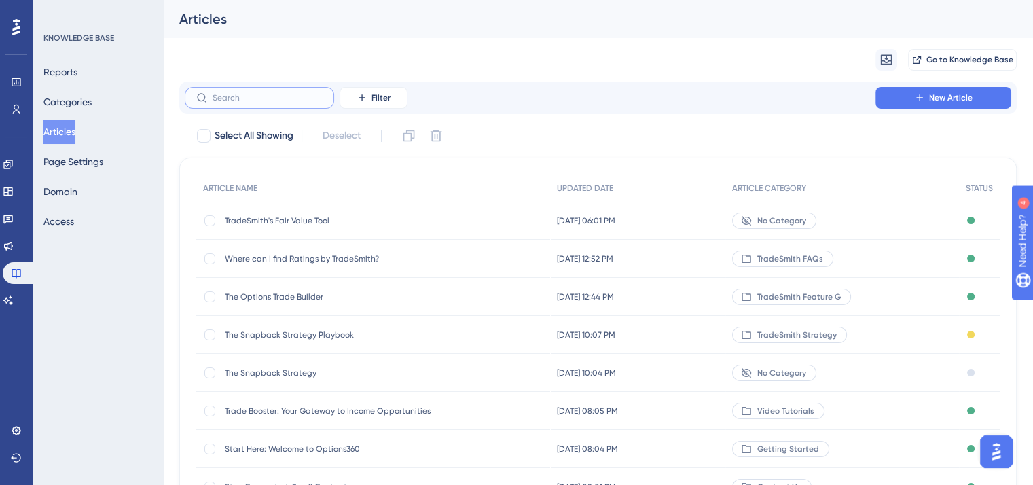
click at [247, 99] on input "text" at bounding box center [268, 98] width 110 height 10
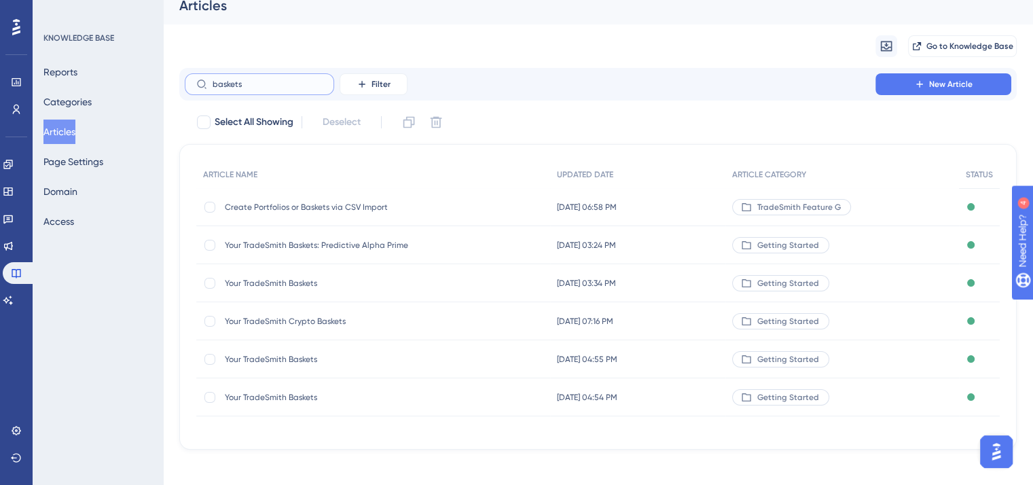
scroll to position [21, 0]
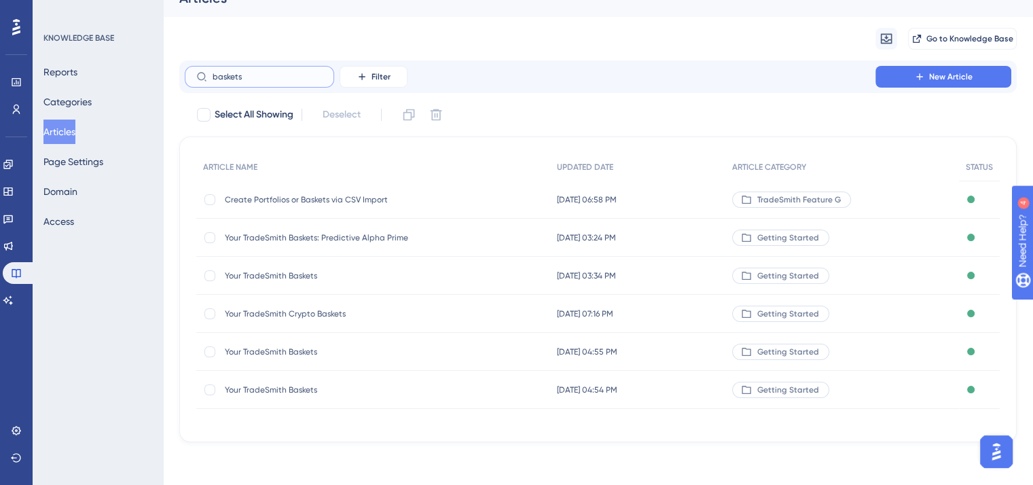
drag, startPoint x: 264, startPoint y: 73, endPoint x: 182, endPoint y: 77, distance: 81.6
click at [182, 77] on div "baskets Filter New Article" at bounding box center [598, 76] width 838 height 33
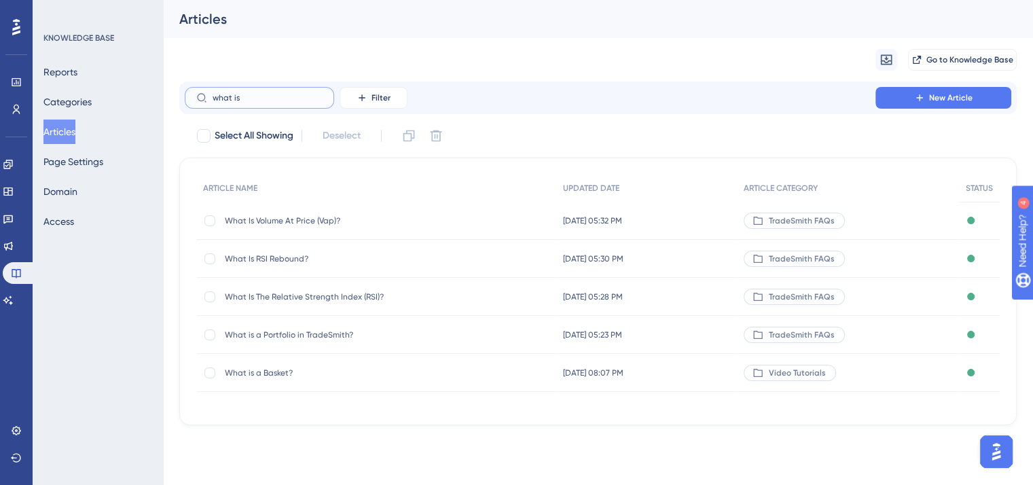
scroll to position [0, 0]
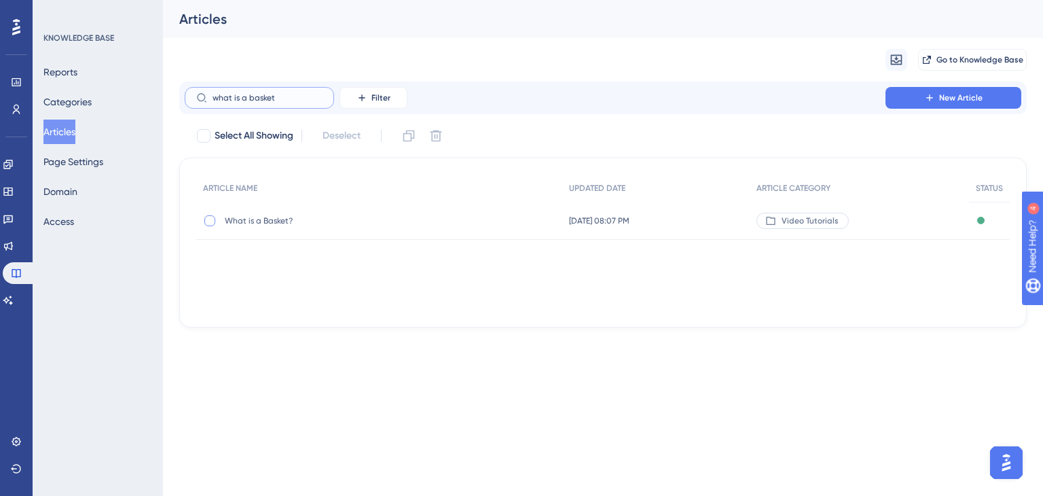
type input "what is a basket"
click at [209, 222] on div at bounding box center [209, 220] width 11 height 11
checkbox input "true"
click at [435, 132] on icon at bounding box center [436, 136] width 14 height 14
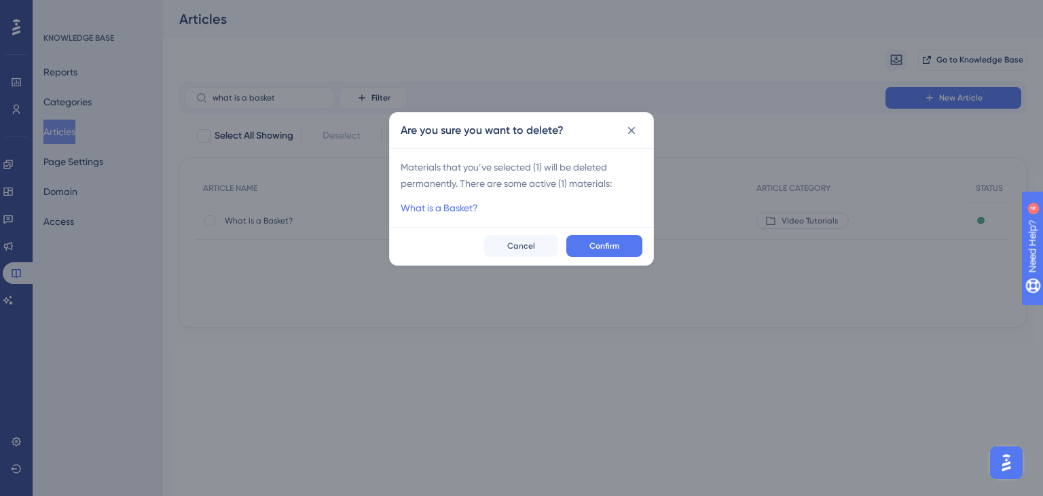
checkbox input "false"
click at [612, 242] on span "Confirm" at bounding box center [605, 245] width 30 height 11
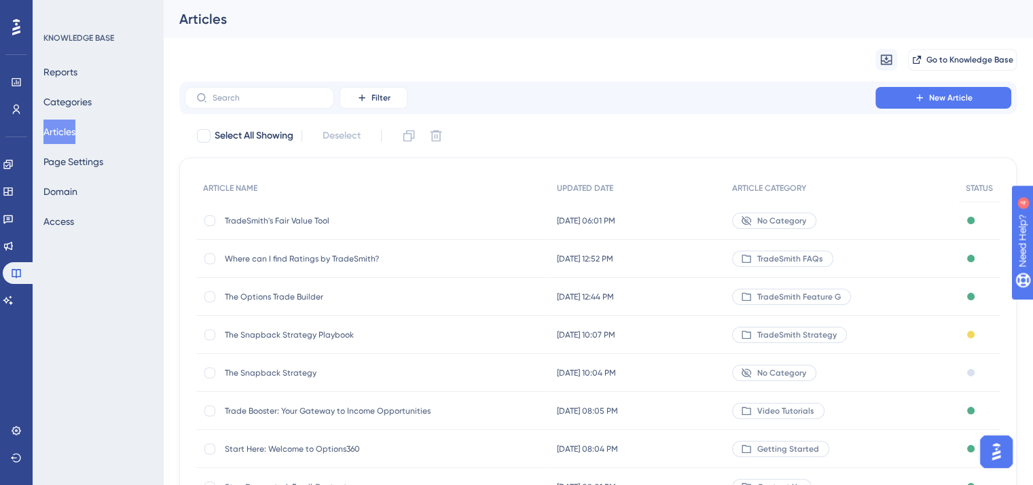
click at [71, 130] on button "Articles" at bounding box center [59, 132] width 32 height 24
click at [939, 101] on span "New Article" at bounding box center [950, 97] width 43 height 11
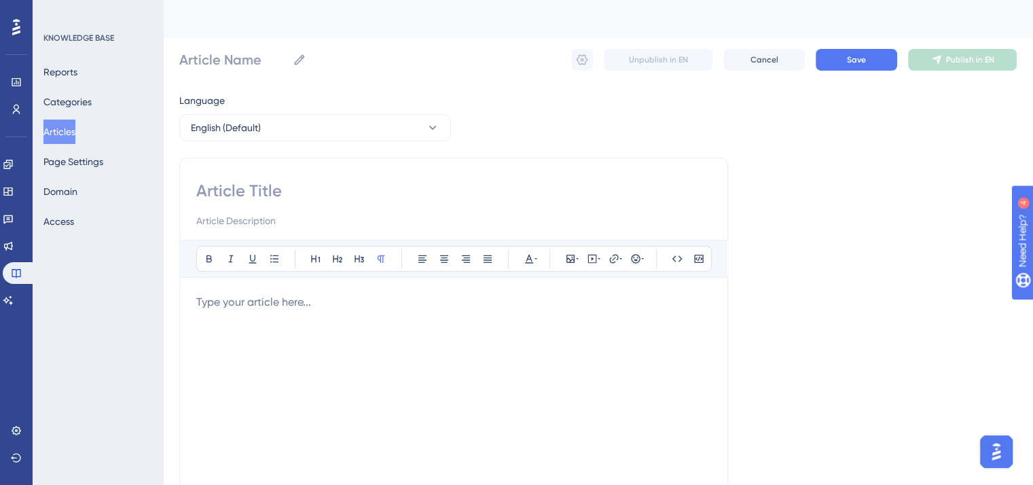
click at [242, 185] on input at bounding box center [453, 191] width 515 height 22
type input "What are Baskets"
type input "What are Baskets?"
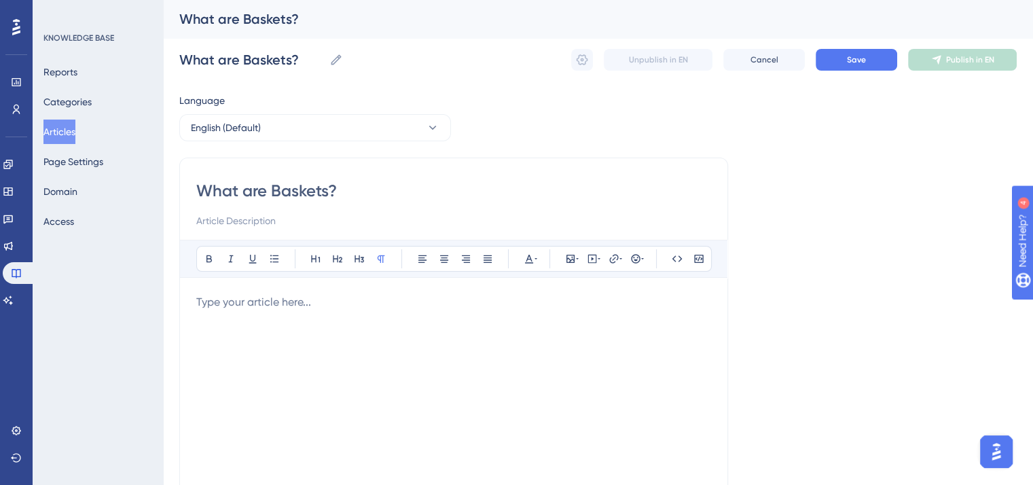
click at [258, 304] on p "To enrich screen reader interactions, please activate Accessibility in Grammarl…" at bounding box center [453, 302] width 515 height 16
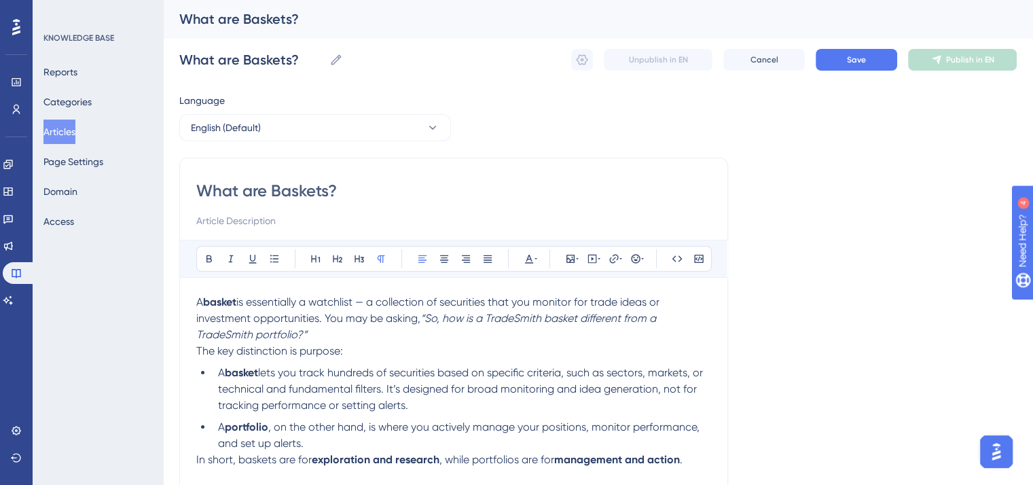
scroll to position [68, 0]
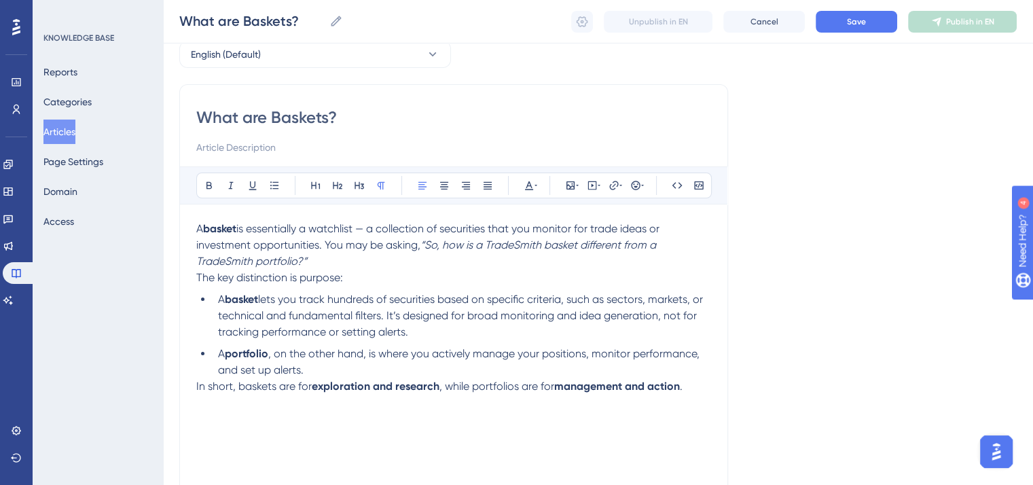
click at [266, 115] on input "What are Baskets?" at bounding box center [453, 118] width 515 height 22
type input "What Baskets?"
type input "What is a Baskets?"
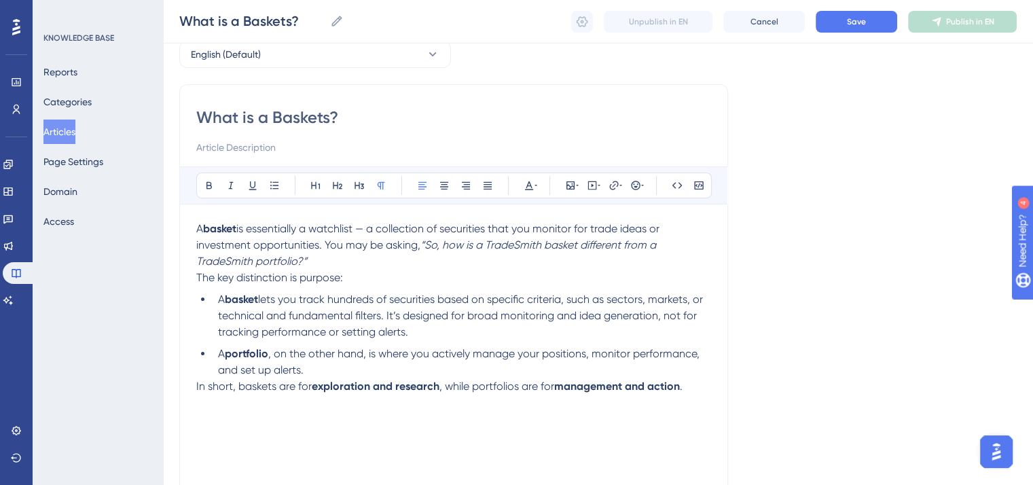
type input "What is a Basket?"
click at [845, 30] on button "Save" at bounding box center [857, 22] width 82 height 22
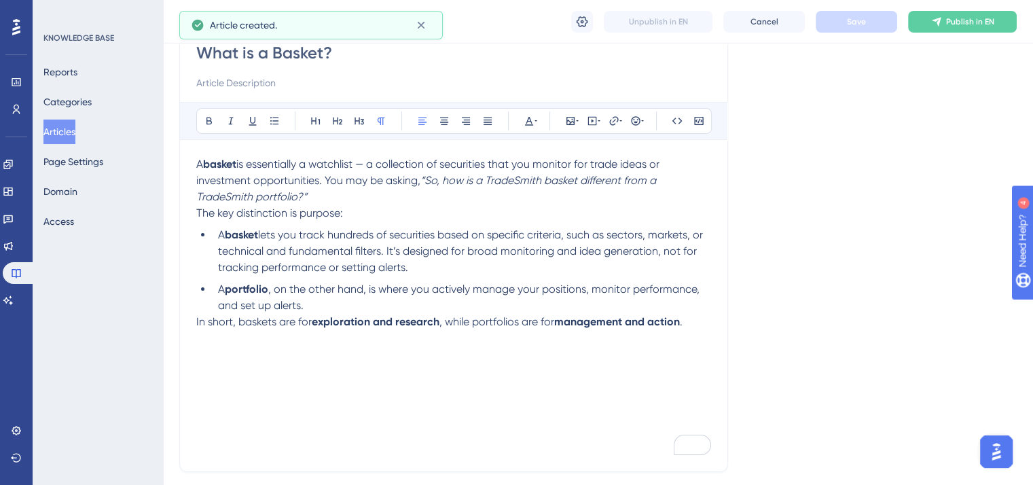
scroll to position [136, 0]
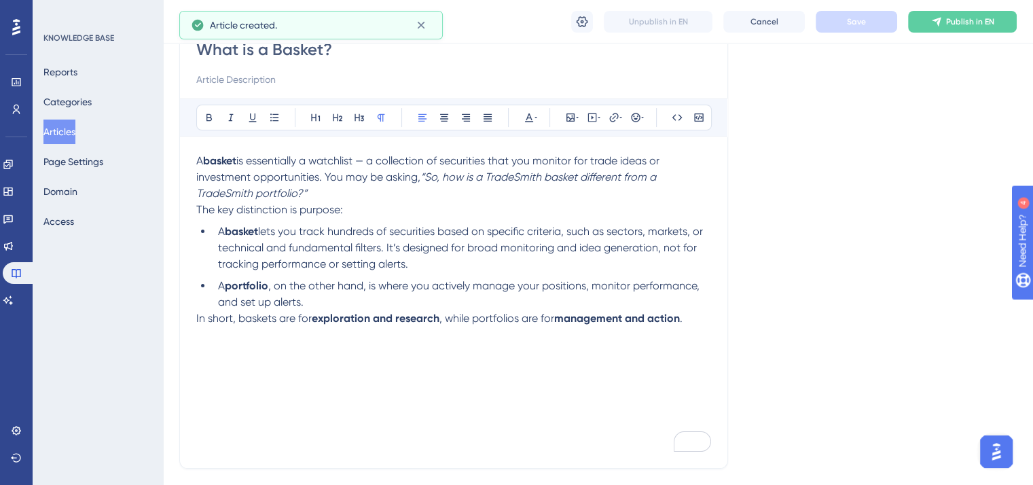
click at [194, 319] on div "What is a Basket? Bold Italic Underline Bullet Point Heading 1 Heading 2 Headin…" at bounding box center [453, 242] width 549 height 452
click at [197, 319] on span "In short, baskets are for" at bounding box center [253, 318] width 115 height 13
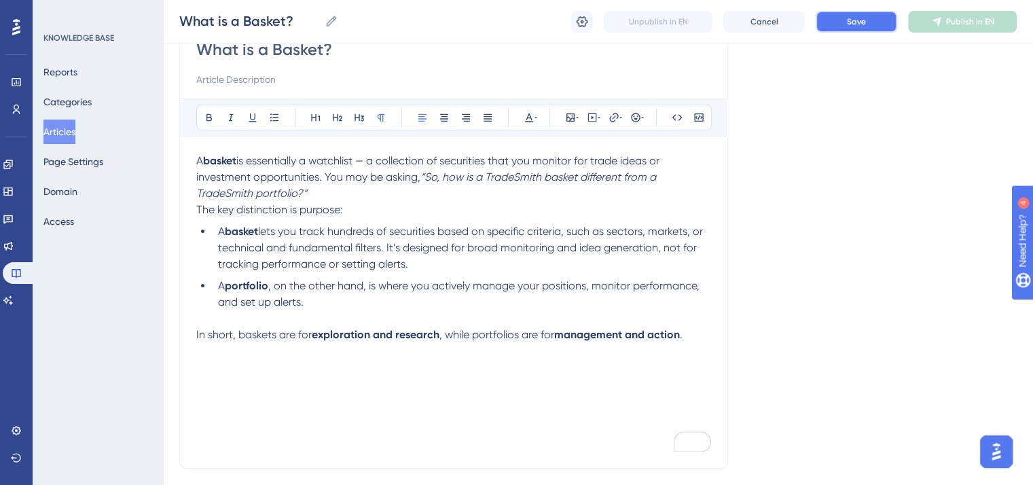
click at [856, 26] on span "Save" at bounding box center [856, 21] width 19 height 11
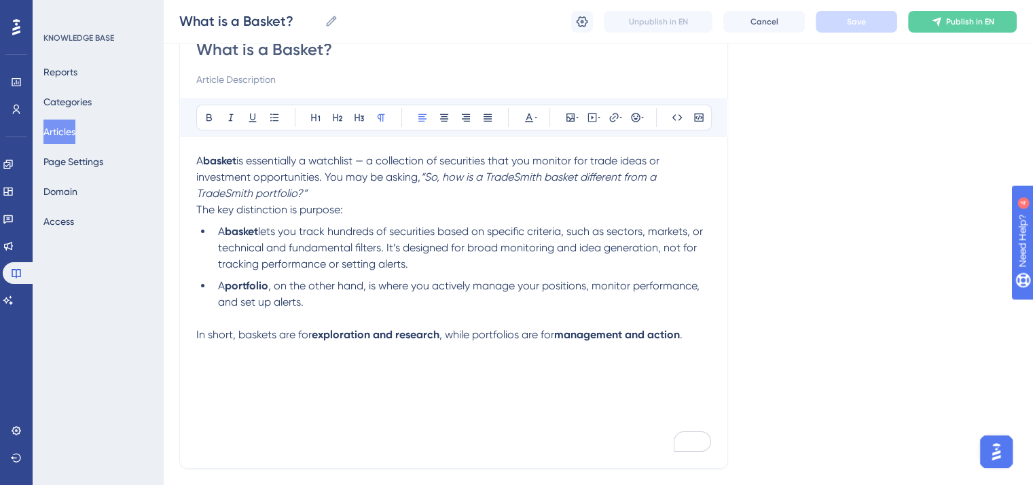
click at [694, 334] on p "In short, baskets are for exploration and research , while portfolios are for m…" at bounding box center [453, 335] width 515 height 16
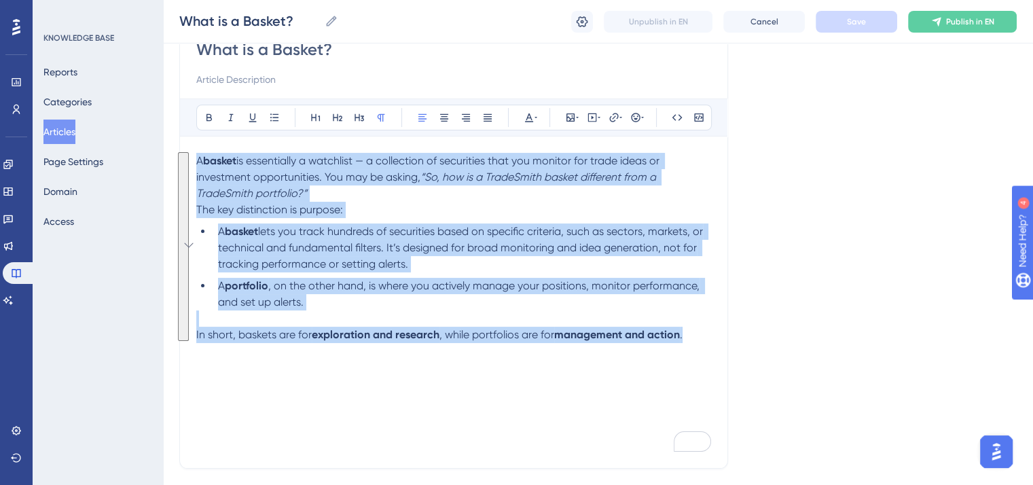
drag, startPoint x: 691, startPoint y: 338, endPoint x: 194, endPoint y: 159, distance: 529.0
click at [194, 159] on div "What is a Basket? Bold Italic Underline Bullet Point Heading 1 Heading 2 Headin…" at bounding box center [453, 242] width 549 height 452
click at [528, 108] on button at bounding box center [529, 117] width 19 height 19
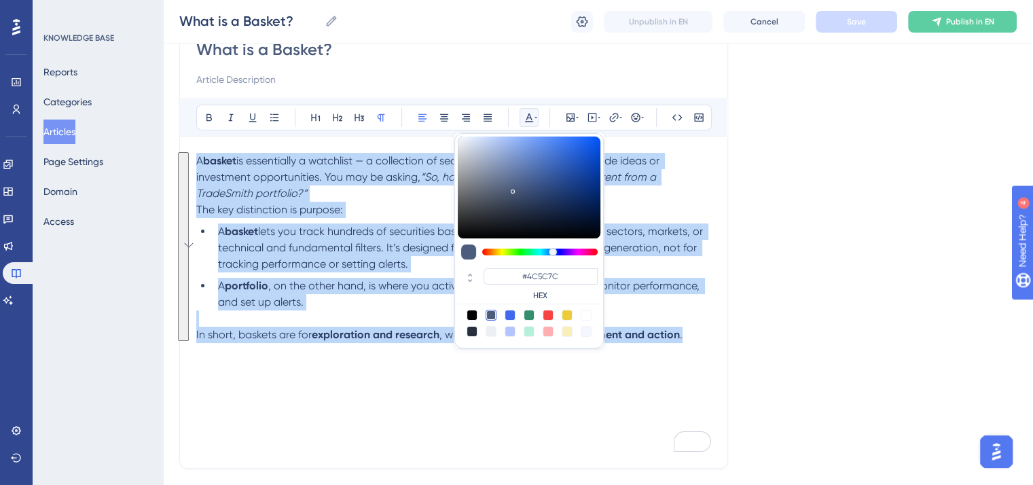
click at [469, 312] on div at bounding box center [472, 315] width 11 height 11
type input "#000000"
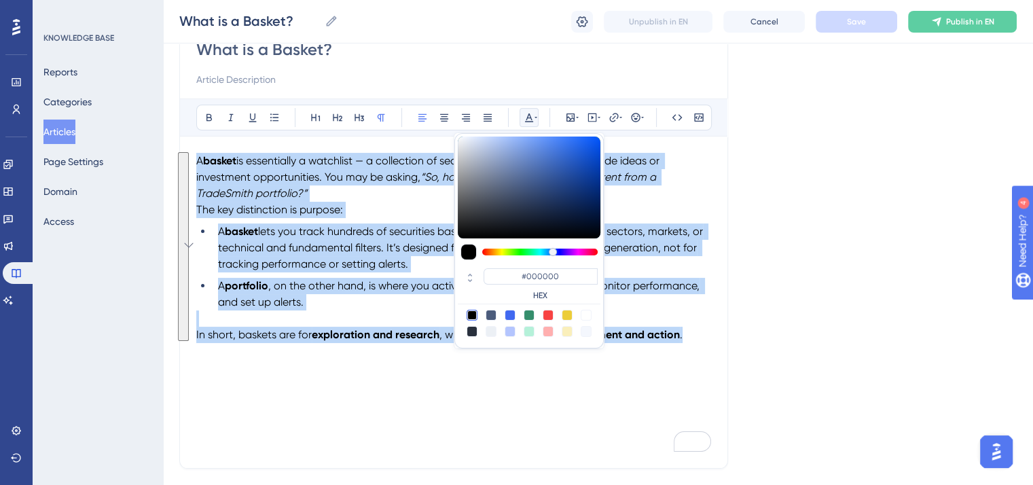
click at [406, 378] on div "A basket is essentially a watchlist — a collection of securities that you monit…" at bounding box center [453, 302] width 515 height 299
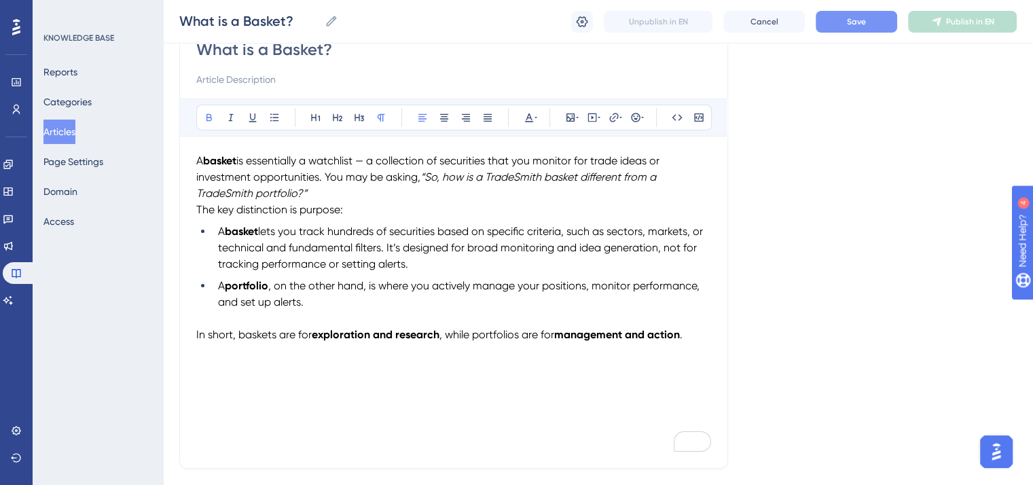
click at [199, 365] on div "A basket is essentially a watchlist — a collection of securities that you monit…" at bounding box center [453, 302] width 515 height 299
click at [700, 338] on p "In short, baskets are for exploration and research , while portfolios are for m…" at bounding box center [453, 335] width 515 height 16
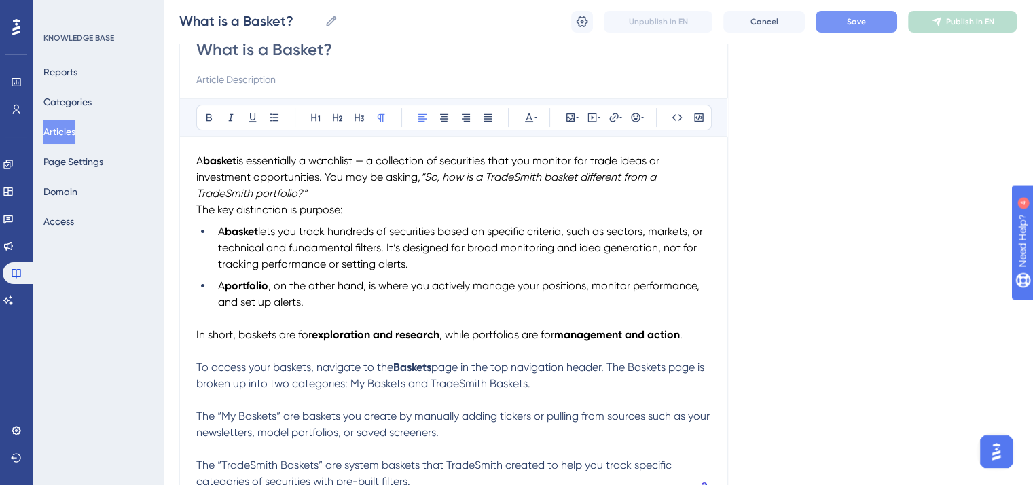
scroll to position [272, 0]
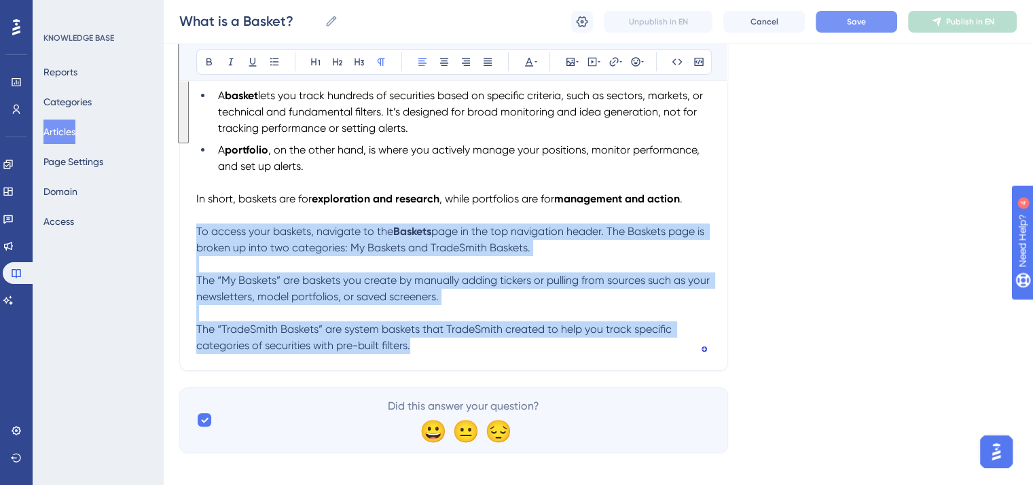
drag, startPoint x: 427, startPoint y: 344, endPoint x: 196, endPoint y: 234, distance: 256.4
click at [196, 234] on div "What is a Basket? Bold Italic Underline Bullet Point Heading 1 Heading 2 Headin…" at bounding box center [453, 125] width 549 height 490
click at [530, 52] on button at bounding box center [529, 61] width 19 height 19
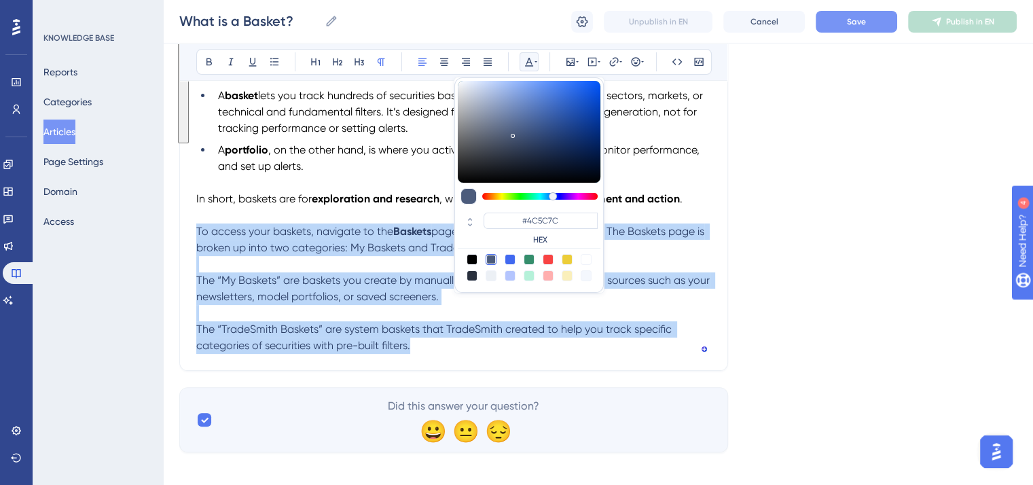
click at [470, 256] on div at bounding box center [472, 259] width 11 height 11
type input "#000000"
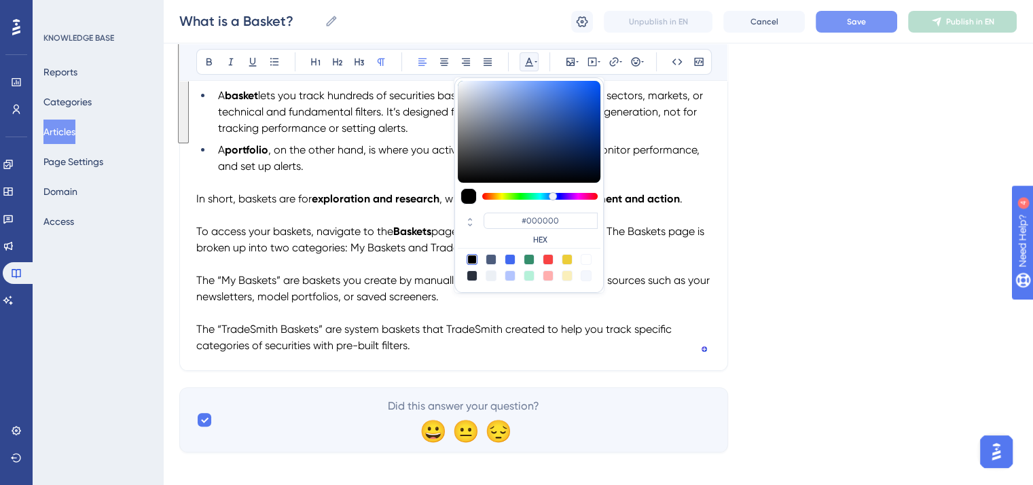
click at [454, 361] on div "What is a Basket? Bold Italic Underline Bullet Point Heading 1 Heading 2 Headin…" at bounding box center [453, 125] width 549 height 490
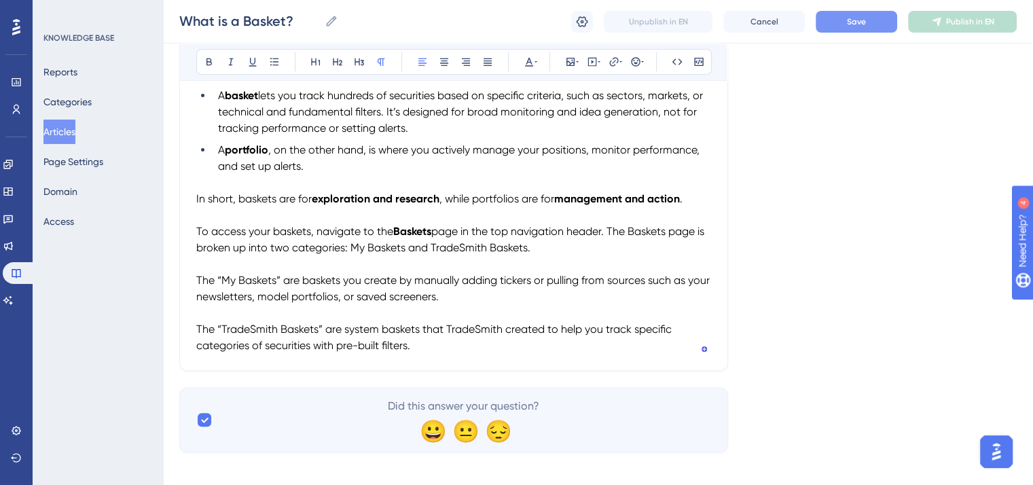
click at [479, 248] on span "page in the top navigation header. The Baskets page is broken up into two categ…" at bounding box center [451, 239] width 511 height 29
click at [228, 61] on icon at bounding box center [231, 61] width 11 height 11
click at [397, 291] on span "The “My Baskets” are baskets you create by manually adding tickers or pulling f…" at bounding box center [454, 288] width 516 height 29
click at [615, 230] on span "page in the top navigation header. The Baskets page is broken up into two categ…" at bounding box center [451, 239] width 511 height 29
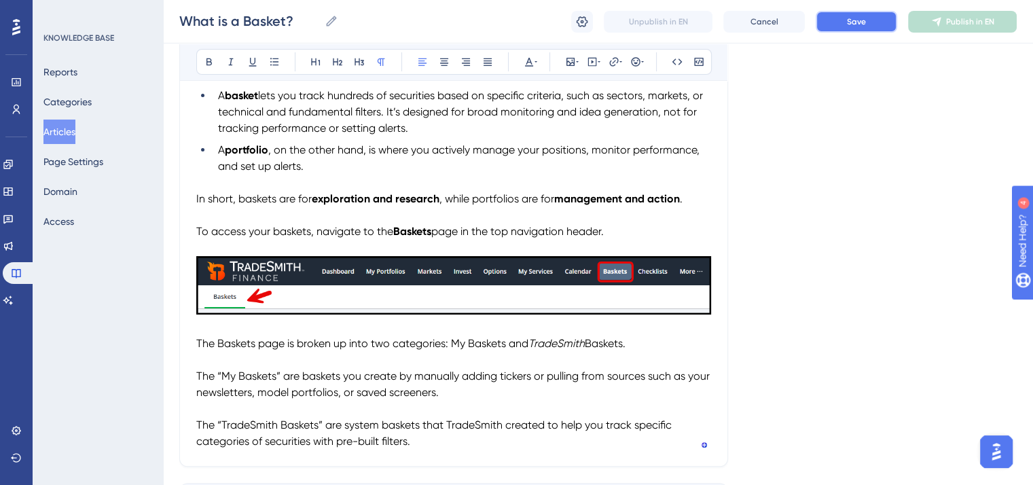
click at [853, 16] on span "Save" at bounding box center [856, 21] width 19 height 11
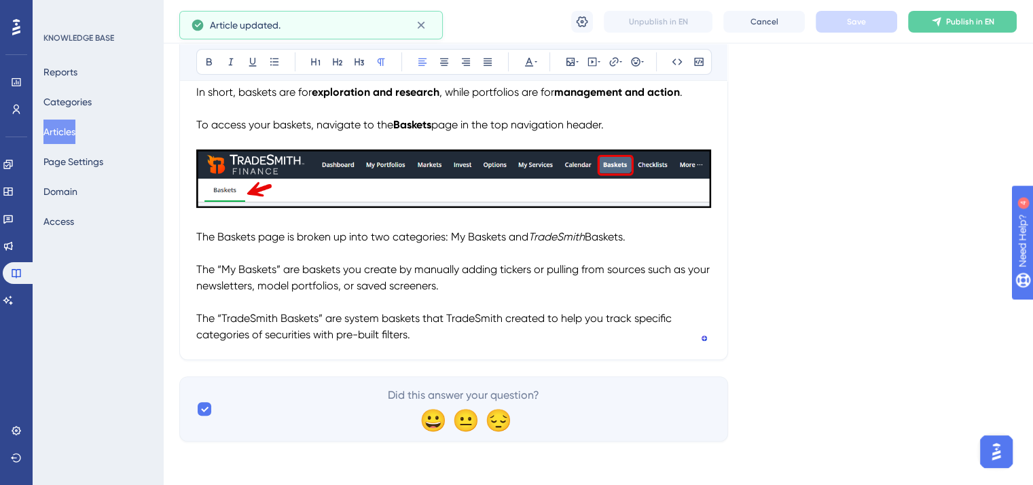
scroll to position [380, 0]
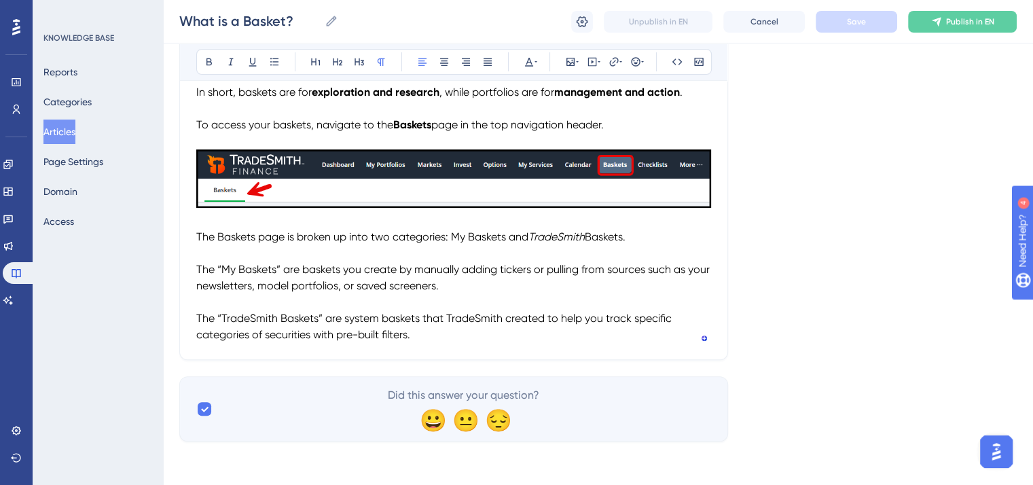
click at [471, 317] on span "The “TradeSmith Baskets” are system baskets that TradeSmith created to help you…" at bounding box center [435, 326] width 478 height 29
click at [231, 58] on icon at bounding box center [231, 61] width 5 height 7
click at [338, 259] on p "To enrich screen reader interactions, please activate Accessibility in Grammarl…" at bounding box center [453, 253] width 515 height 16
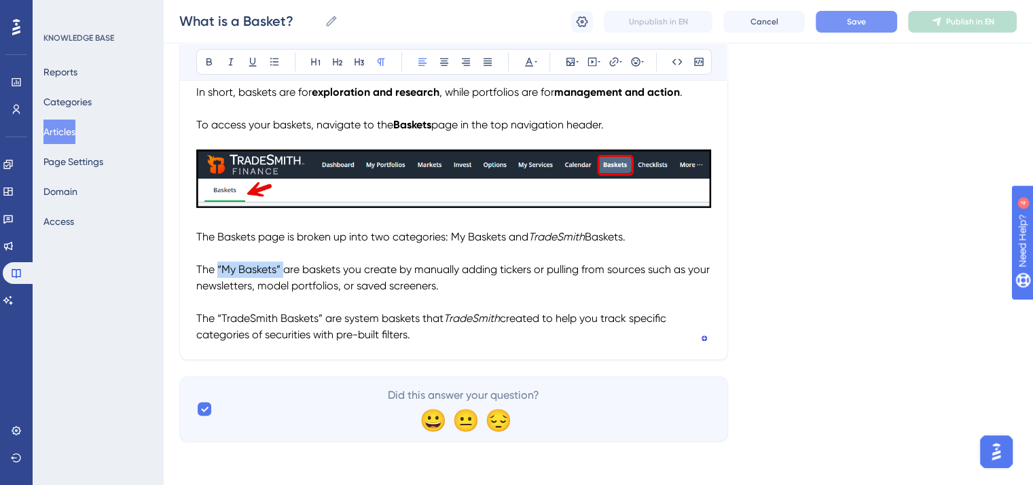
drag, startPoint x: 283, startPoint y: 268, endPoint x: 216, endPoint y: 269, distance: 66.6
click at [216, 269] on span "The “My Baskets” are baskets you create by manually adding tickers or pulling f…" at bounding box center [454, 277] width 516 height 29
click at [212, 66] on icon at bounding box center [209, 61] width 11 height 11
click at [310, 284] on span "are baskets you create by manually adding tickers or pulling from sources such …" at bounding box center [452, 277] width 512 height 29
drag, startPoint x: 322, startPoint y: 317, endPoint x: 217, endPoint y: 313, distance: 104.7
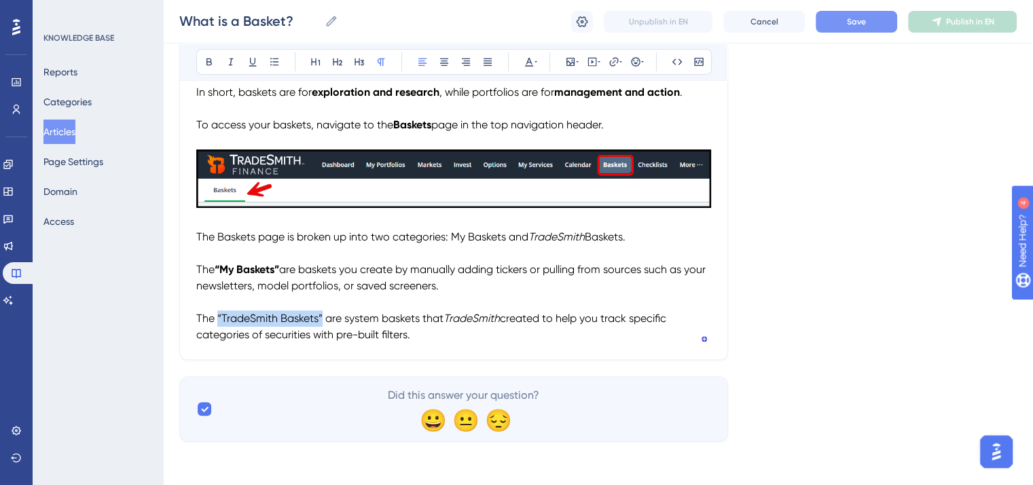
click at [217, 313] on span "The “TradeSmith Baskets” are system baskets that" at bounding box center [319, 318] width 247 height 13
click at [205, 62] on icon at bounding box center [209, 61] width 11 height 11
click at [247, 319] on strong "“TradeSmith Baskets”" at bounding box center [269, 318] width 108 height 13
click at [226, 58] on icon at bounding box center [231, 61] width 11 height 11
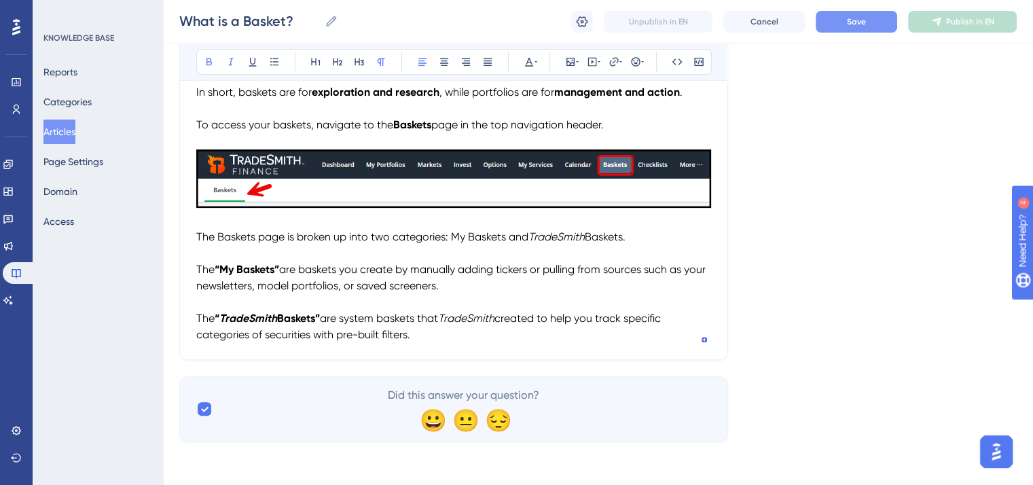
click at [429, 285] on span "are baskets you create by manually adding tickers or pulling from sources such …" at bounding box center [452, 277] width 512 height 29
click at [878, 24] on button "Save" at bounding box center [857, 22] width 82 height 22
